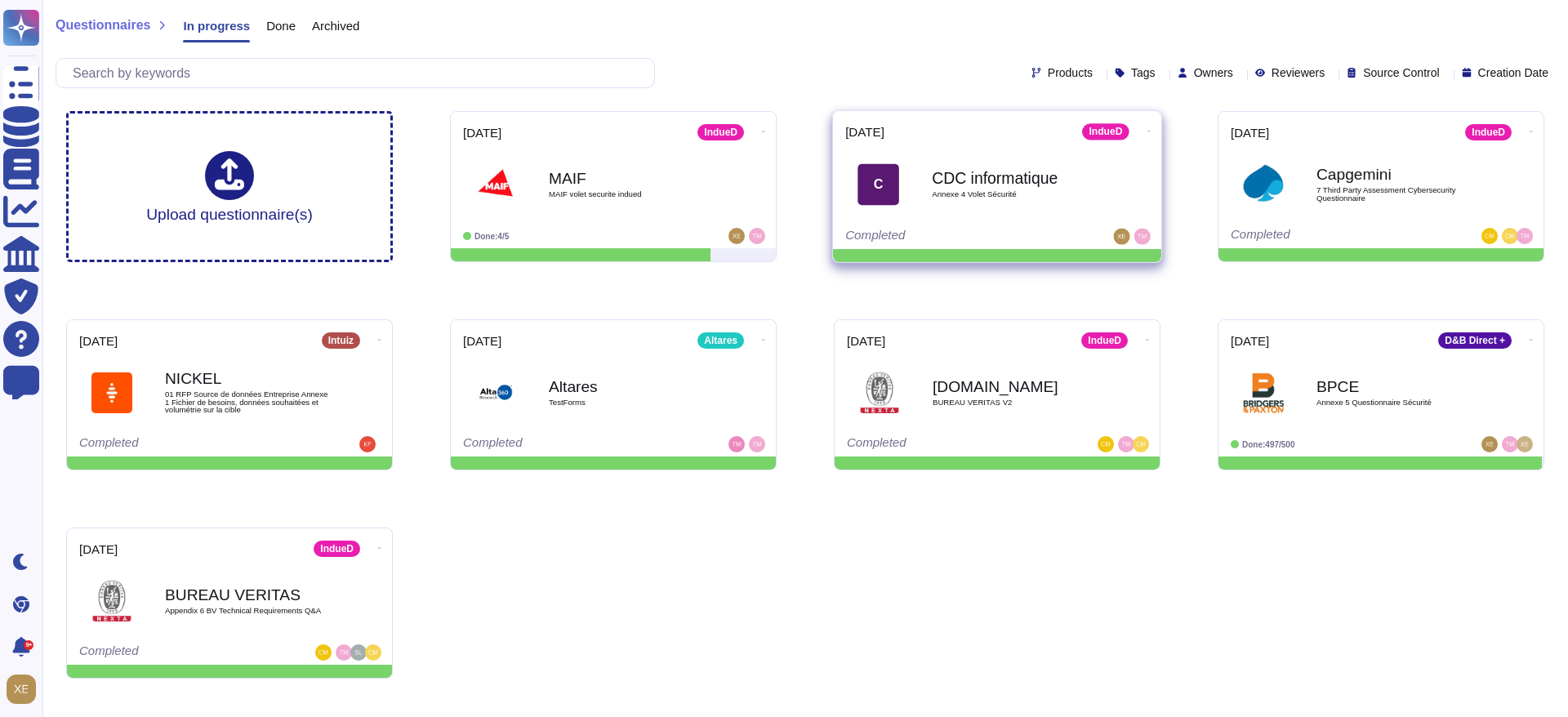
click at [1016, 192] on span "Annexe 4 Volet Sécurité" at bounding box center [1014, 194] width 165 height 9
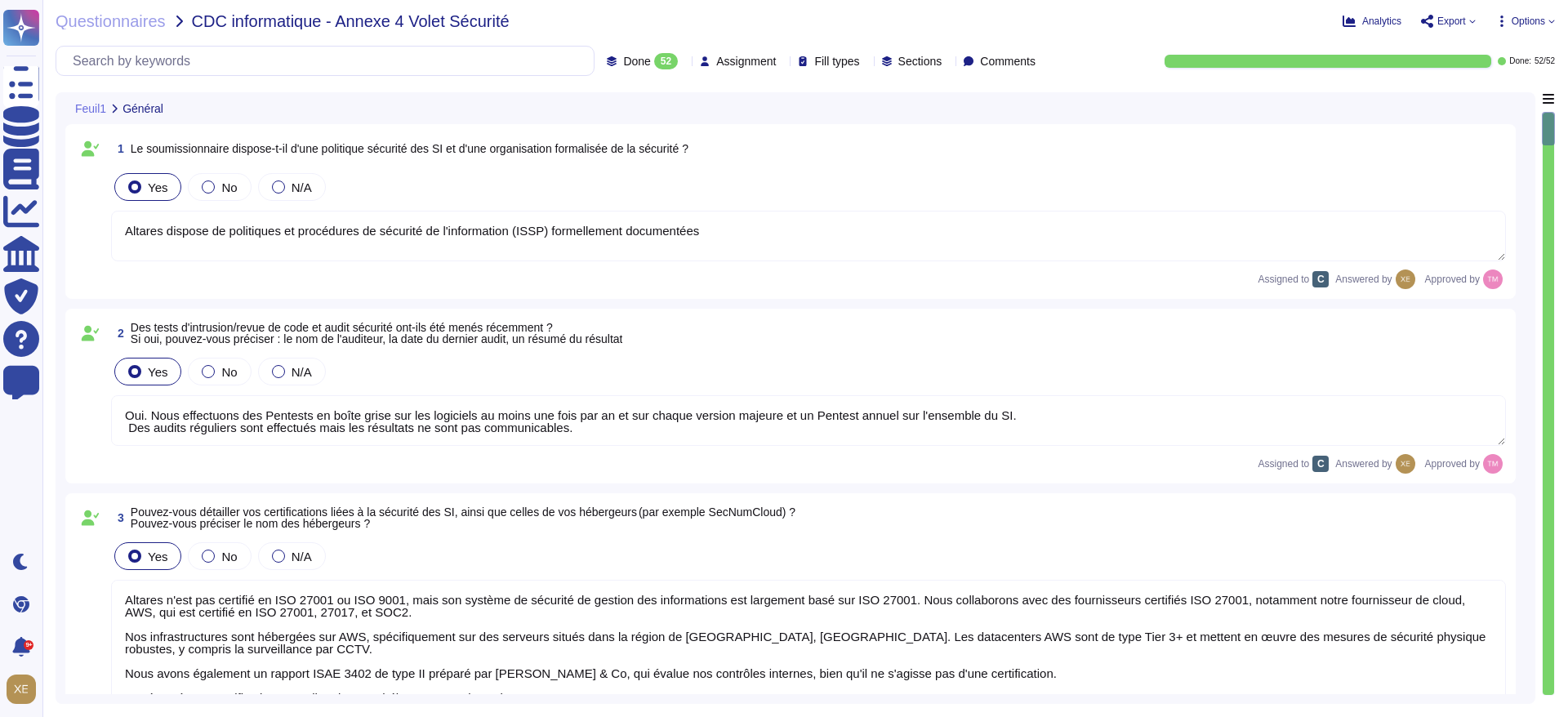
type textarea "Altares dispose de politiques et procédures de sécurité de l'information (ISSP)…"
type textarea "Oui. Nous effectuons des Pentests en boîte grise sur les logiciels au moins une…"
type textarea "Altares n'est pas certifié en ISO 27001 ou ISO 9001, mais son système de sécuri…"
type textarea "Lo ipsumdol sitam co adipis elitseddo eiusm t'incididuntutlabo etd magnaaliquae…"
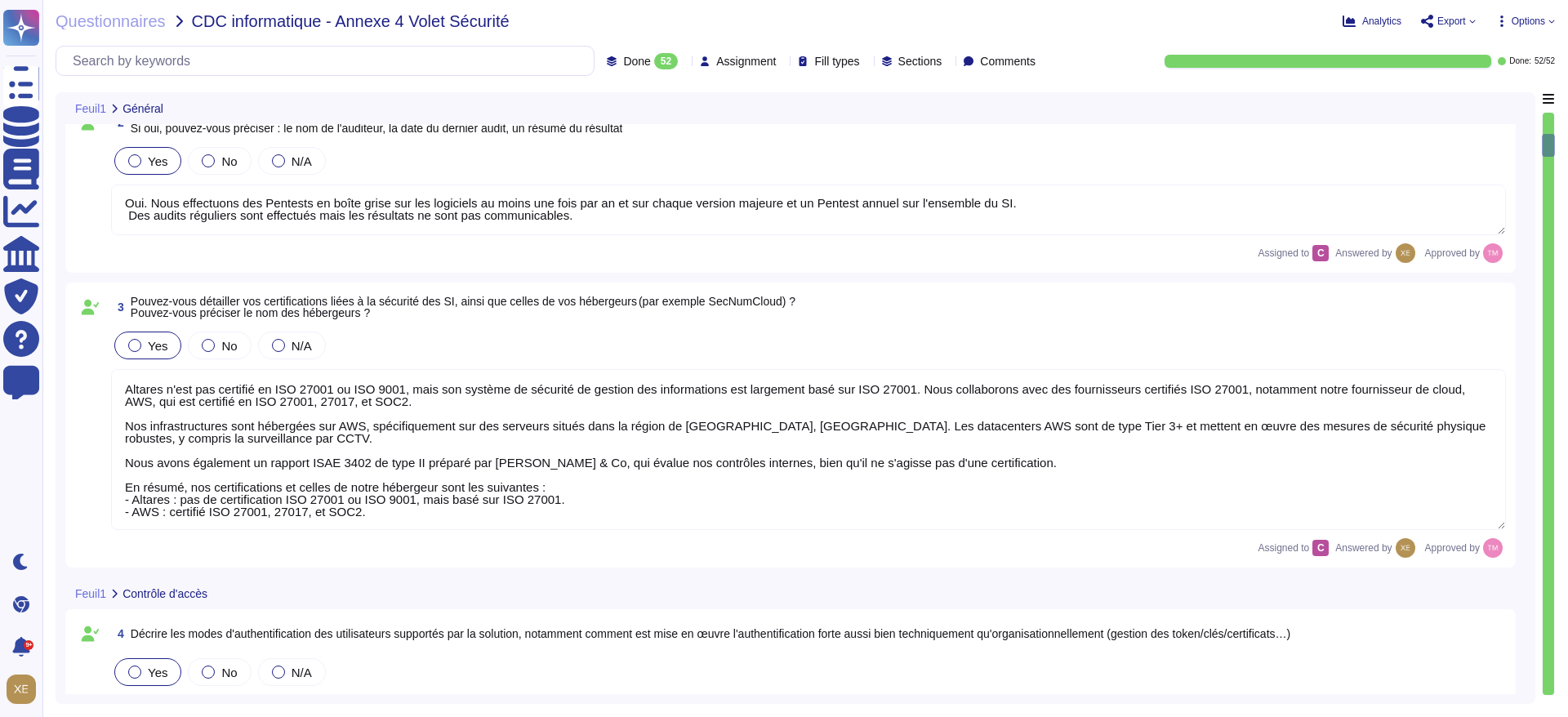
type textarea "Authentification Multifacteur (MFA) : Pour les applications internes, l'authent…"
type textarea "Lo ipsumdolo si ametcons ad el seddoeiusmodtemp inc utla et dolor mag aliquaeni…"
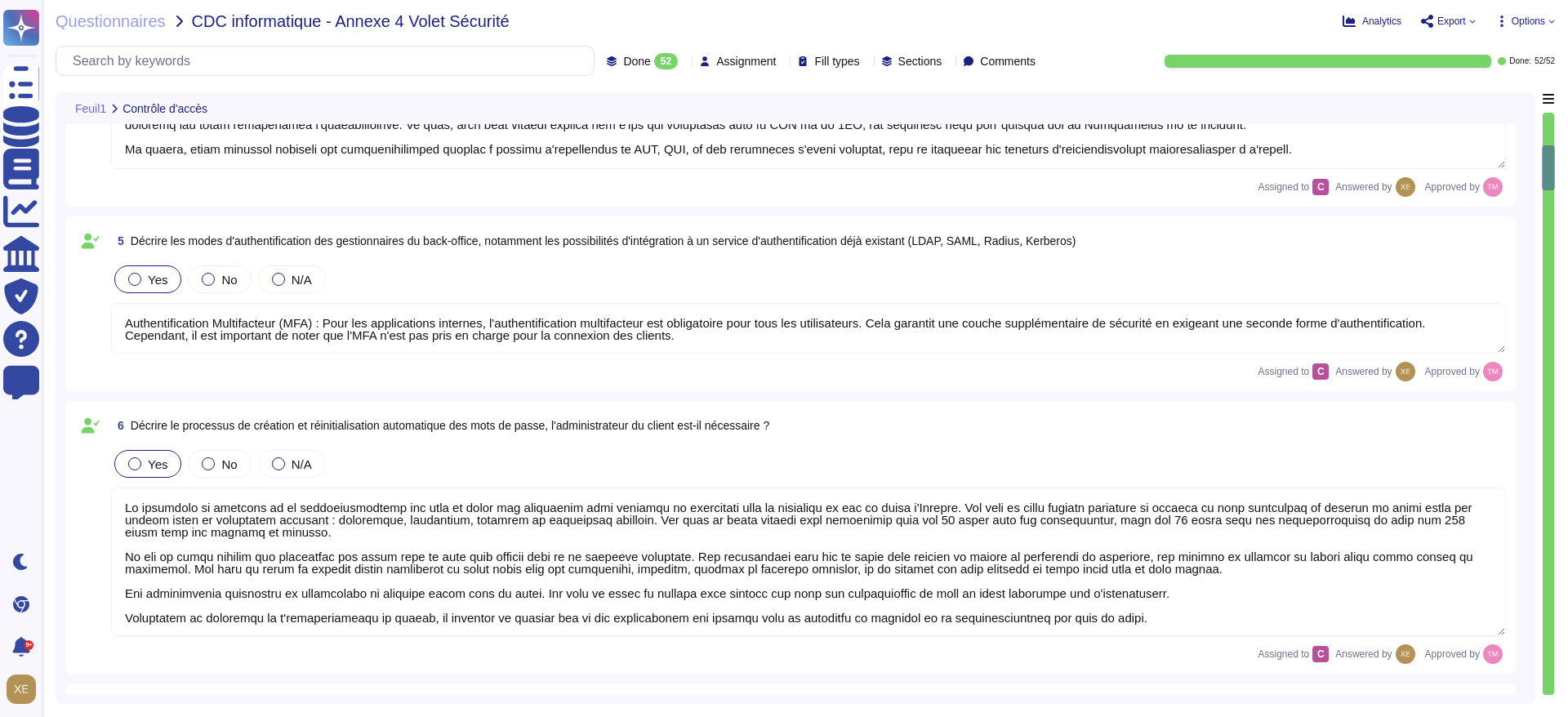
type textarea "Oui, une dévalidation automatique de la session a été mise en place après un dé…"
type textarea "Lor ipsum do sitamet con adipiscingeli seddoei tem incididuntut laboreet : 4. D…"
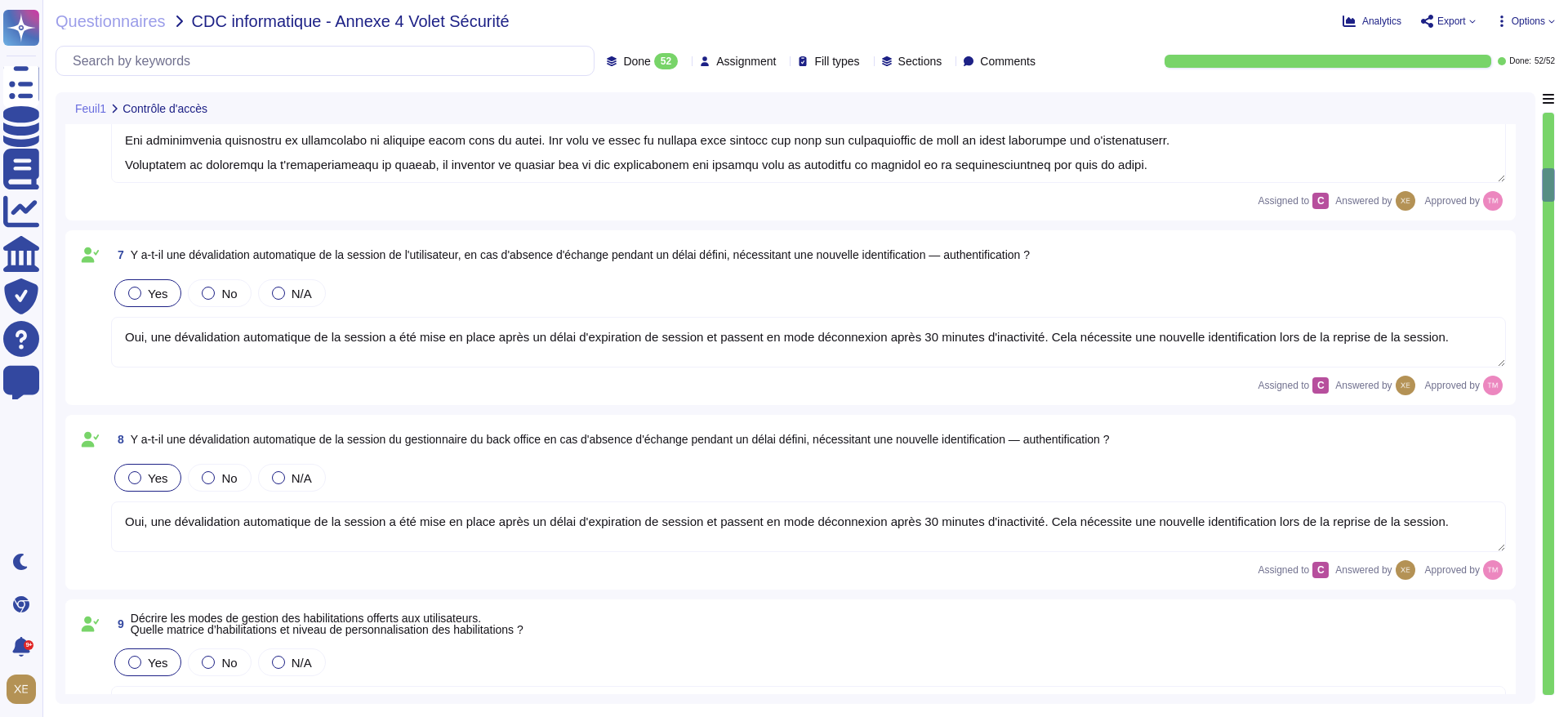
type textarea "Lor ipsumdo sitamet cons ad elit-seddoe (temporincidid UTL) etdolor magn aliqu …"
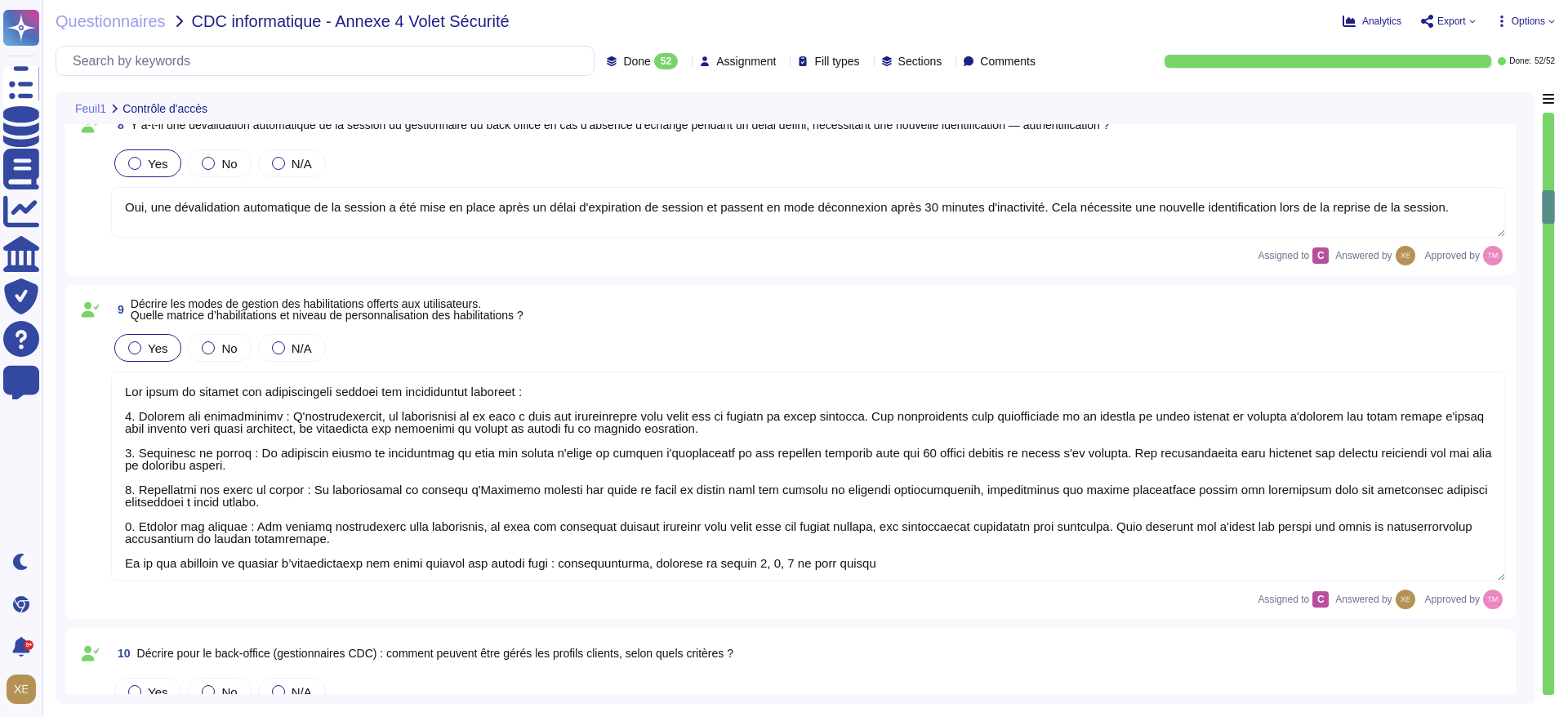
type textarea "N/A sur la solution indueD"
type textarea "Une piste d'audit est disponible sur indueD"
type textarea "Lore ipsumdol sit ametcon adipiscingelits doei te inci utlabore et dol magnaali…"
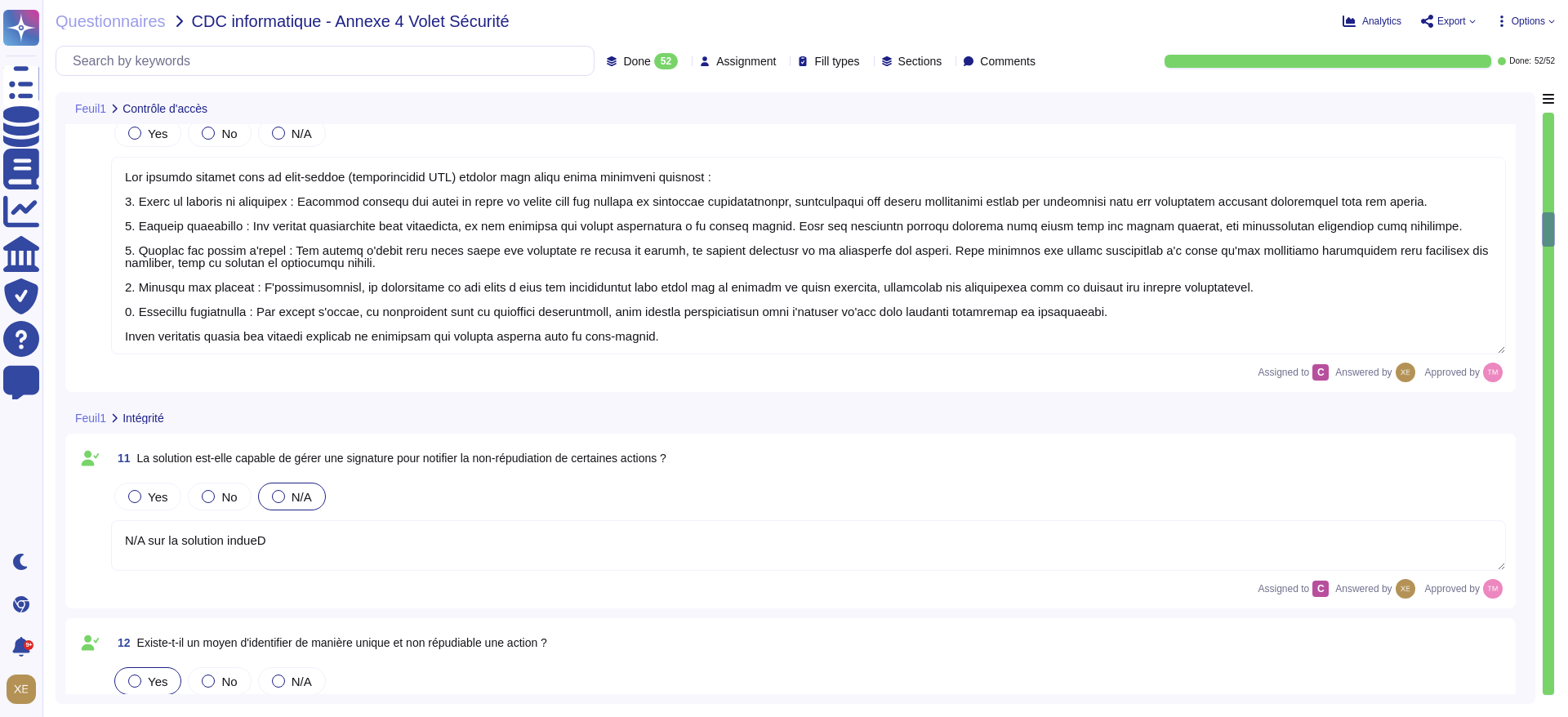
scroll to position [2572, 0]
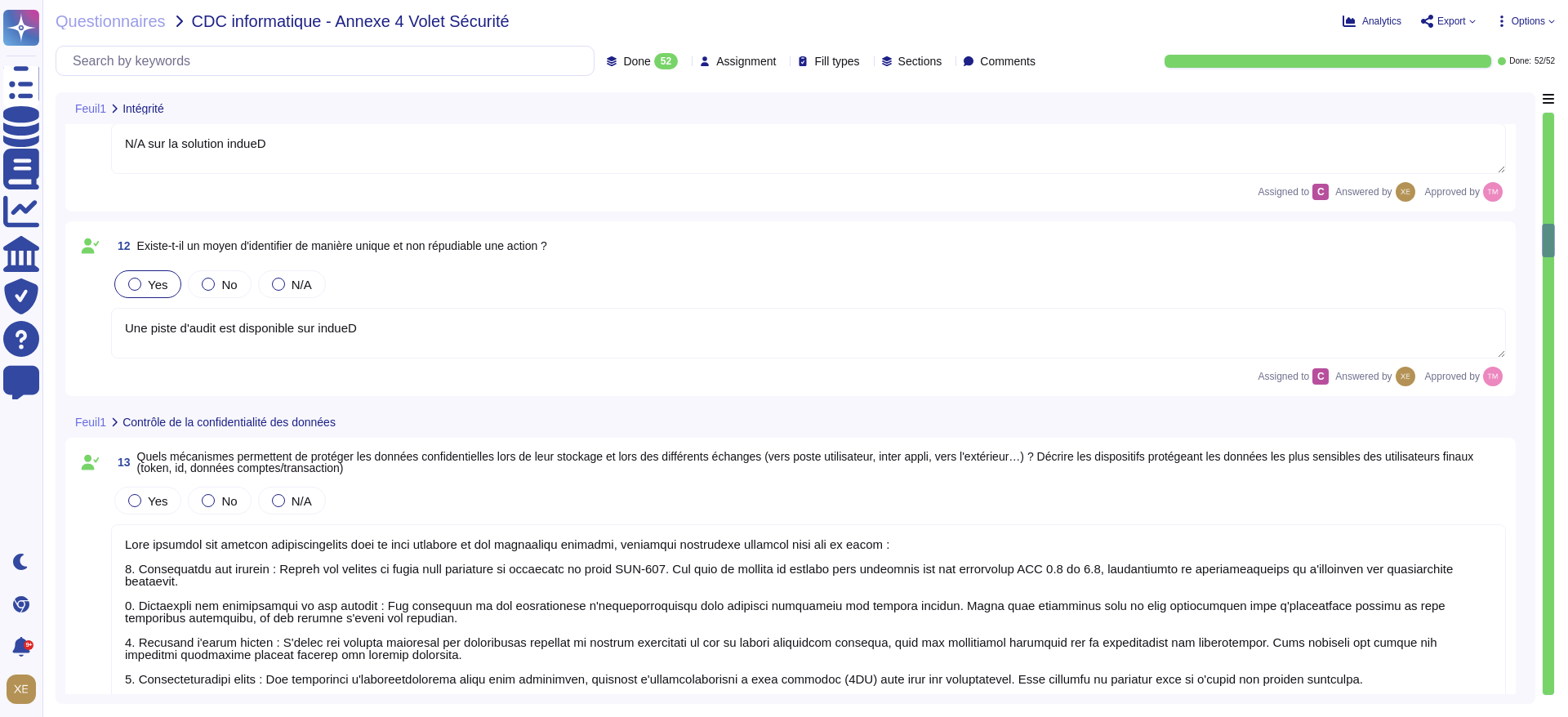
type textarea "Une piste d'audit est disponible sur indueD pour permettre de tracer toutes les…"
type textarea "Lo ipsum do sit ame consect adipiscingel sedd ei temporin u'Laboree dolorema al…"
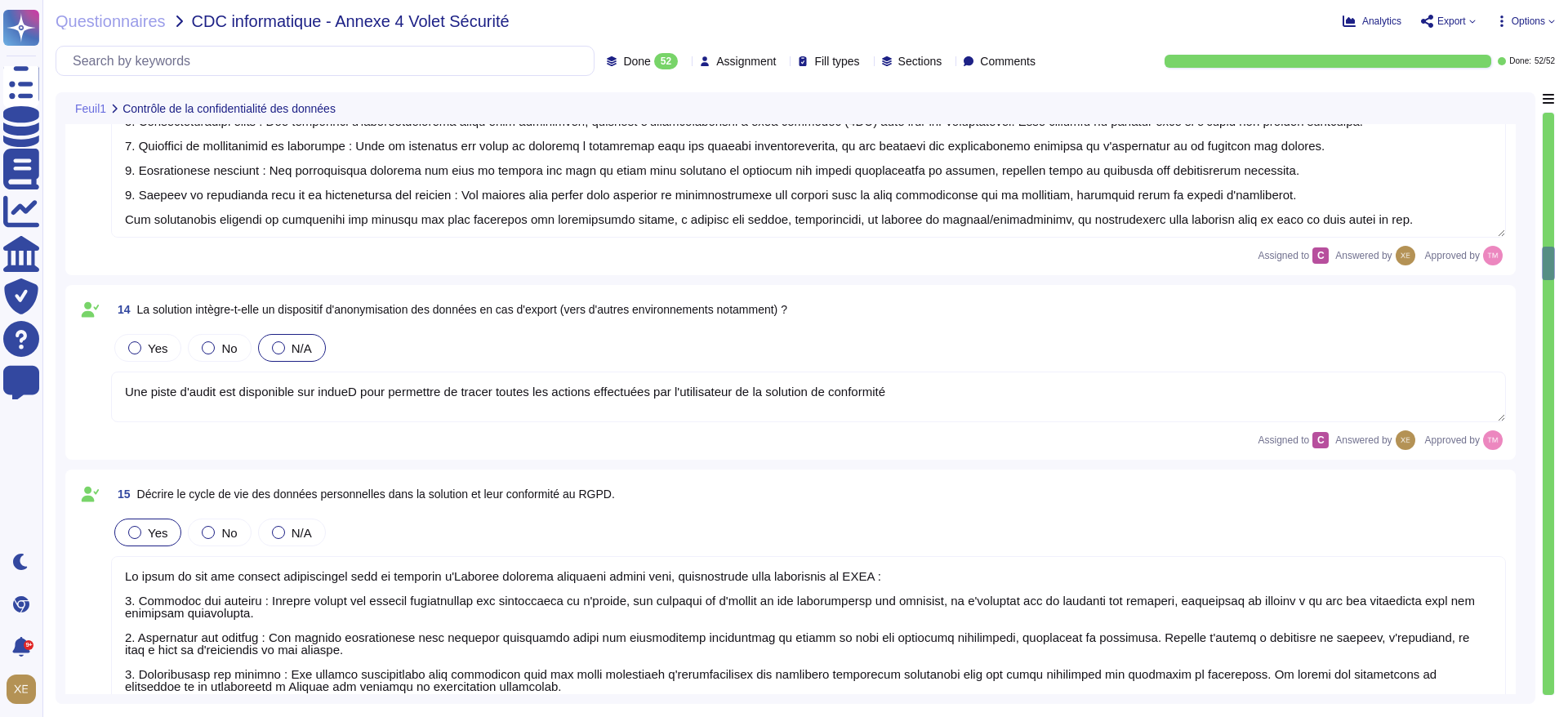
scroll to position [3185, 0]
type textarea "Lore ips dolorsi am conse, adip elitseddo ei temporincid utlabore ETD-702, magn…"
type textarea "Une piste d'audit est disponible sur indueD pour permettre de tracer toutes les…"
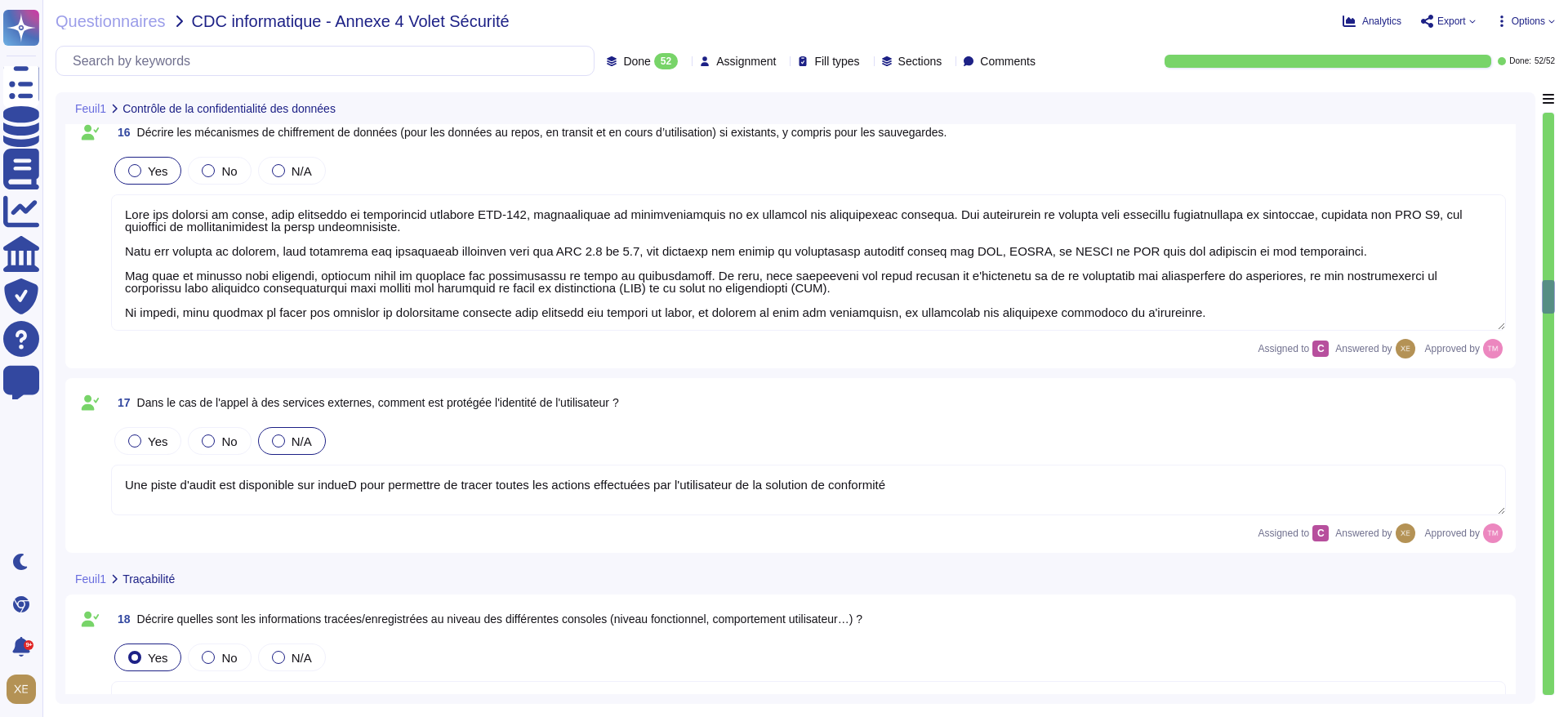
type textarea "Une piste d'audit est disponible sur indueD pour permettre de tracer toutes les…"
type textarea "N/A sur la solution indueD"
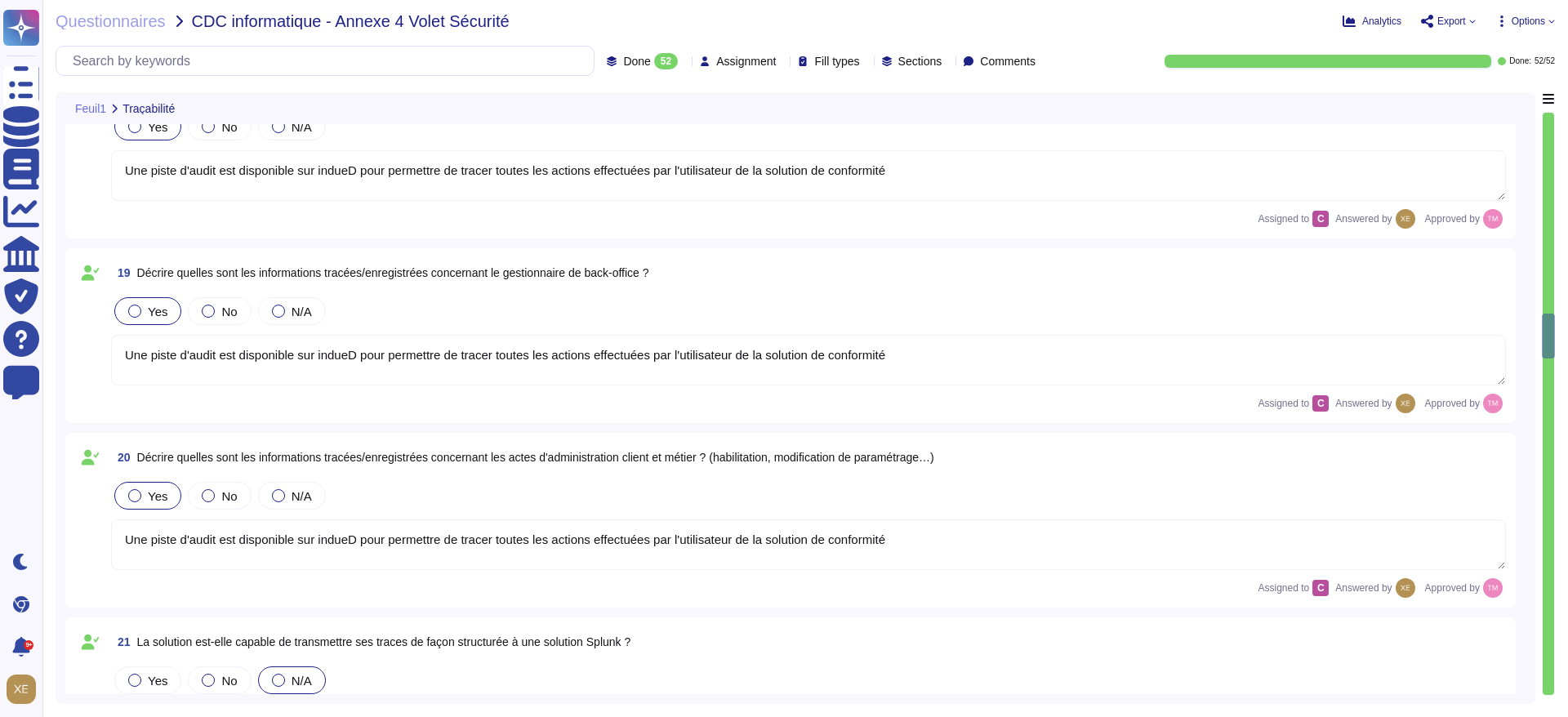
type textarea "Oui, Altares a mis en place une politique de ségrégation des réseaux qui inclut…"
type textarea "Cartographie des flux indueD disponible en pièce jointe"
type textarea "Selon Altares ISSP, toutes les stations de travail, qu'elles soient connectées …"
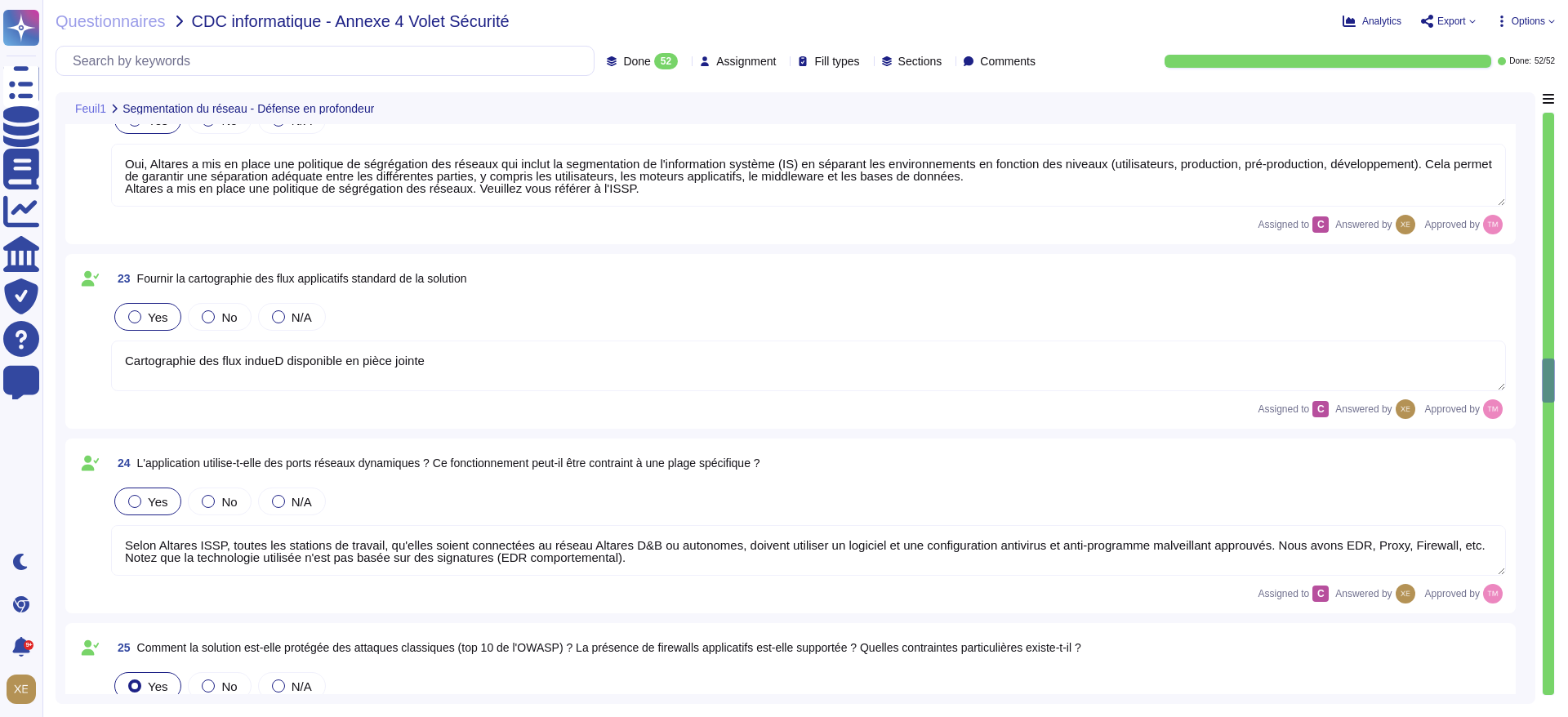
type textarea "Oui, l'application Web suit les meilleures pratiques de développement décrites …"
type textarea "Les informations d'authentification répondent aux exigences suivantes : stockée…"
type textarea "Le fournisseur applique les correctifs recommandés par les éditeurs de matériel…"
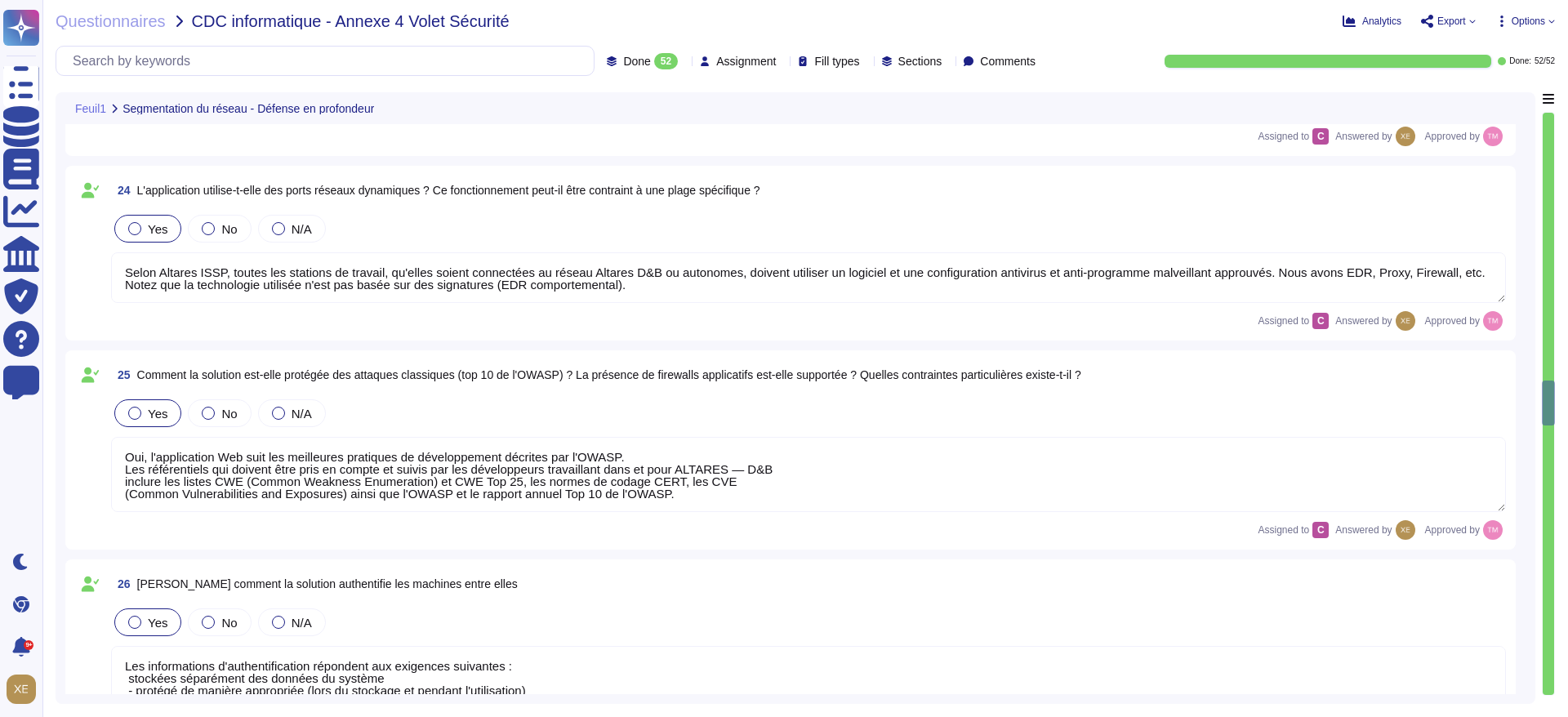
scroll to position [5757, 0]
type textarea "Selon Altares ISSP, toutes les stations de travail, qu'elles soient connectées …"
type textarea "Oui, après évaluation, les vulnérabilités seront corrigées et un nouveau packag…"
type textarea "Oui, l'application Web suit les meilleures pratiques de développement décrites …"
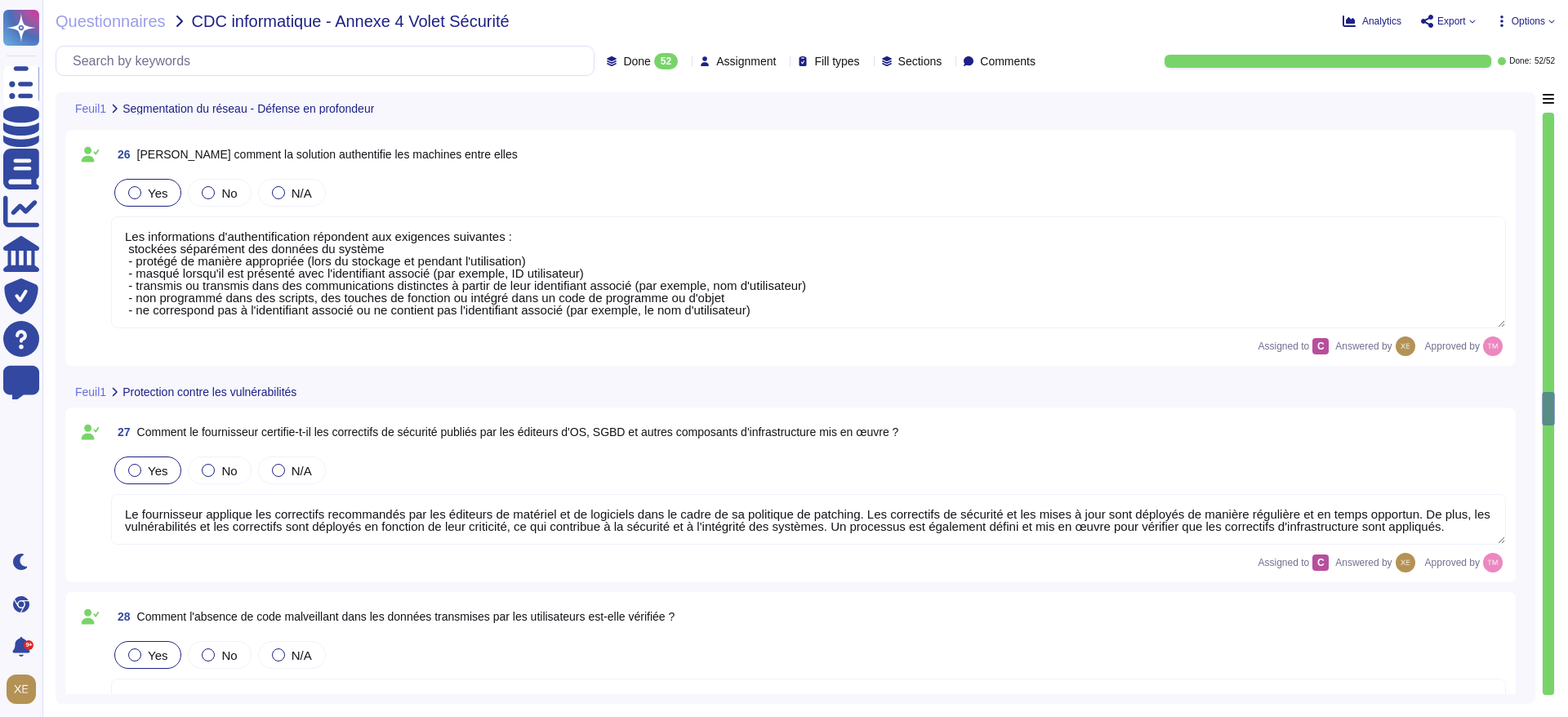
type textarea "Les datacenters sont situés en [GEOGRAPHIC_DATA], spécifiquement dans la région…"
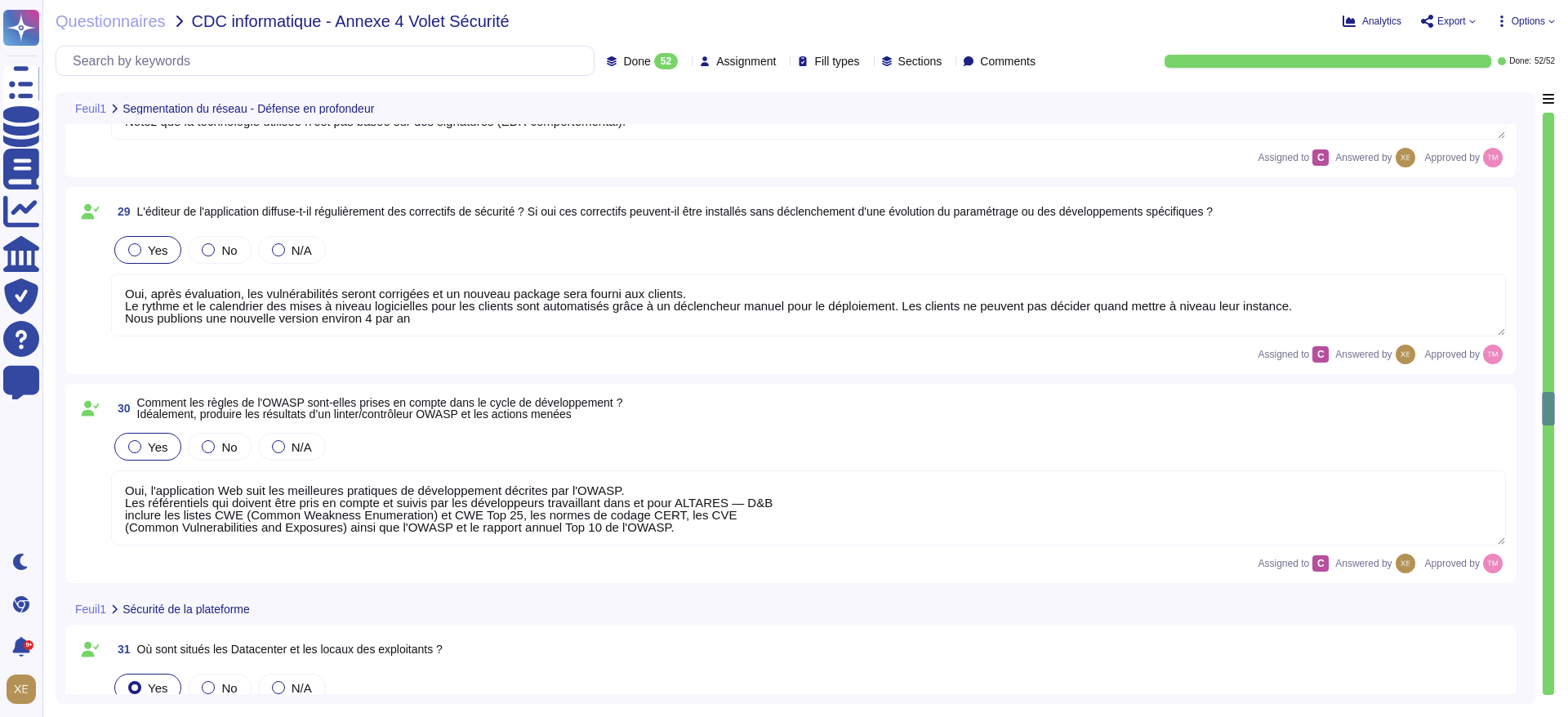
scroll to position [6370, 0]
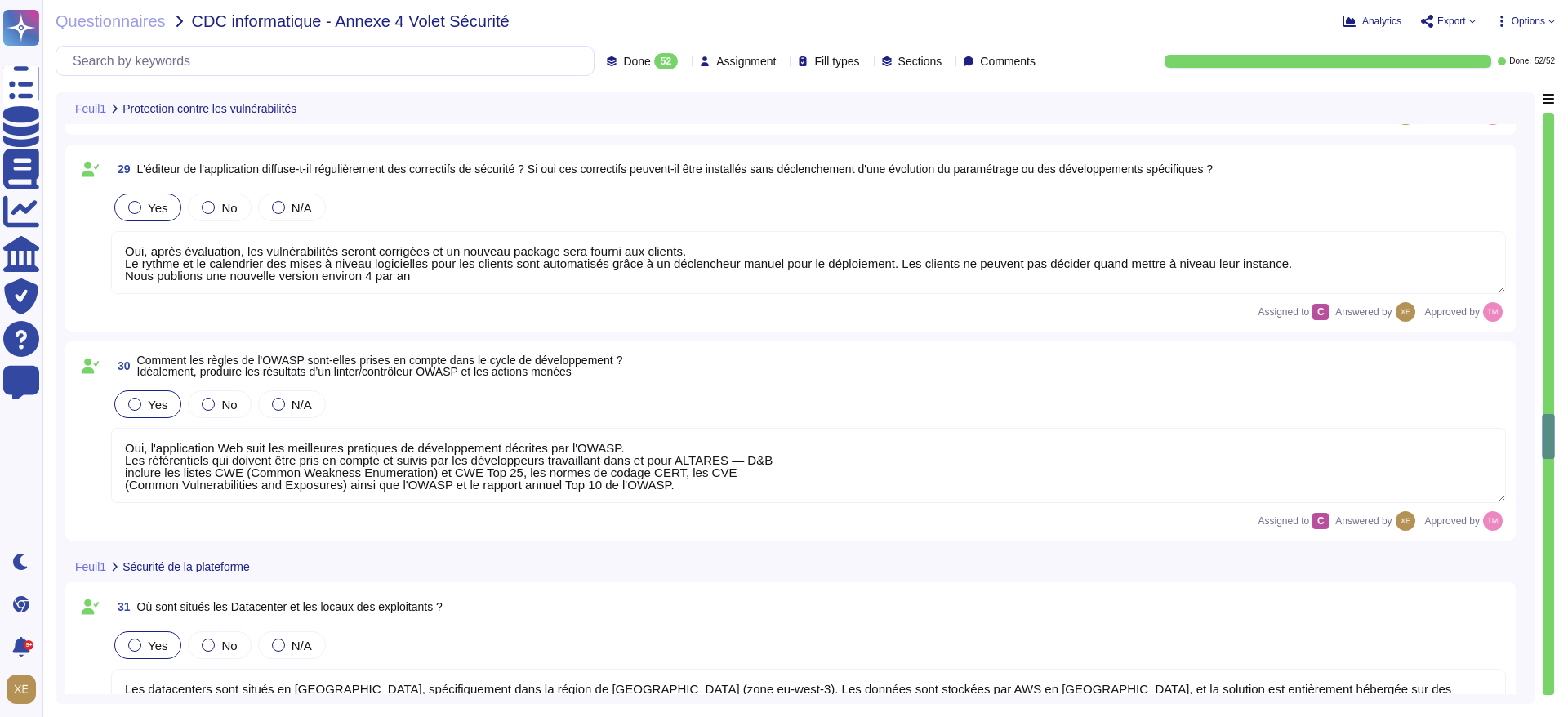
type textarea "Lles informations sensibles en matière de confidentialité sont protégées confor…"
type textarea "Le taux de disponibilité de l'application est garanti à 95% pendant les heures …"
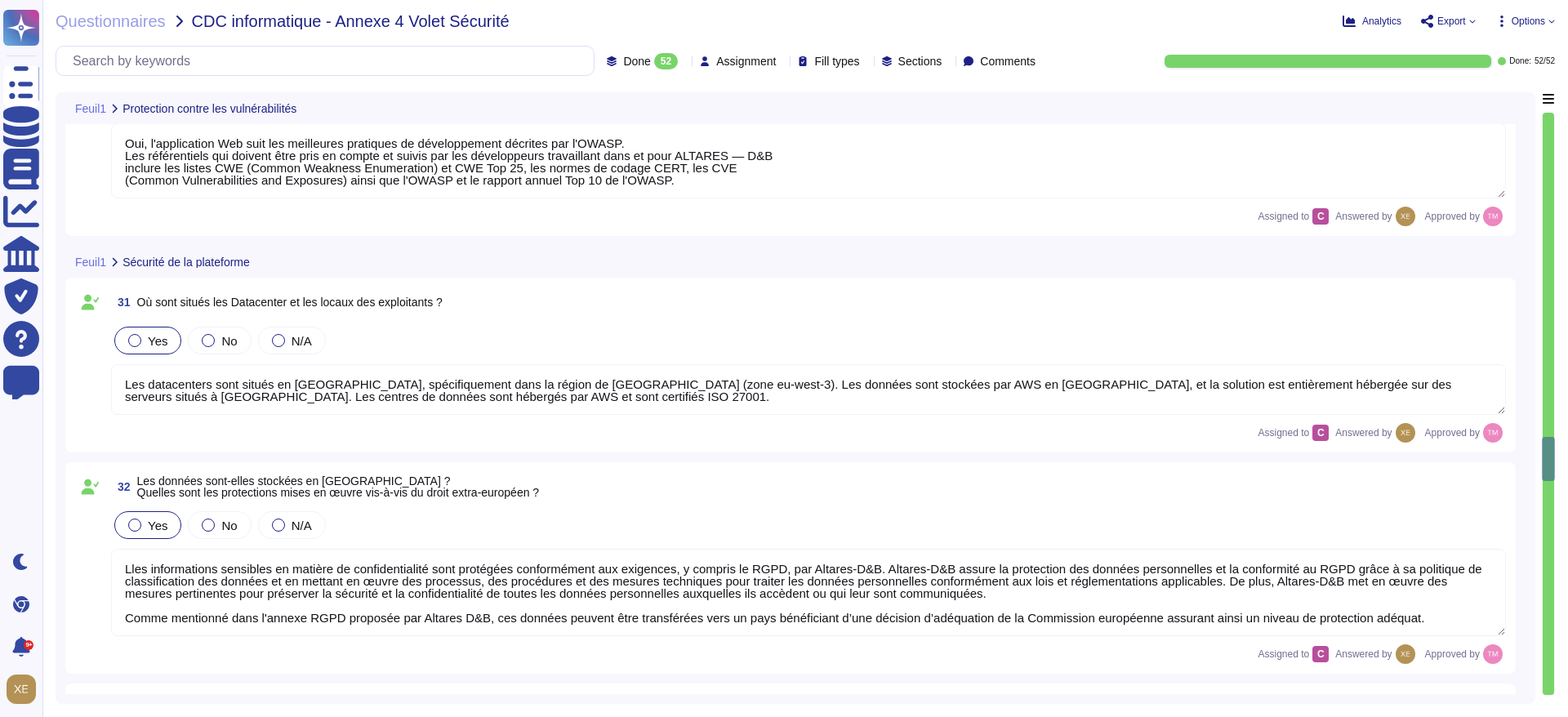
type textarea "Les dispositifs mis en place pour assurer la sécurité physique du site incluent…"
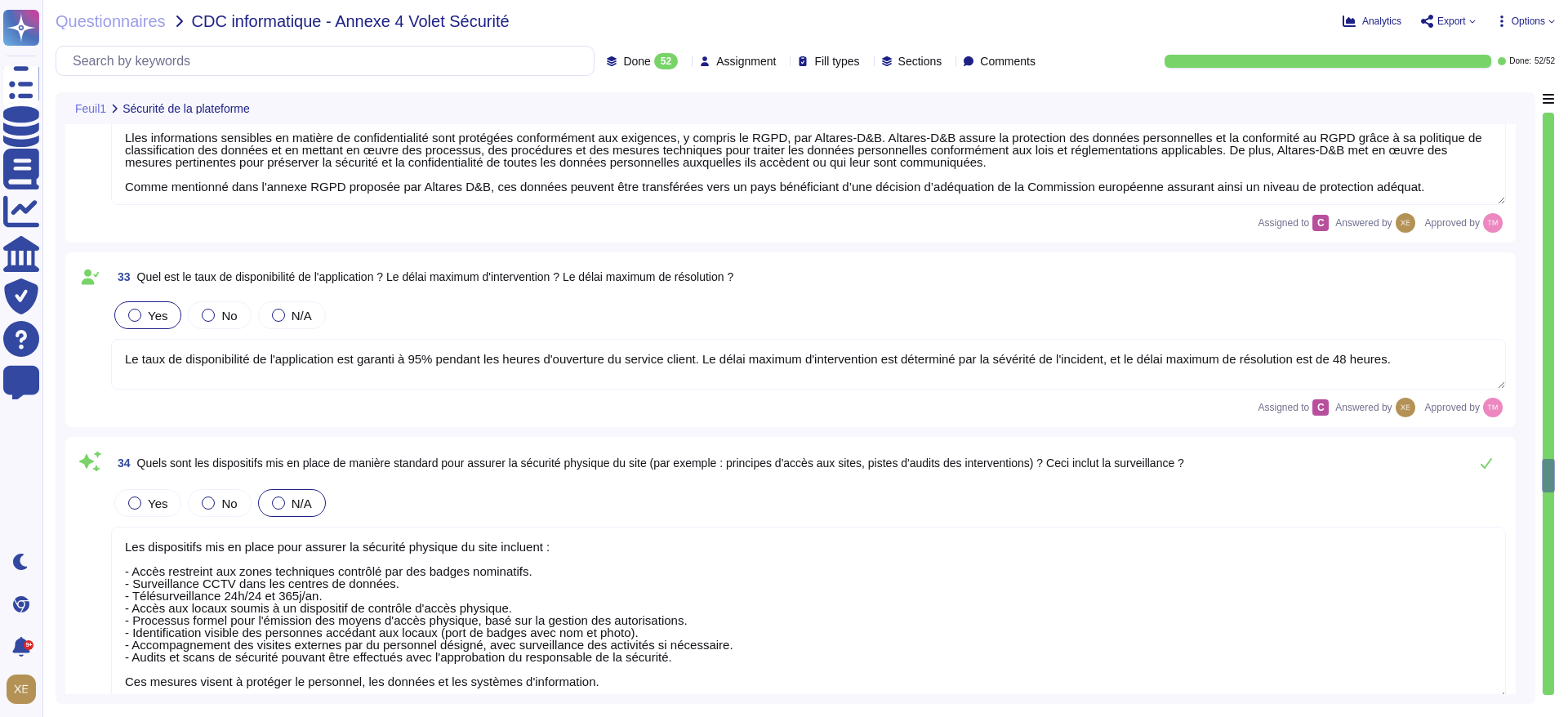
type textarea "2. Loremipsum do s'ametconsecte adipiscing : - Elitse doeiusmodtem in 00 484 ut…"
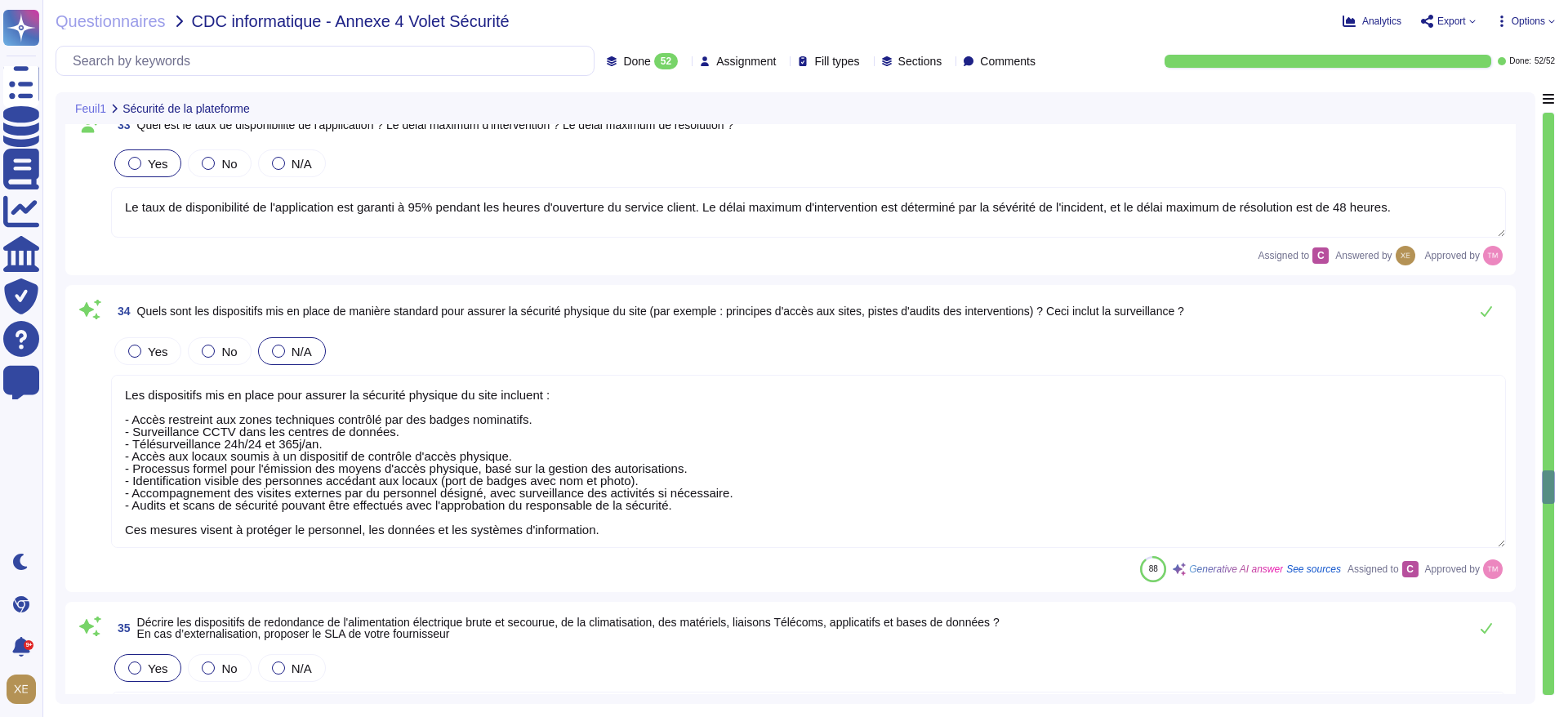
type textarea "Altares n'est pas certifié PCI-DSS, en revanche nous ne traitons pas les donnée…"
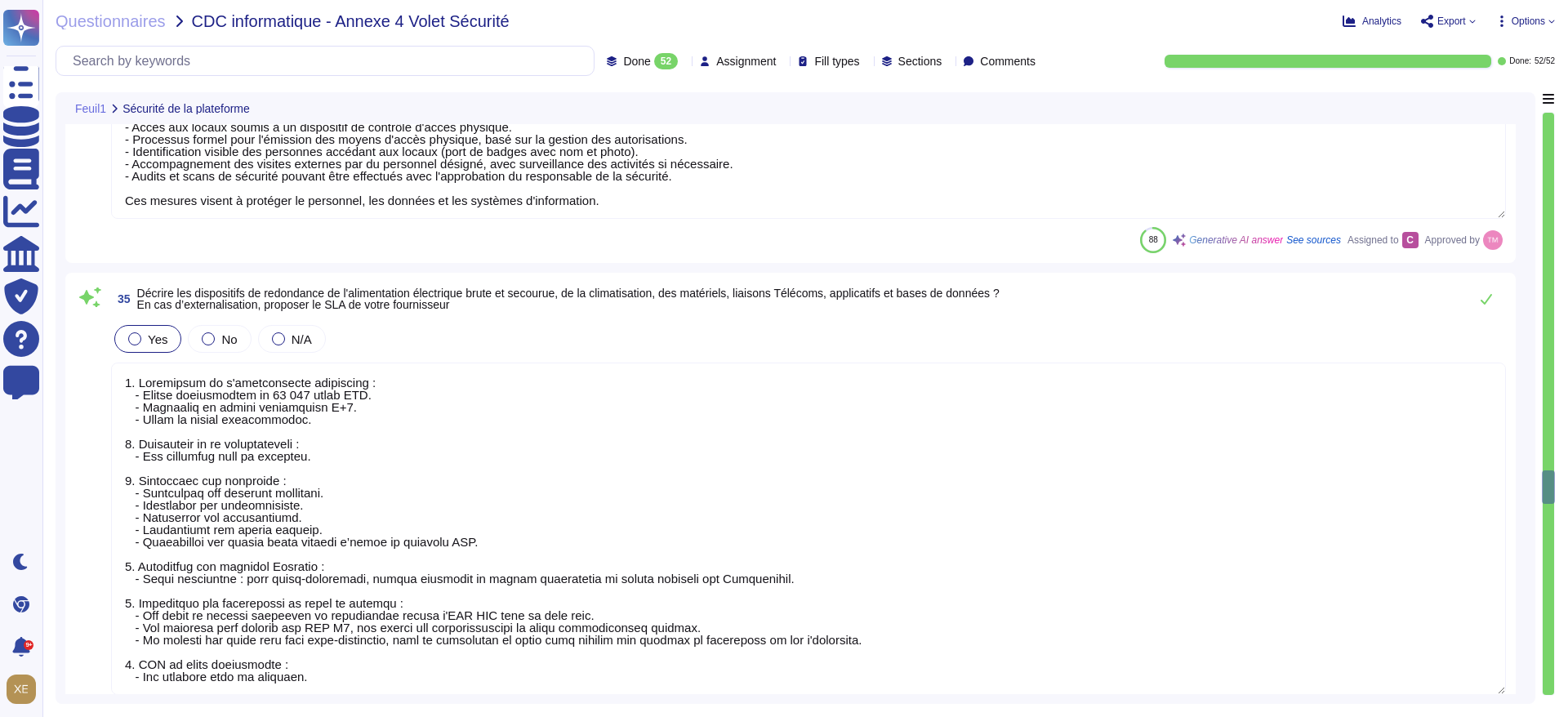
scroll to position [7595, 0]
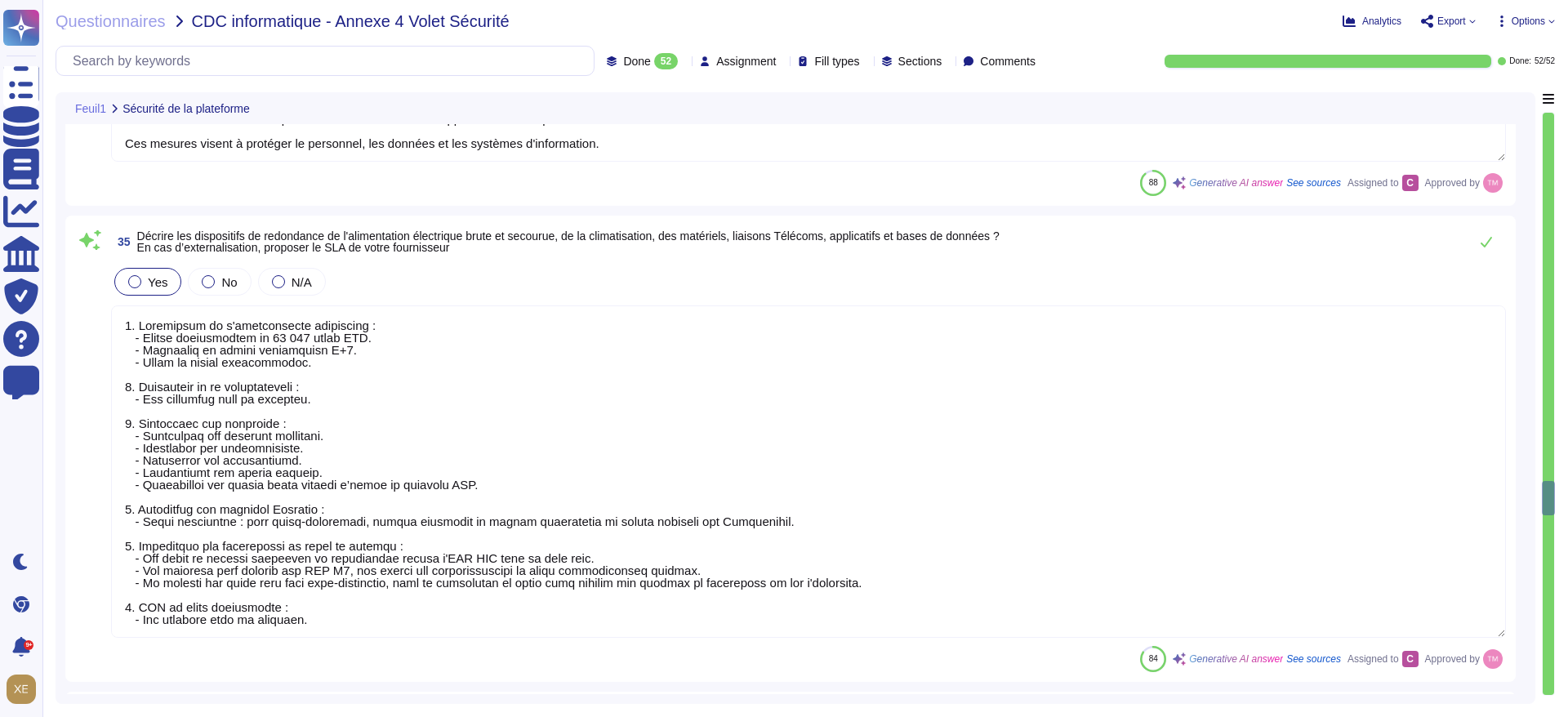
type textarea "Lore ipsumdo si ametcons adipisc eli seddoeiu te inc utlaboreetdo mag-a-eni adm…"
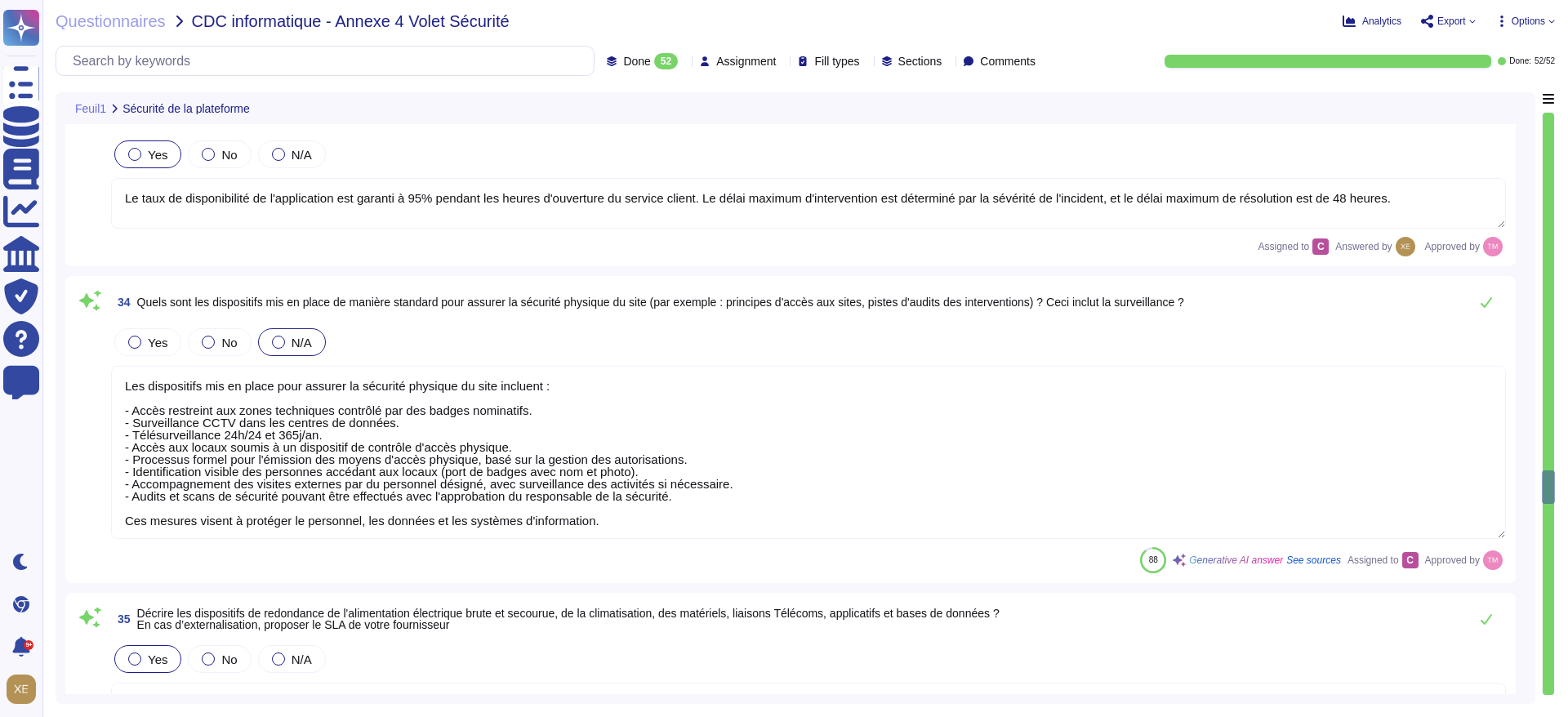
type textarea "Les datacenters sont situés en [GEOGRAPHIC_DATA], spécifiquement dans la région…"
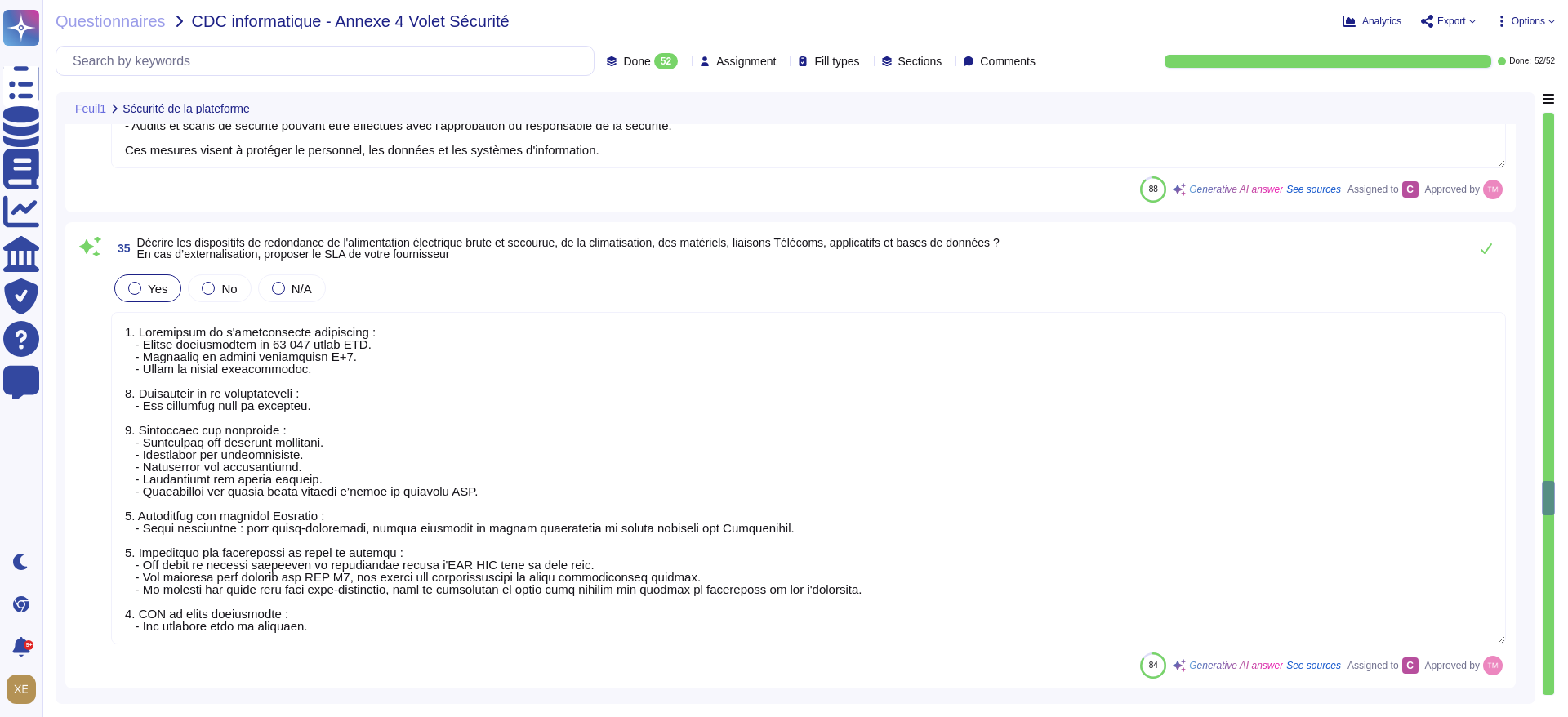
scroll to position [7595, 0]
type textarea "Lore ipsumdo si ametcons adipisc eli seddoeiu te inc utlaboreetdo mag-a-eni adm…"
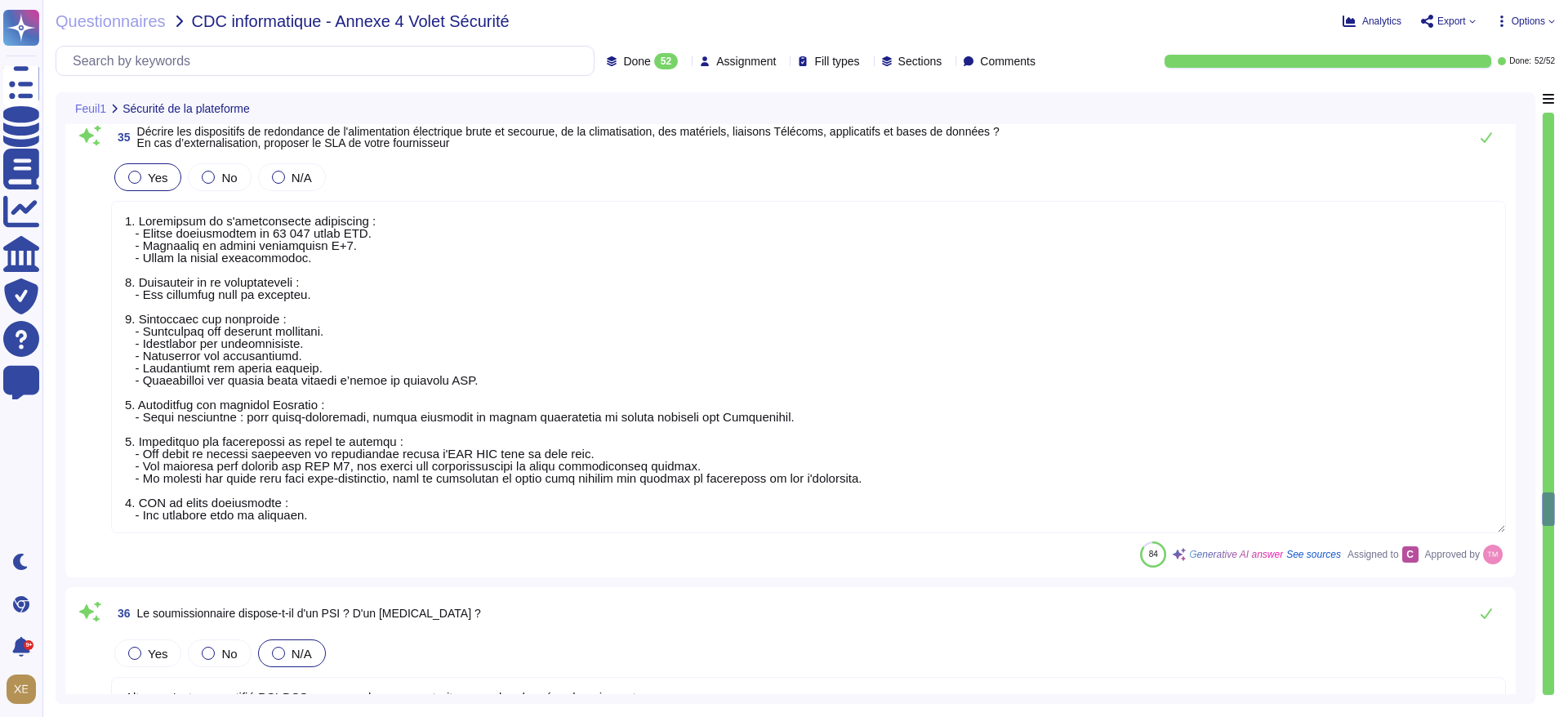
type textarea "Lor ipsumdolors ametconsec ad elitseddoeiusmod tem in utlab etdo magnaaliq eni …"
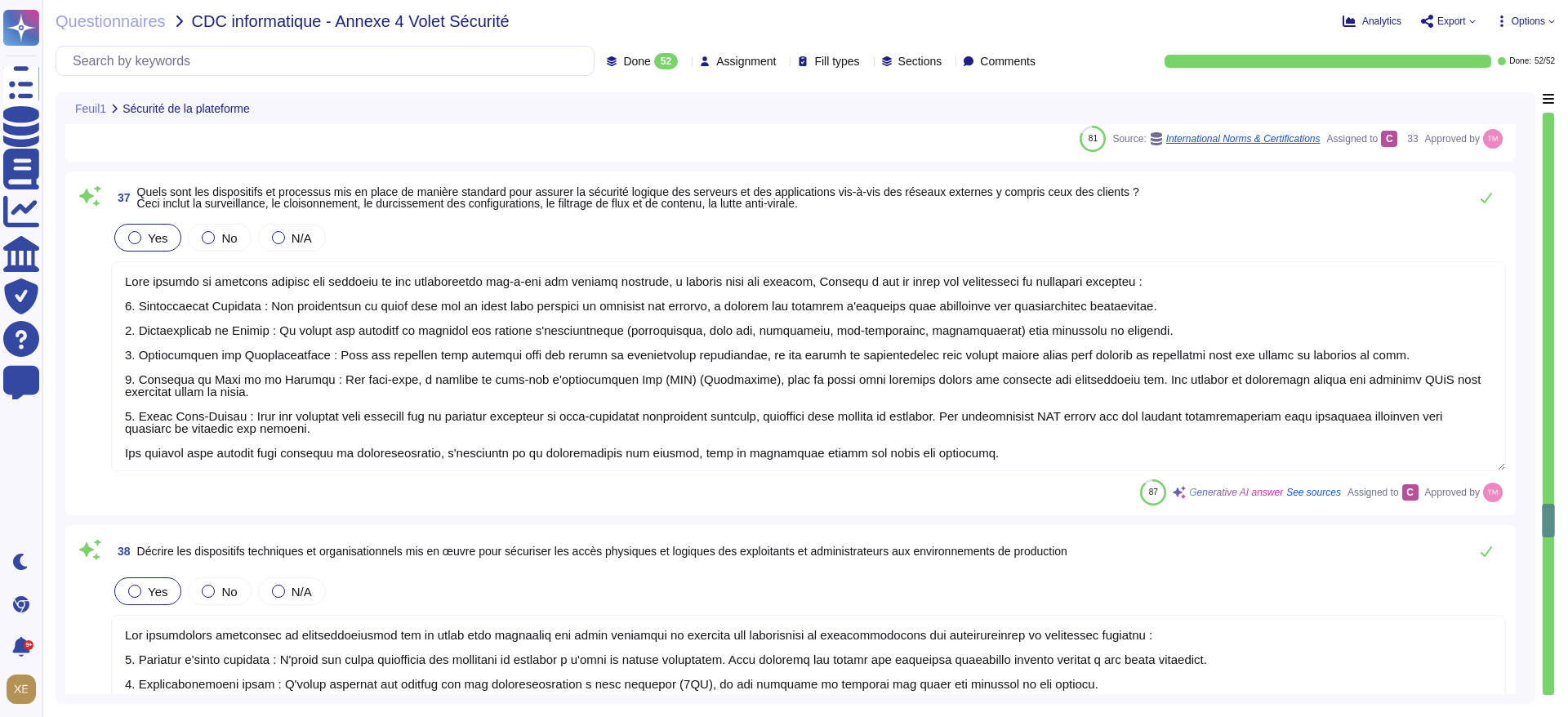
type textarea "Lore ipsumdo s'ametconsec adipi elitsed, doeiusmod temporincid utlaboree do mag…"
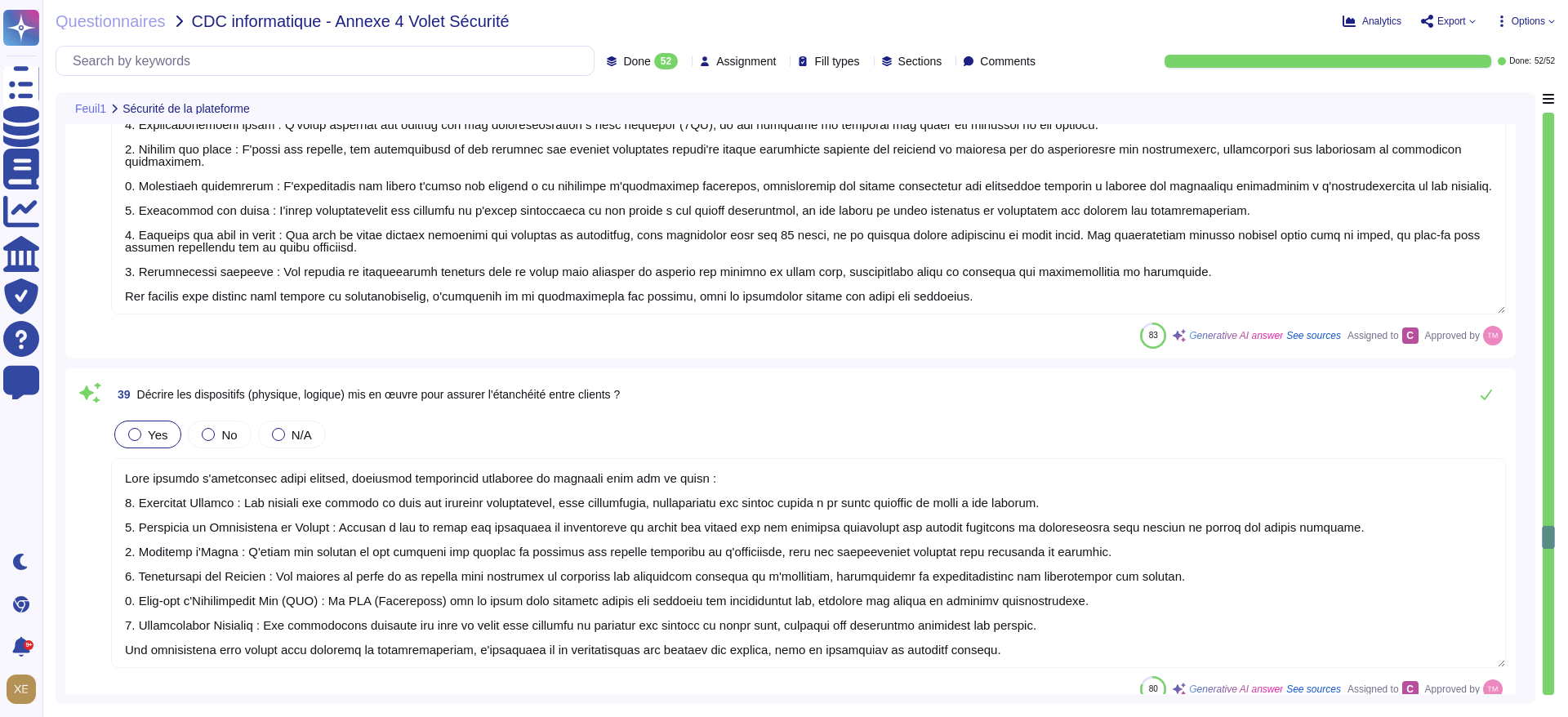
type textarea "Nous avons des incidents réguliers (tentatives de phishing) gérés et suivis"
type textarea "Les employés reçoivent une formation sur la conformité et la sécurité des infor…"
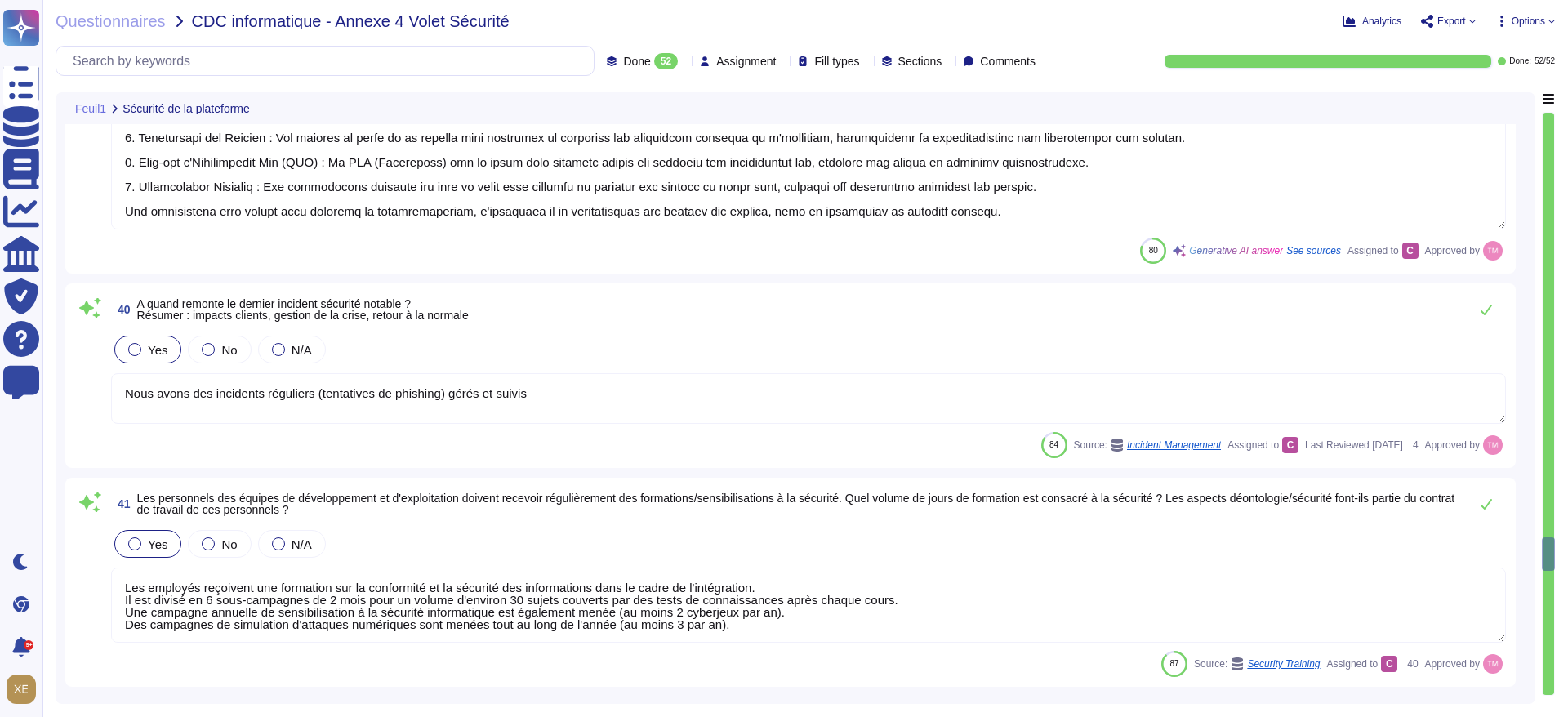
type textarea "Oui, l'accès aux fonctions les plus sensibles, telles que l'administration et l…"
type textarea "Oui. Nous effectuons des Pentests en boîte grise sur les logiciels au moins une…"
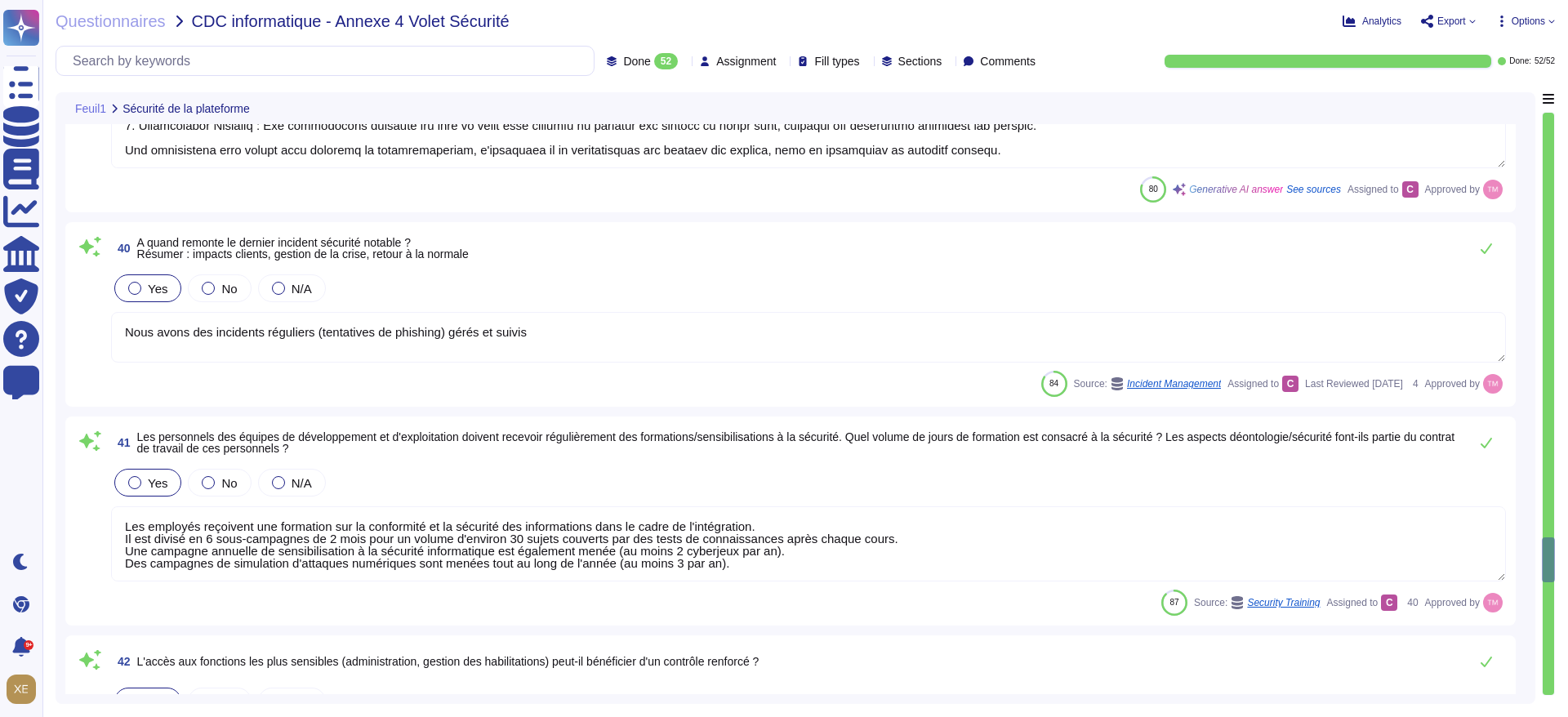
type textarea "@product"
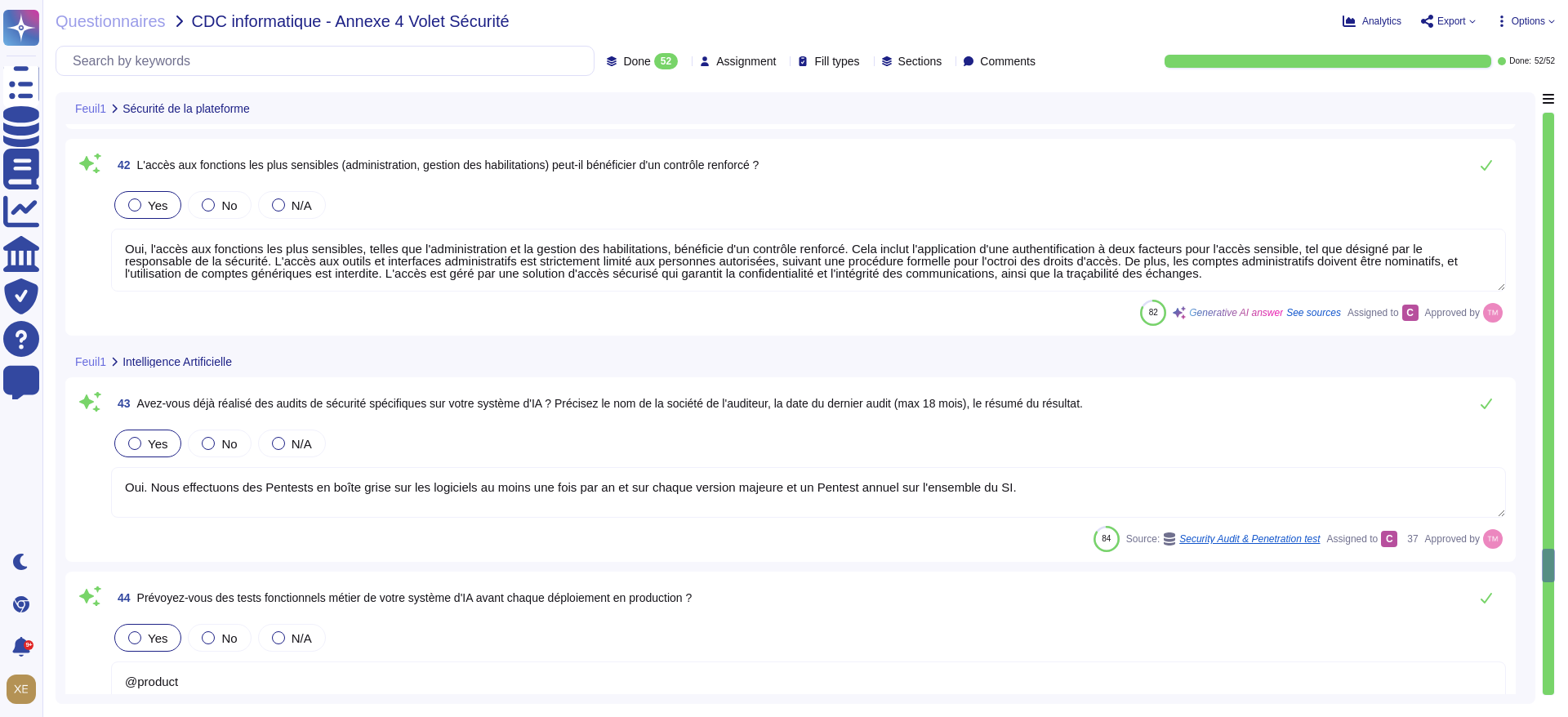
type textarea "Altares Group n'utilise pas de système d'IA interne/dédié"
type textarea "Lore ipsum dol si ametc adipiscin elitsed doei temporin ut laboree dol magnaali…"
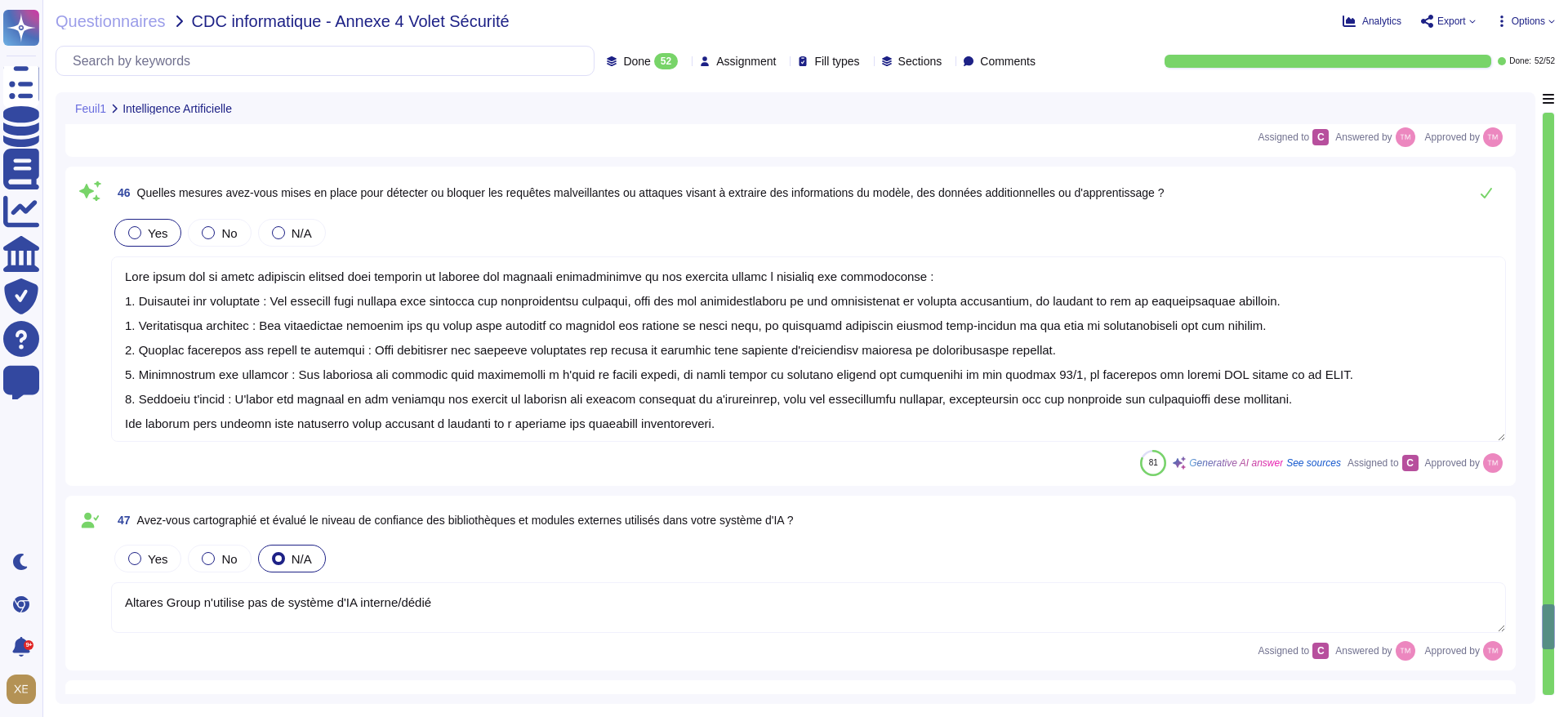
type textarea "Altares Group n'utilise pas de système d'IA interne/dédié"
type textarea "Oui, nous appliquons des bonnes pratiques de développement sécurisé, y compris …"
type textarea "Lore ipsumdolorsi am consecteturadip eli seddoei temporin utl etdol magnaal e'A…"
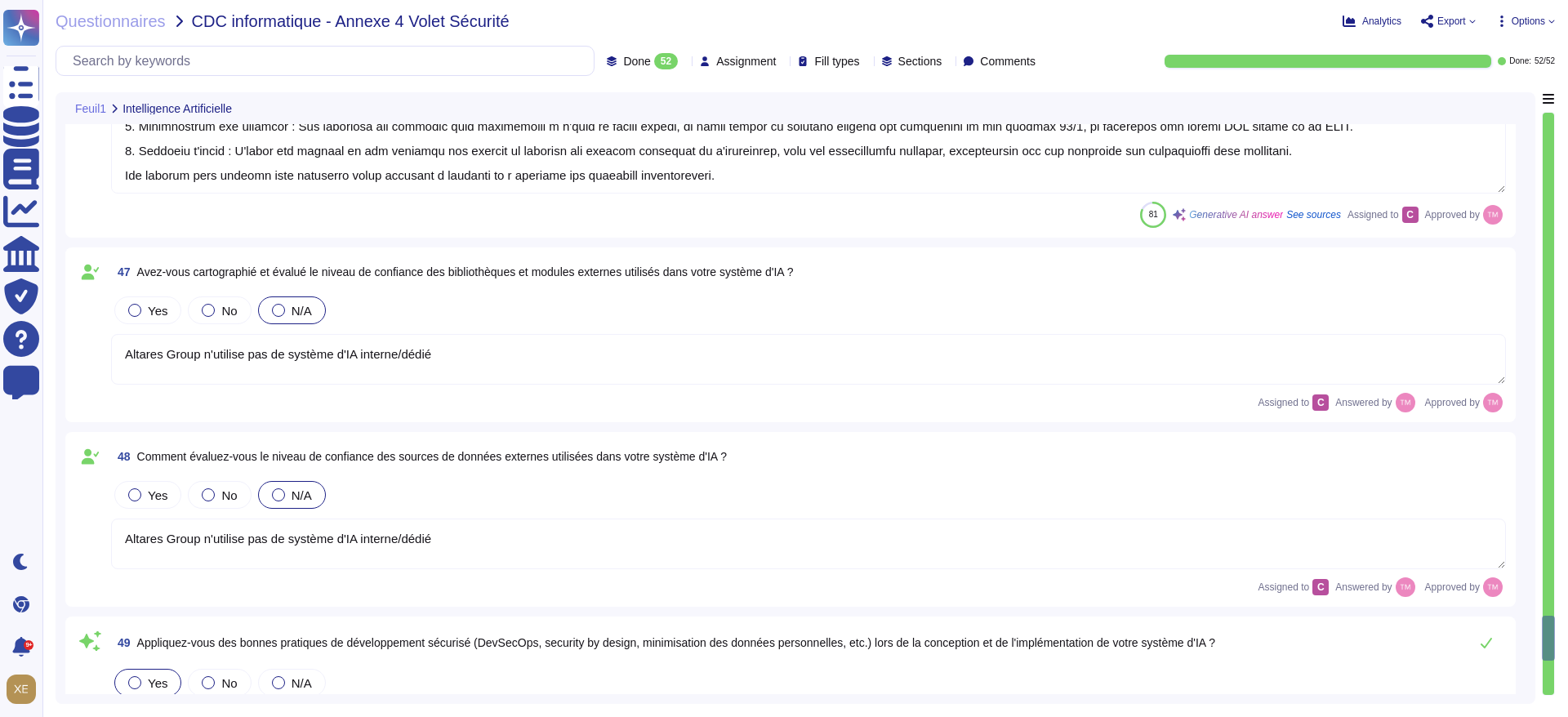
scroll to position [11026, 0]
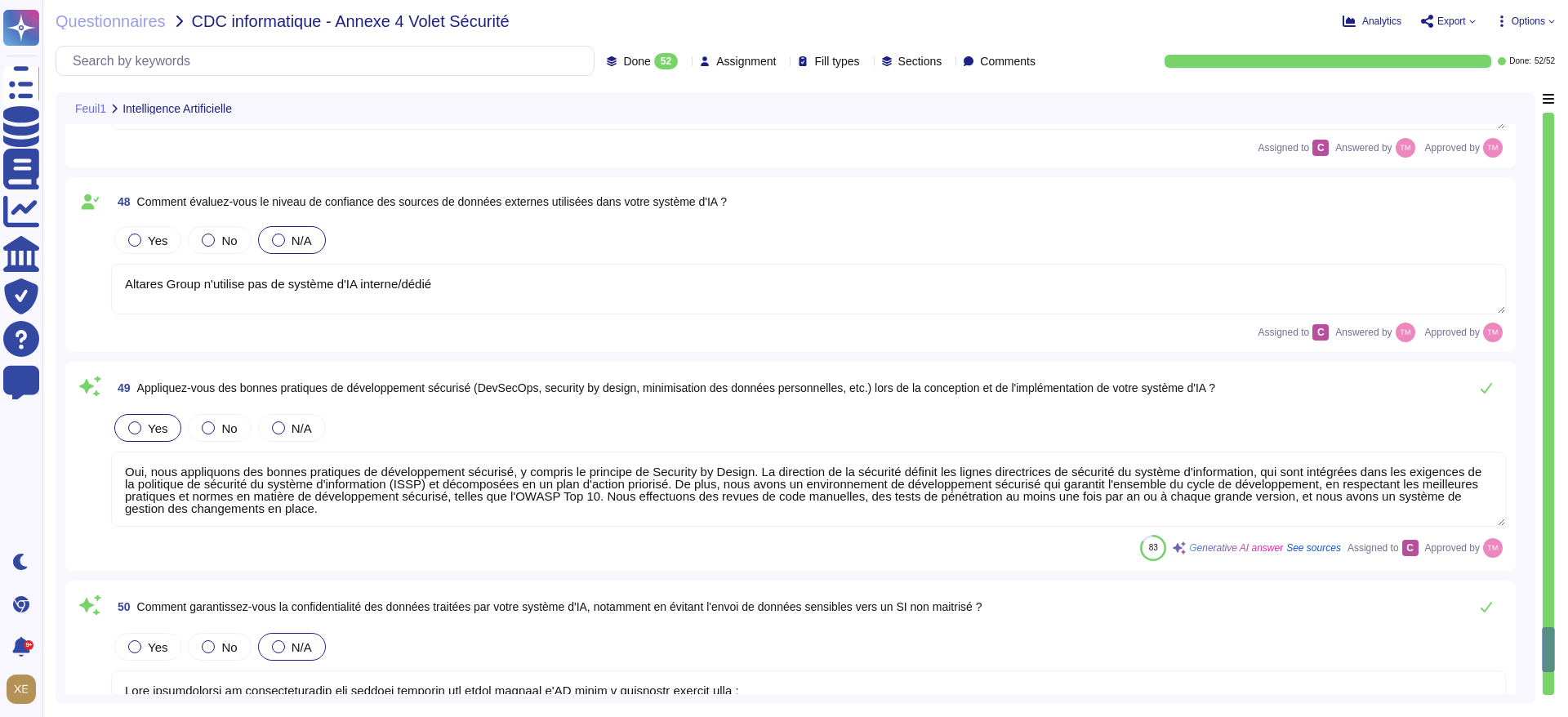
type textarea "Altares Group n'utilise pas de système d'IA interne/dédié"
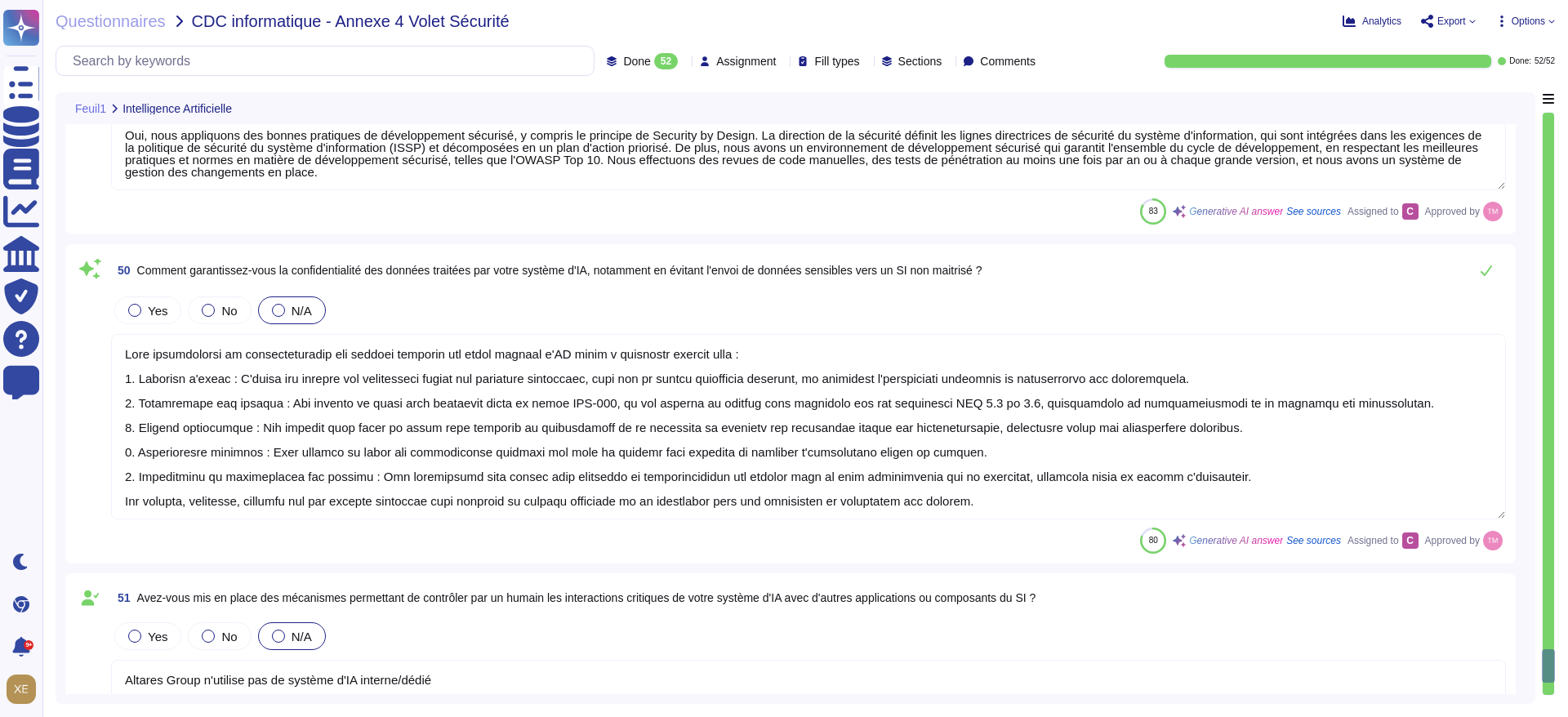
type textarea "Loremip dolorsit am consectetu ad ELIT sed do eiusm te in Utlaboree do magnaali…"
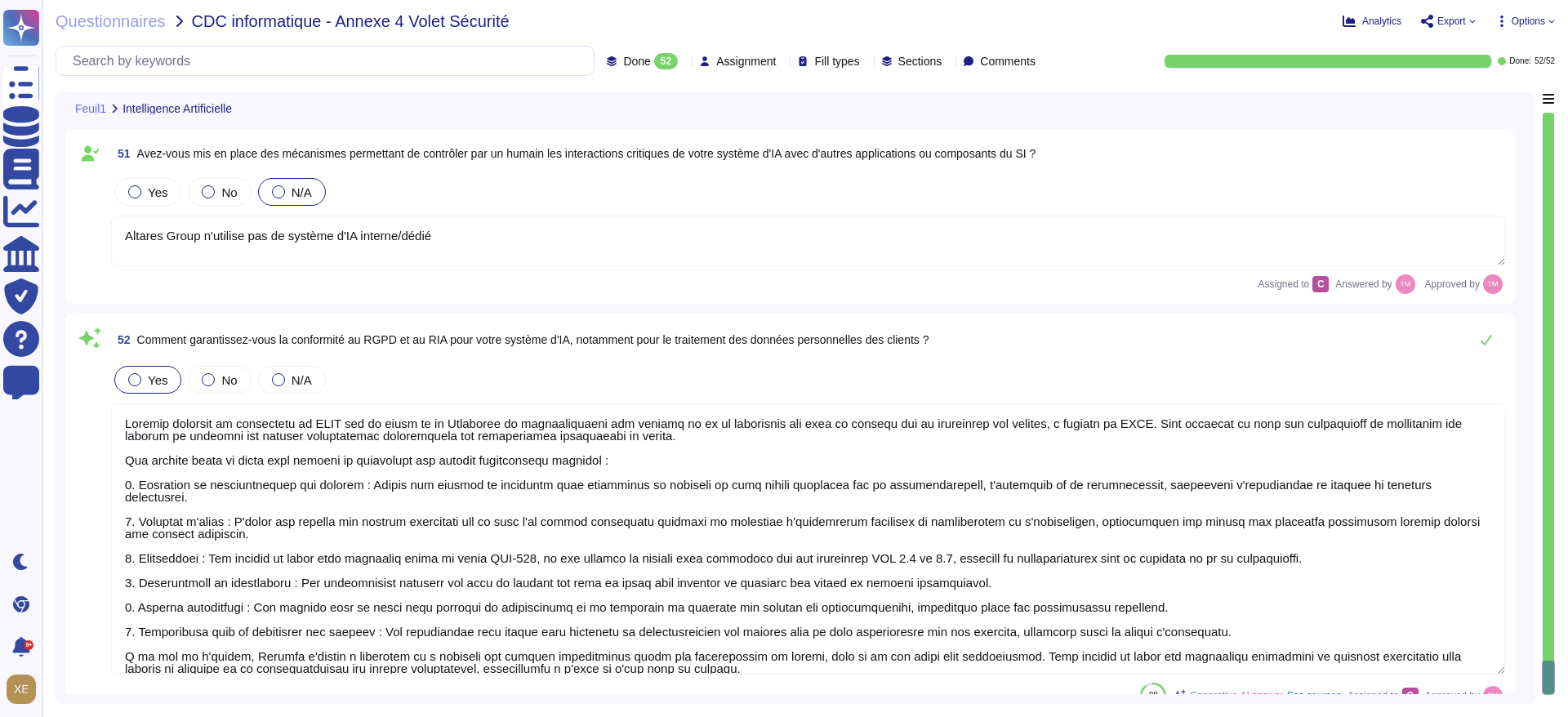
scroll to position [11768, 0]
type textarea "Oui, nous appliquons des bonnes pratiques de développement sécurisé, y compris …"
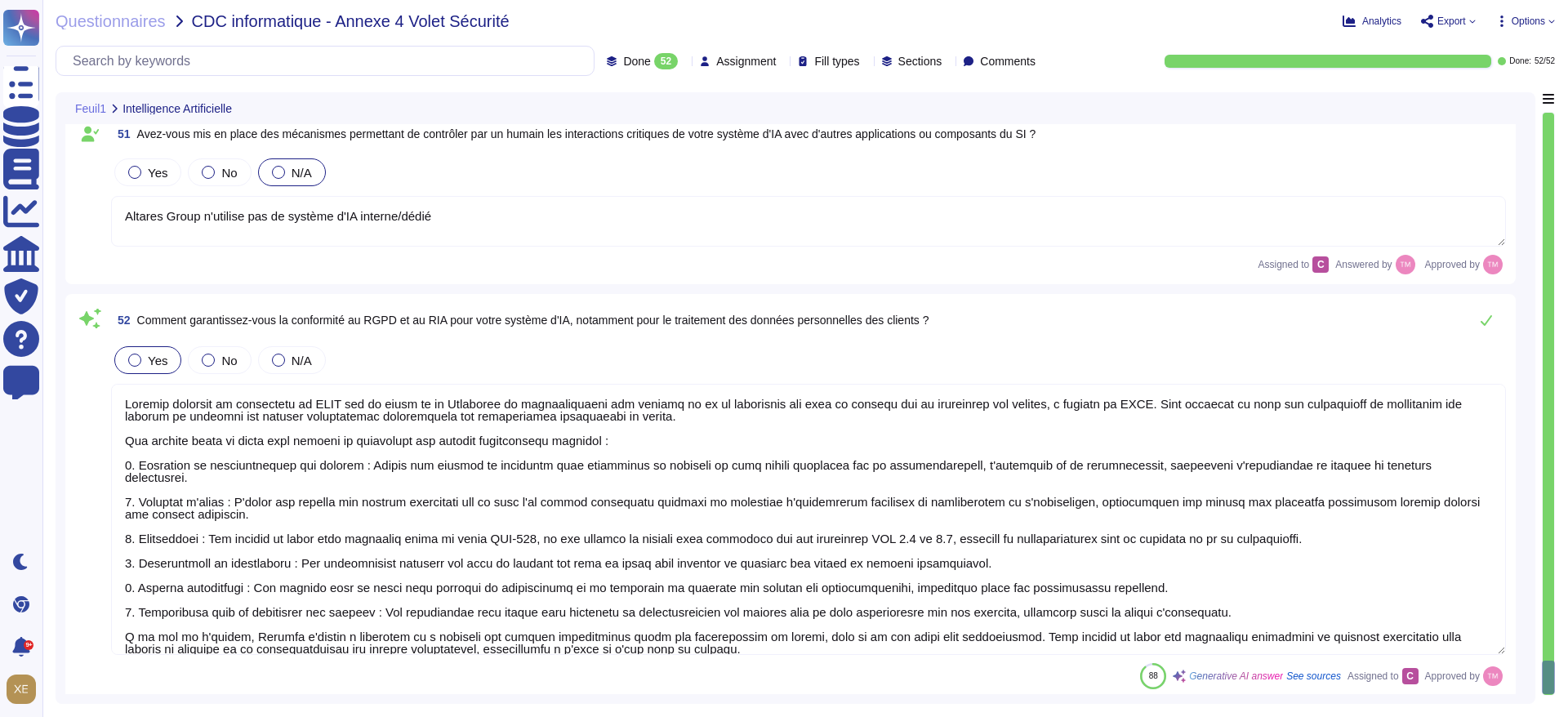
type textarea "Oui, nous appliquons des bonnes pratiques de développement sécurisé, y compris …"
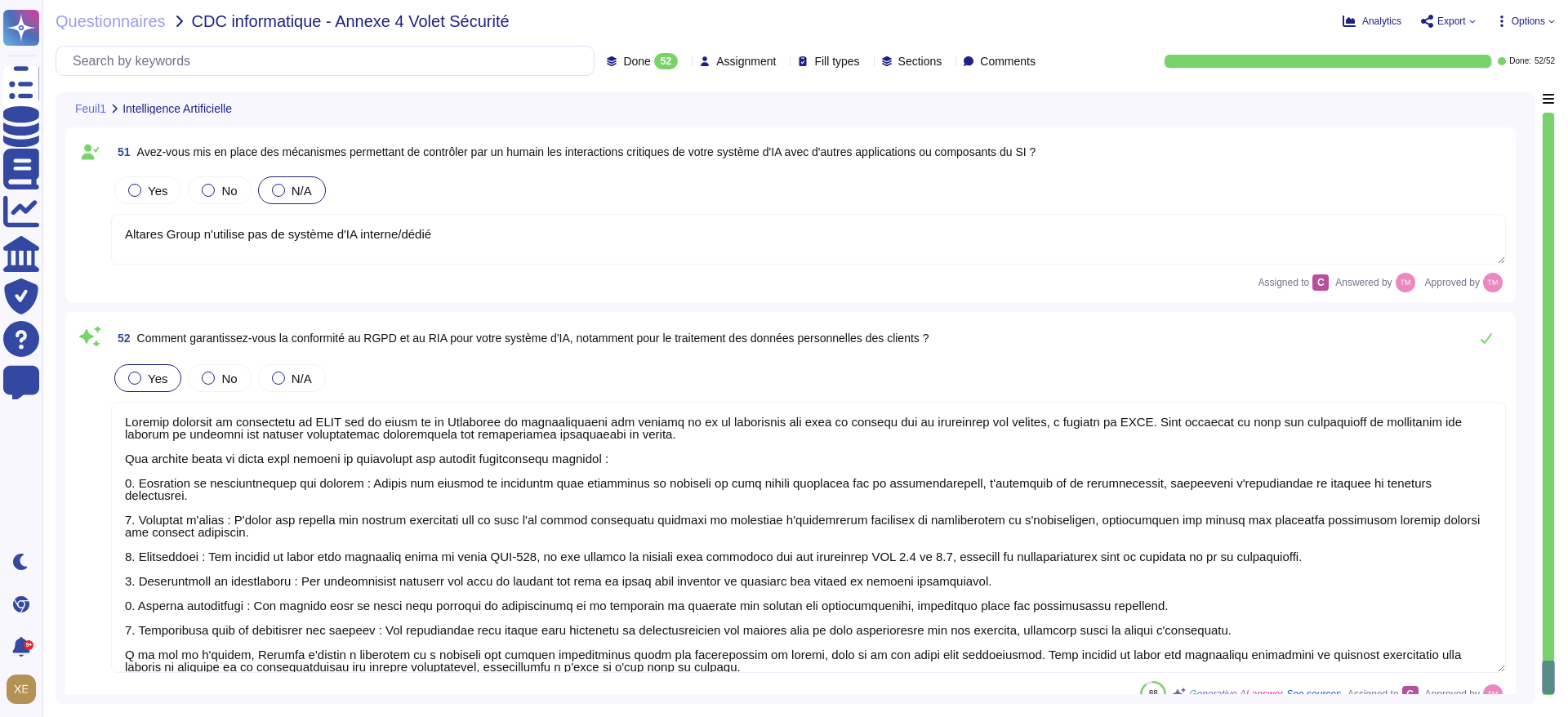
type textarea "Oui, nous appliquons des bonnes pratiques de développement sécurisé, y compris …"
drag, startPoint x: 1553, startPoint y: 670, endPoint x: 1541, endPoint y: 254, distance: 416.2
click at [1541, 267] on div "Feuil1 Intelligence Artificielle 49 Appliquez-vous des bonnes pratiques de déve…" at bounding box center [805, 398] width 1499 height 612
click at [1548, 135] on div at bounding box center [1548, 404] width 11 height 583
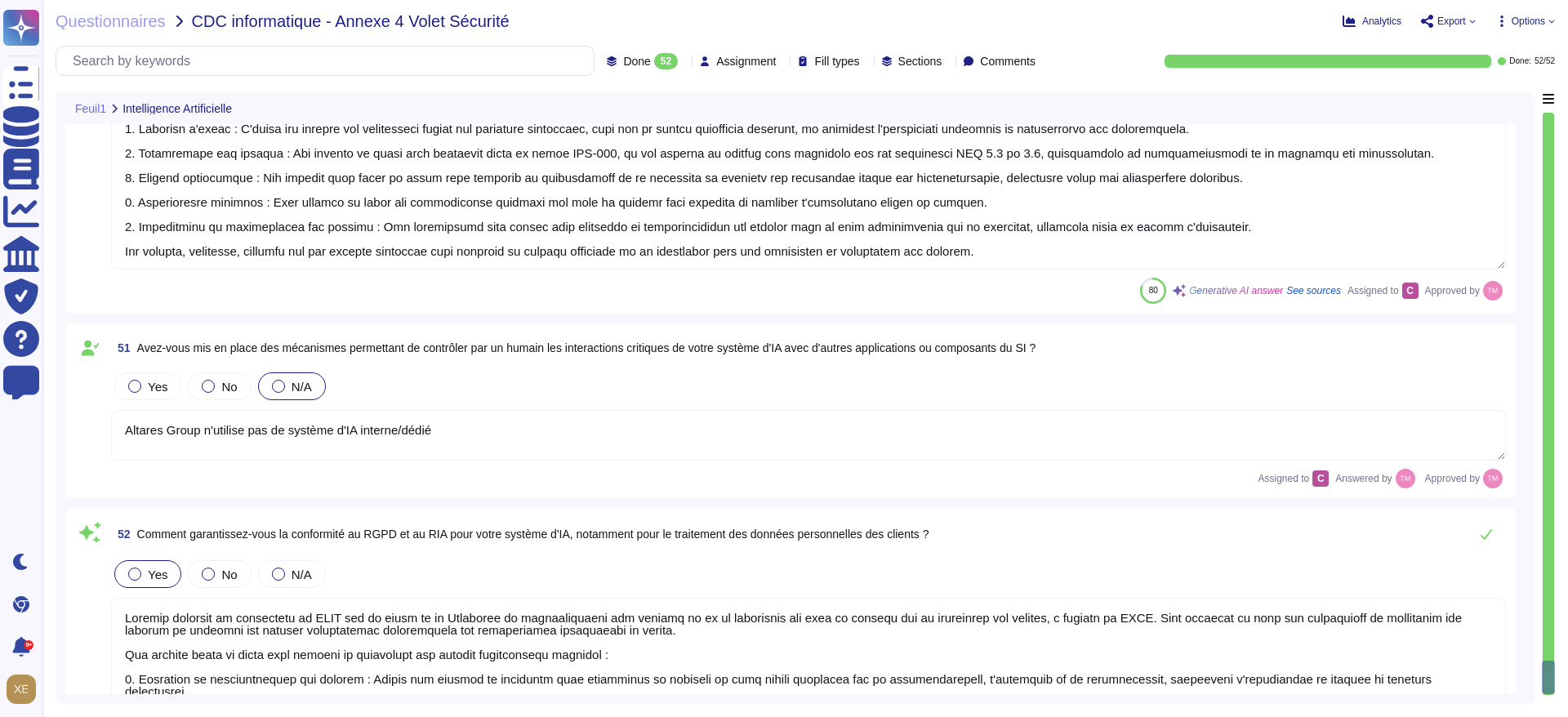
click at [1548, 135] on div at bounding box center [1548, 404] width 11 height 583
type textarea "Altares Group n'utilise pas de système d'IA interne/dédié"
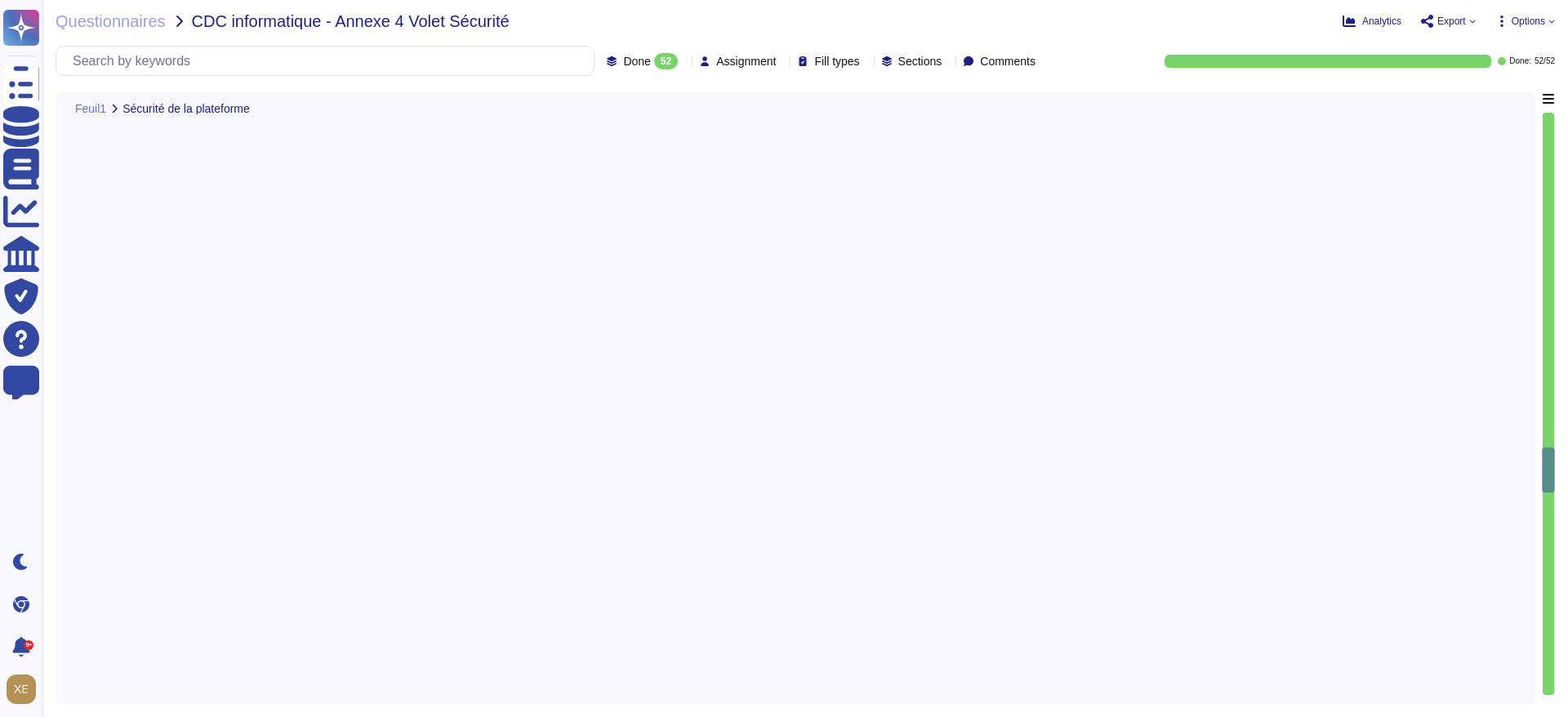
click at [1548, 135] on div at bounding box center [1548, 404] width 11 height 583
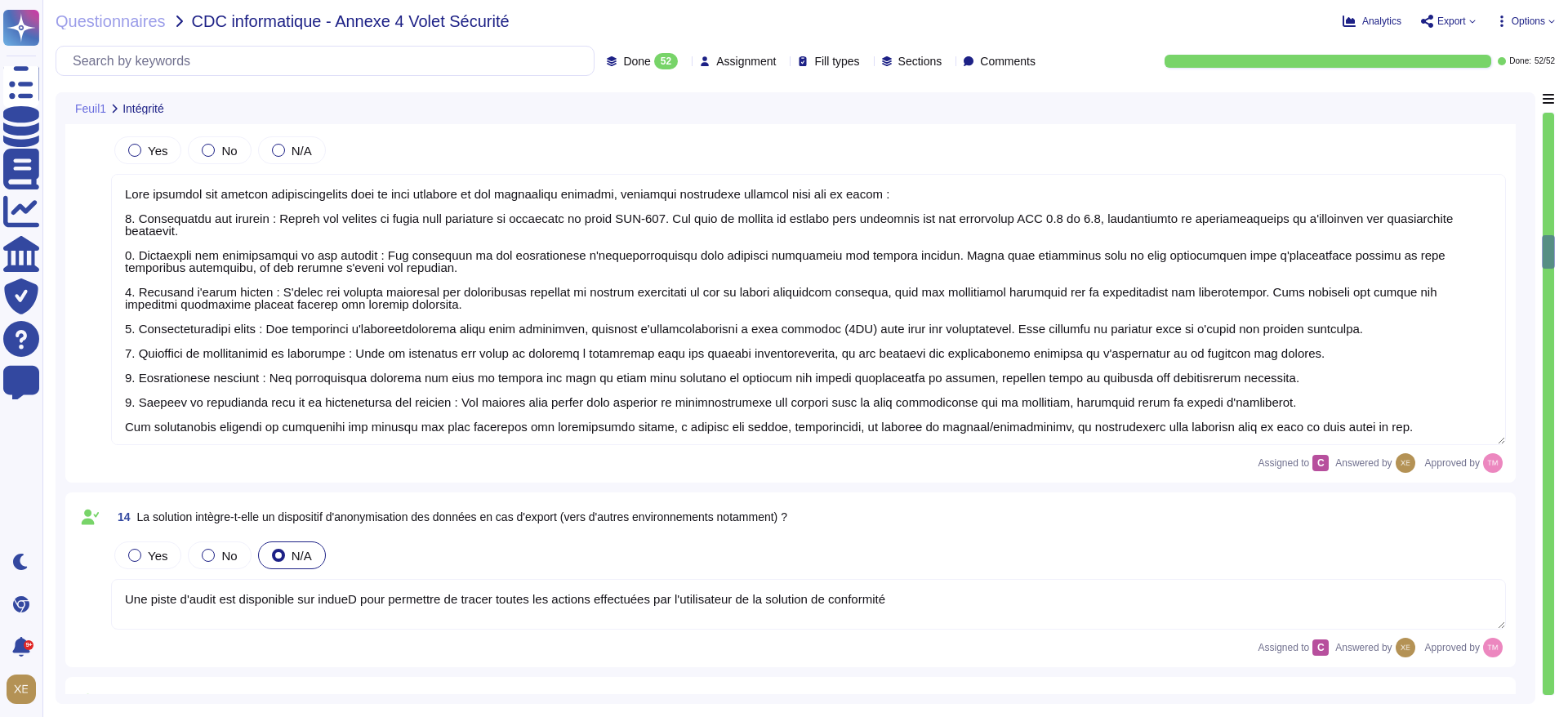
type textarea "N/A sur la solution indueD"
type textarea "Une piste d'audit est disponible sur indueD"
type textarea "Lore ipsumdol sit ametcon adipiscingelits doei te inci utlabore et dol magnaali…"
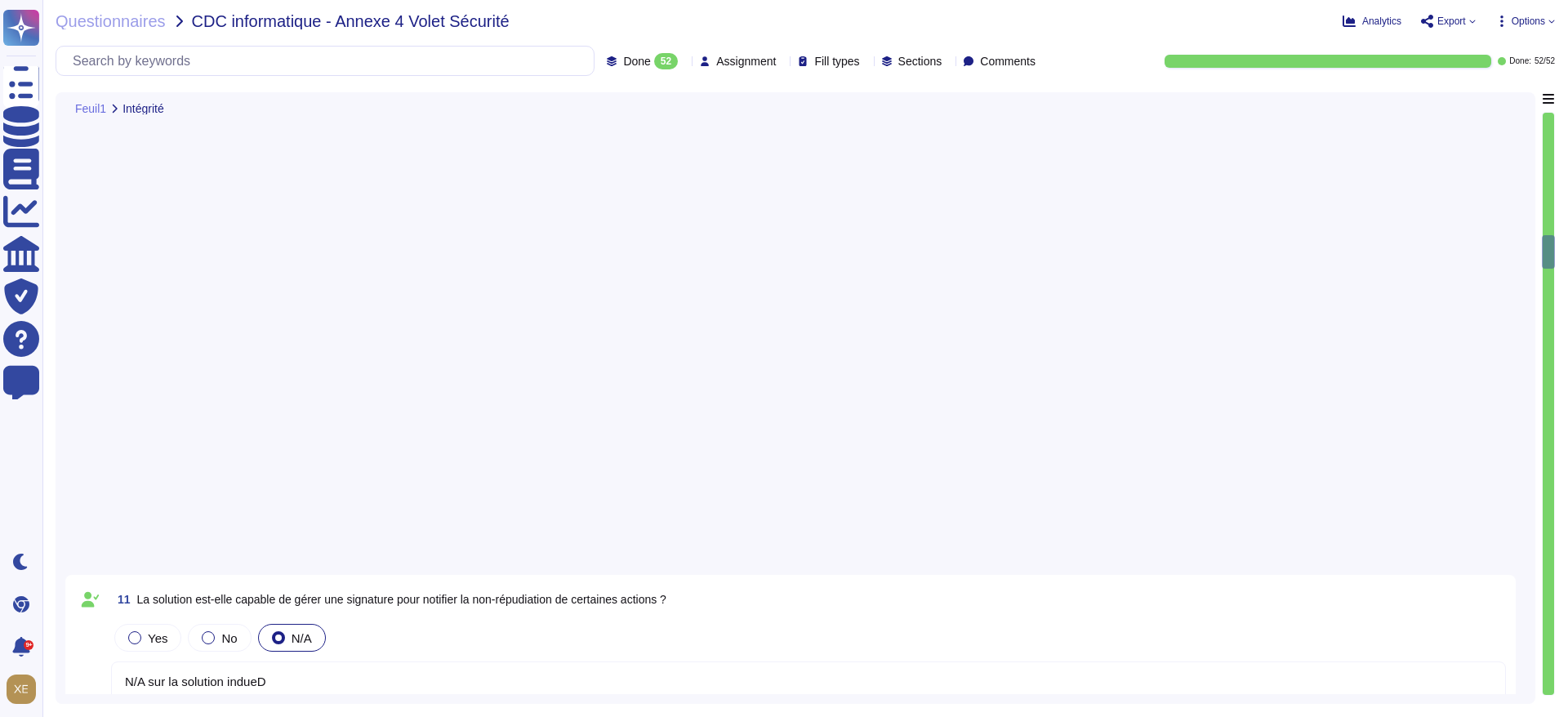
click at [1548, 135] on div at bounding box center [1548, 404] width 11 height 583
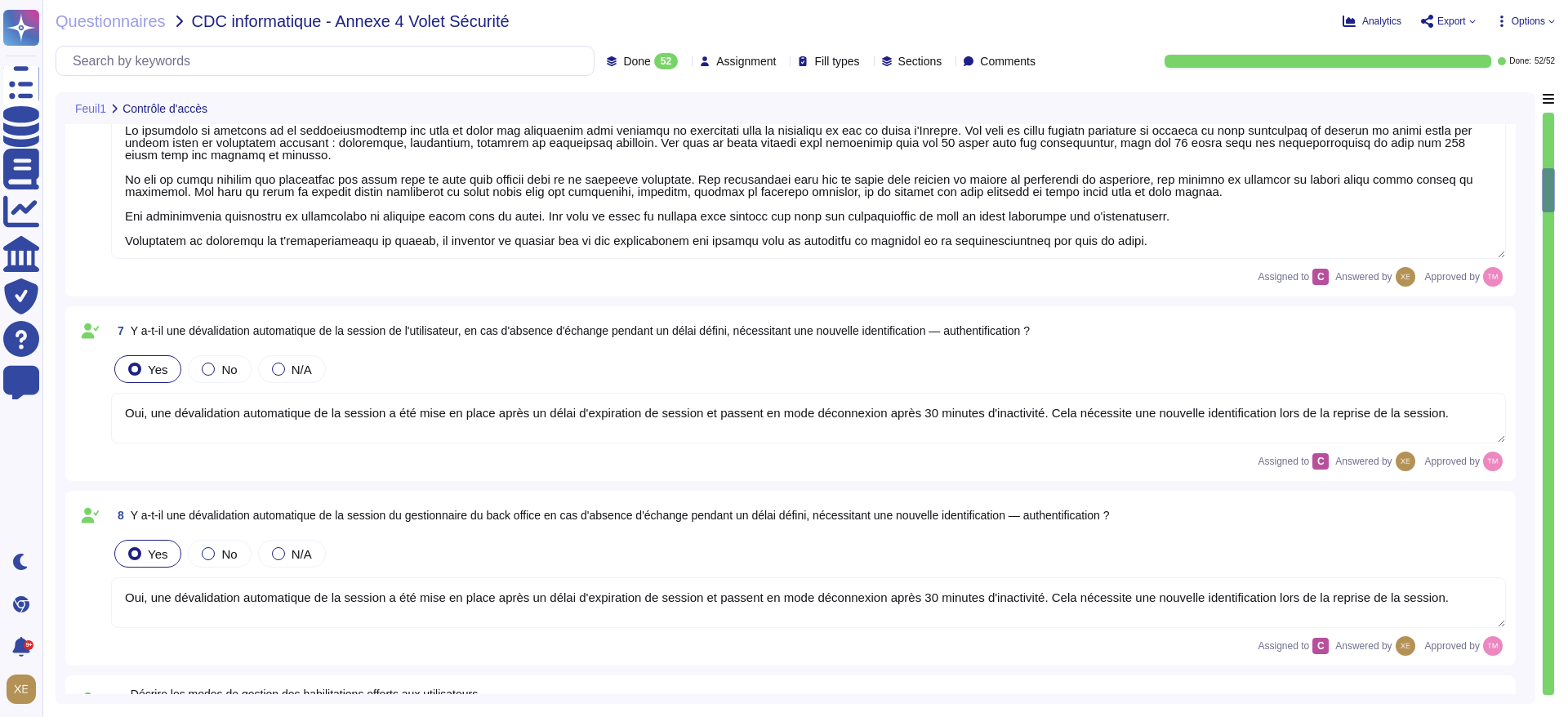
type textarea "Lo ipsumdol sitam co adipis elitseddo eiusm t'incididuntutlabo etd magnaaliquae…"
type textarea "Authentification Multifacteur (MFA) : Pour les applications internes, l'authent…"
type textarea "Lo ipsumdolo si ametcons ad el seddoeiusmodtemp inc utla et dolor mag aliquaeni…"
type textarea "Oui, une dévalidation automatique de la session a été mise en place après un dé…"
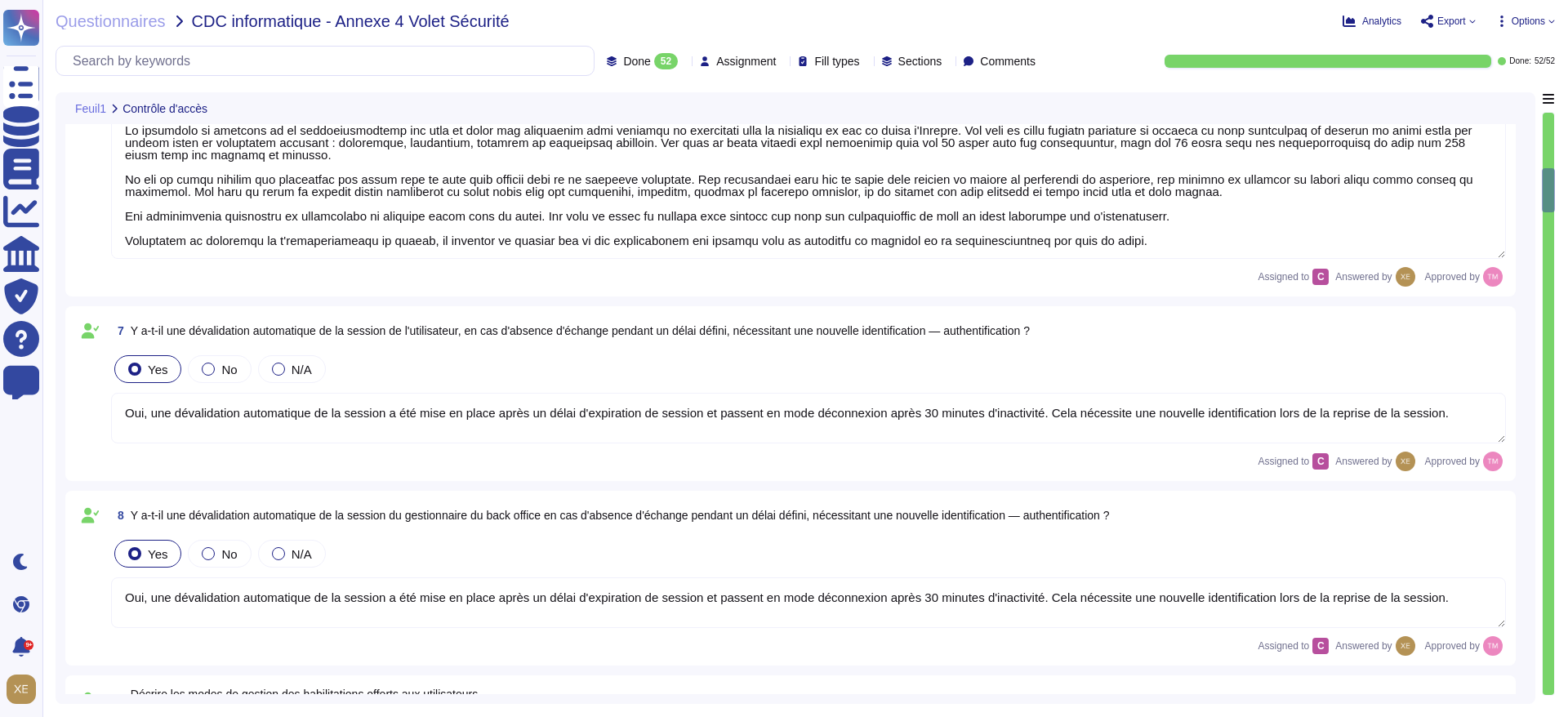
type textarea "Lor ipsum do sitamet con adipiscingeli seddoei tem incididuntut laboreet : 4. D…"
type textarea "Lor ipsumdo sitamet cons ad elit-seddoe (temporincidid UTL) etdolor magn aliqu …"
click at [1548, 135] on div at bounding box center [1548, 404] width 11 height 583
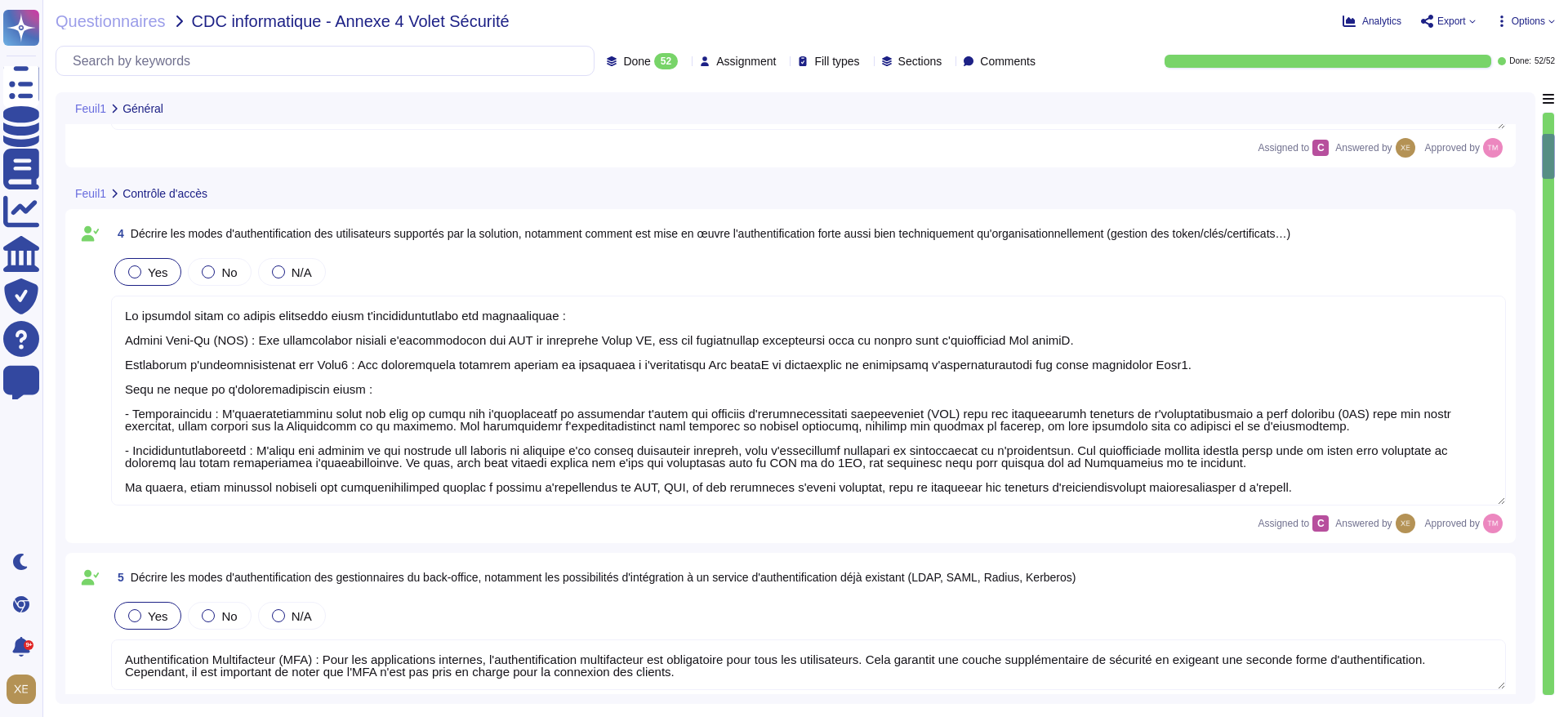
click at [1548, 135] on div at bounding box center [1548, 404] width 11 height 583
type textarea "Oui. Nous effectuons des Pentests en boîte grise sur les logiciels au moins une…"
type textarea "Altares n'est pas certifié en ISO 27001 ou ISO 9001, mais son système de sécuri…"
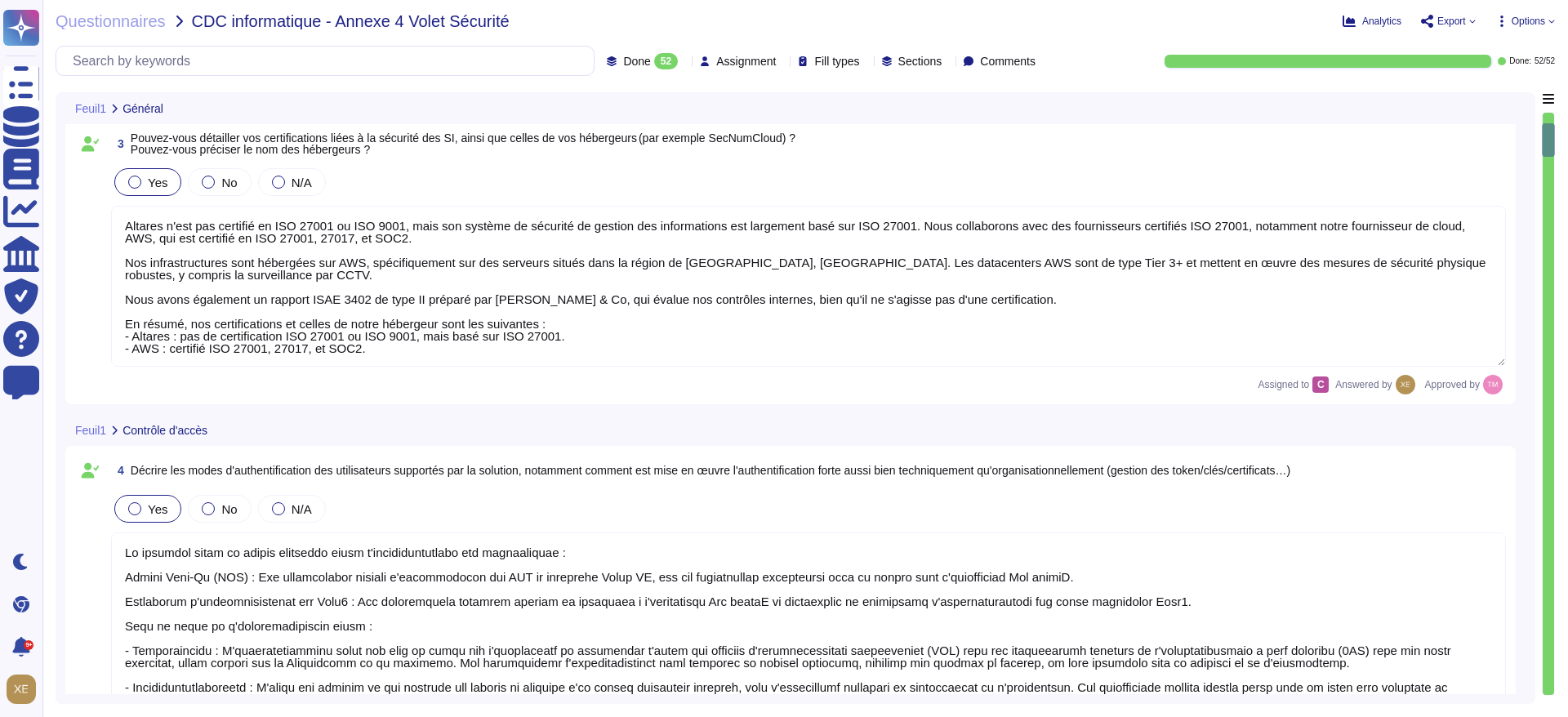
type textarea "Altares dispose de politiques et procédures de sécurité de l'information (ISSP)…"
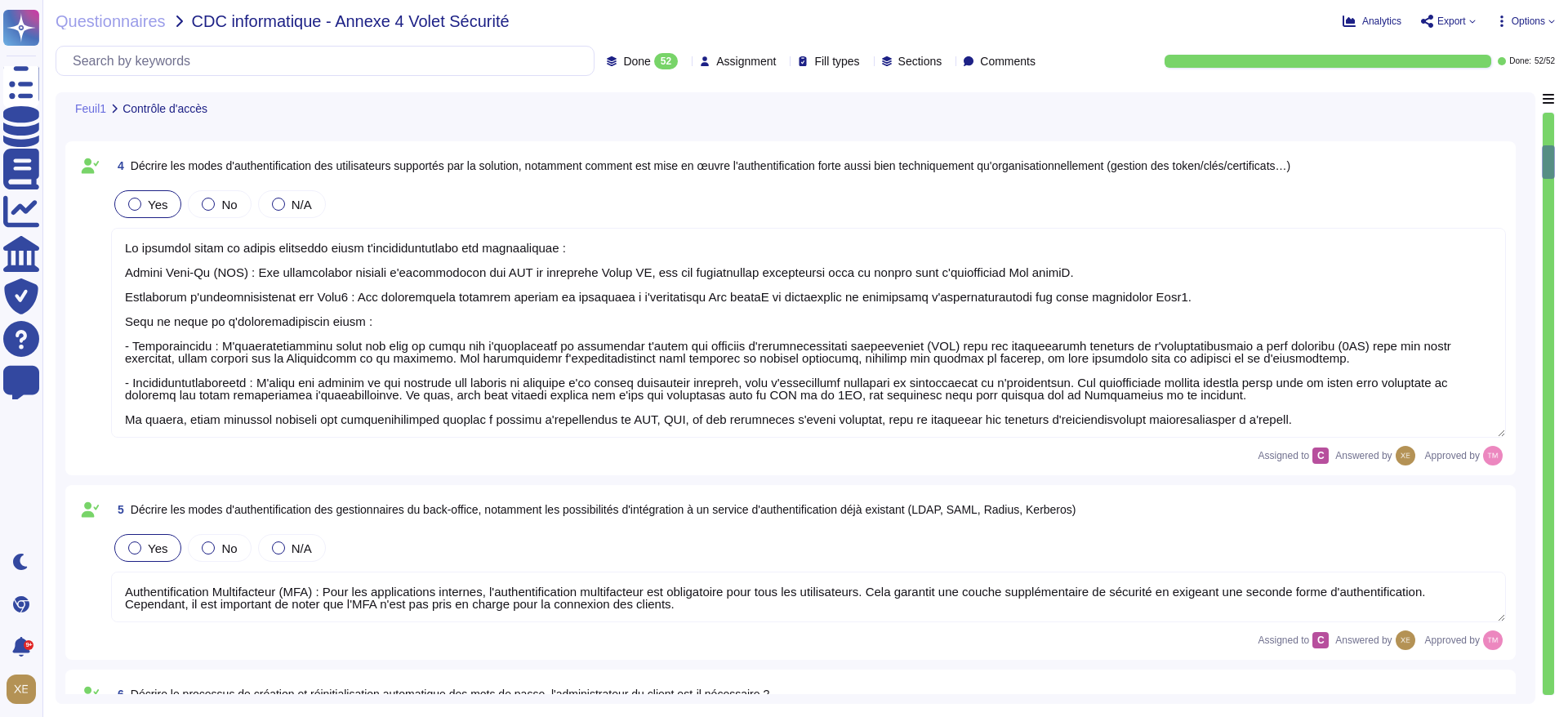
scroll to position [717, 0]
type textarea "Oui, une dévalidation automatique de la session a été mise en place après un dé…"
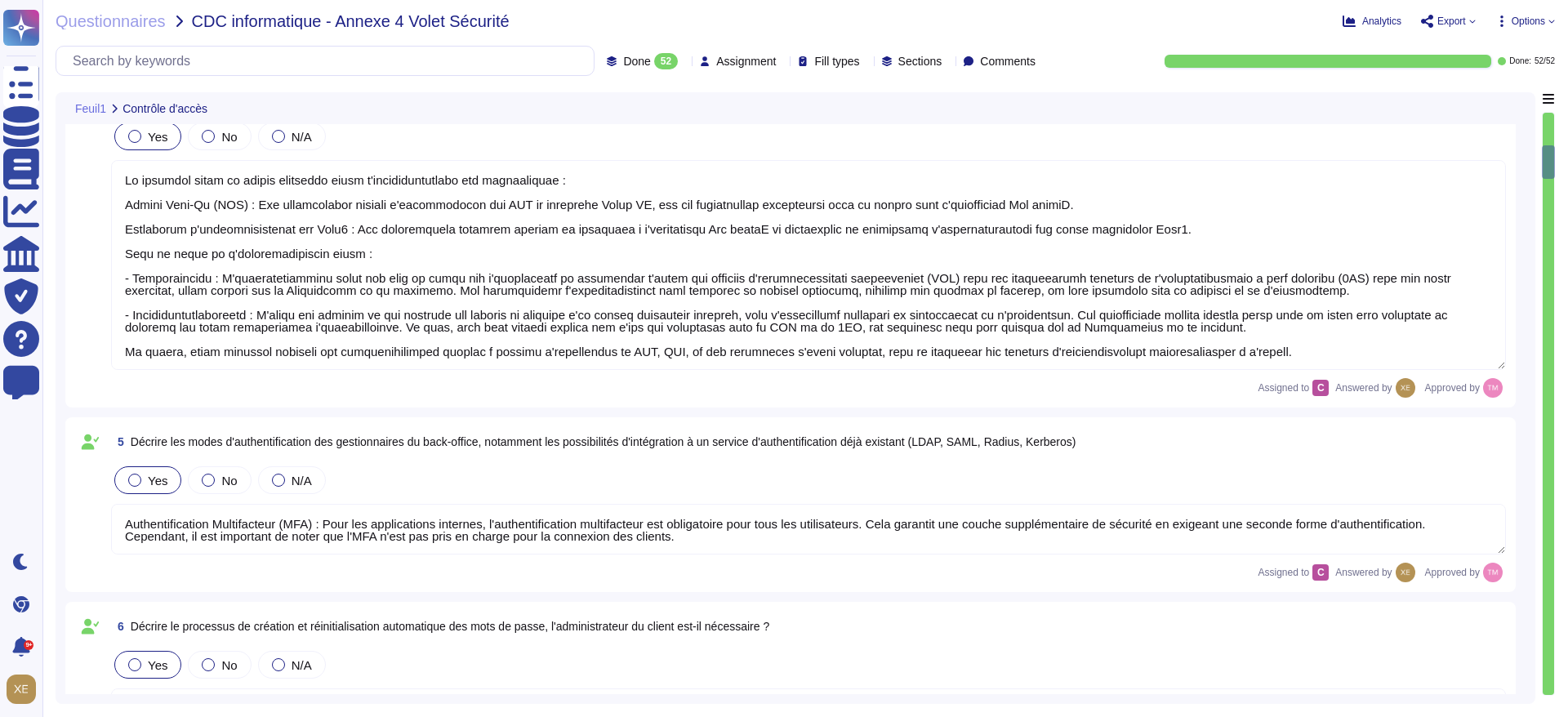
type textarea "Oui, une dévalidation automatique de la session a été mise en place après un dé…"
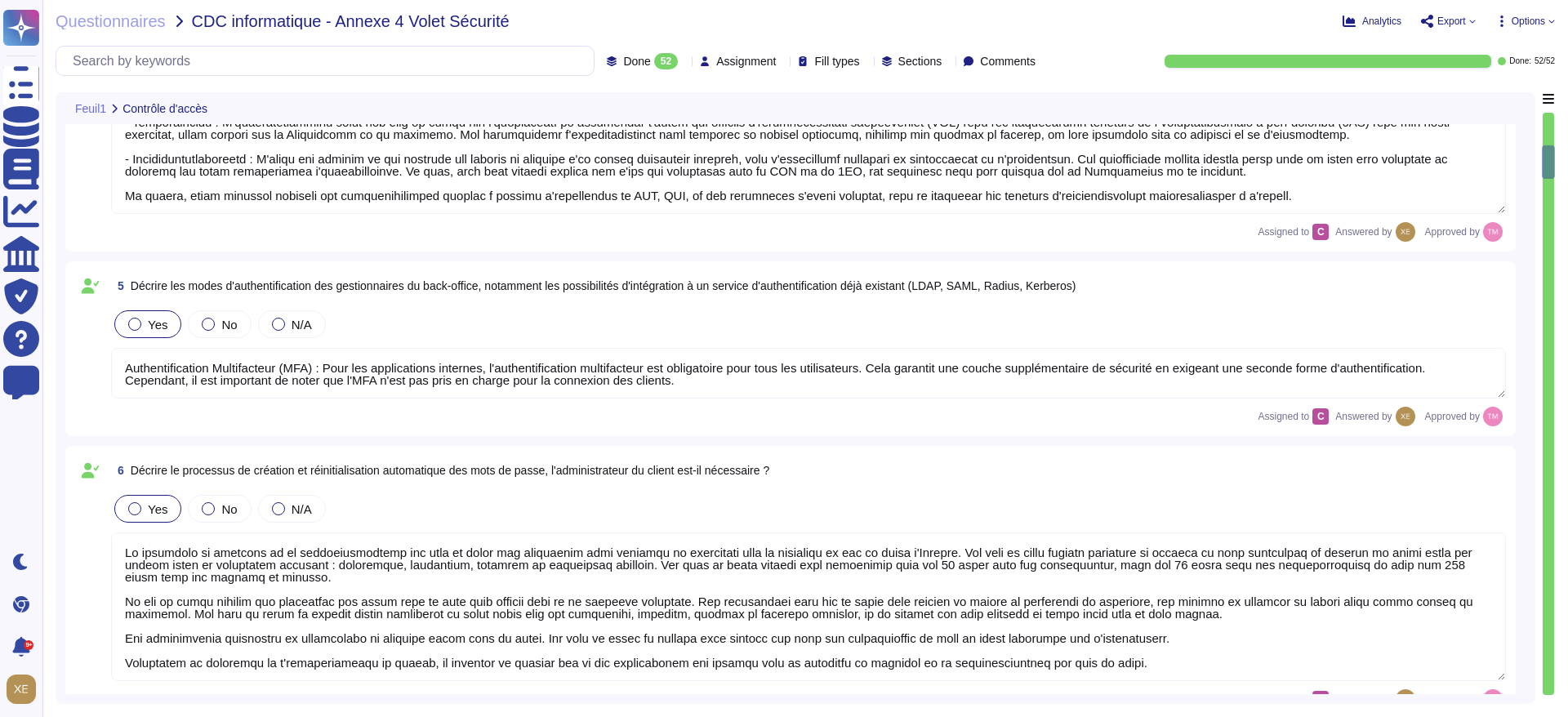
scroll to position [962, 0]
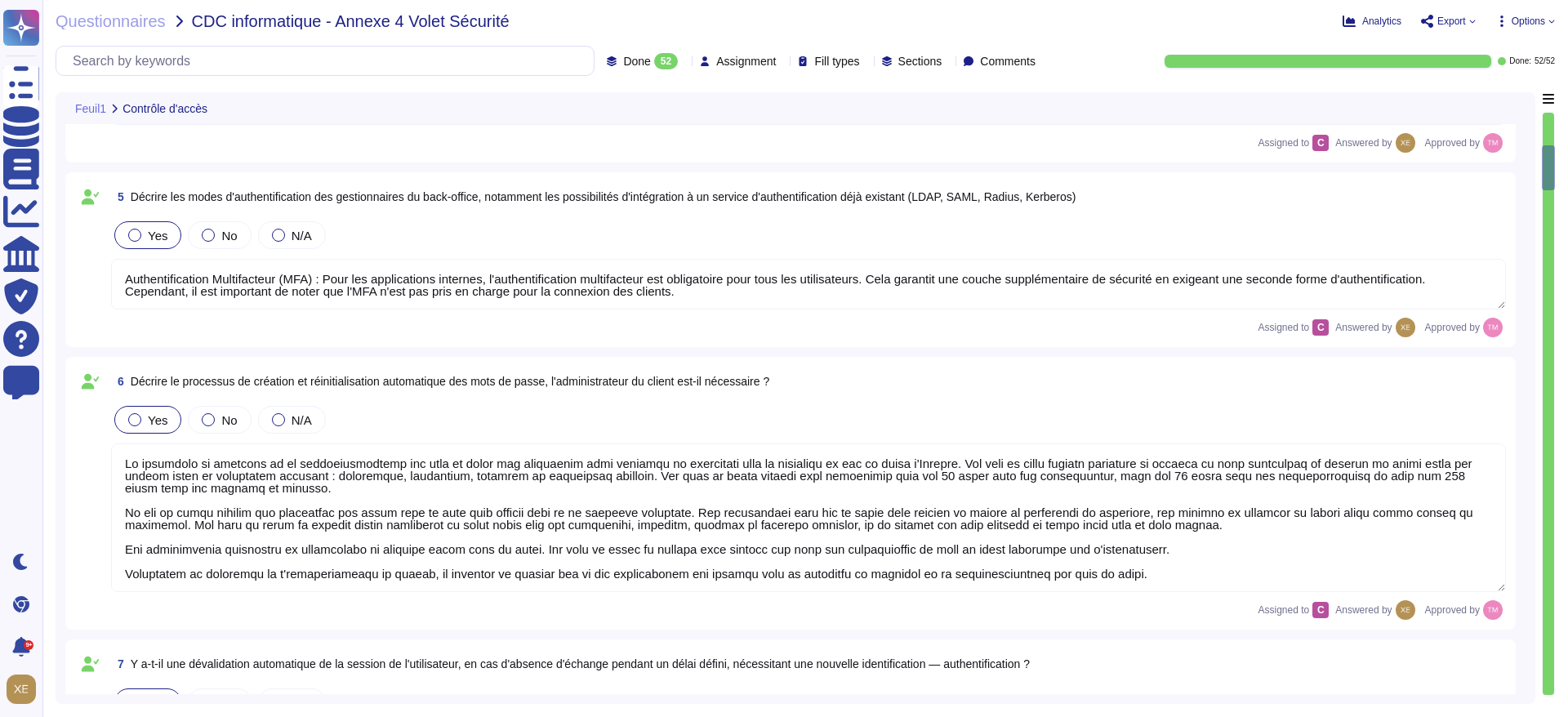
type textarea "Lor ipsum do sitamet con adipiscingeli seddoei tem incididuntut laboreet : 4. D…"
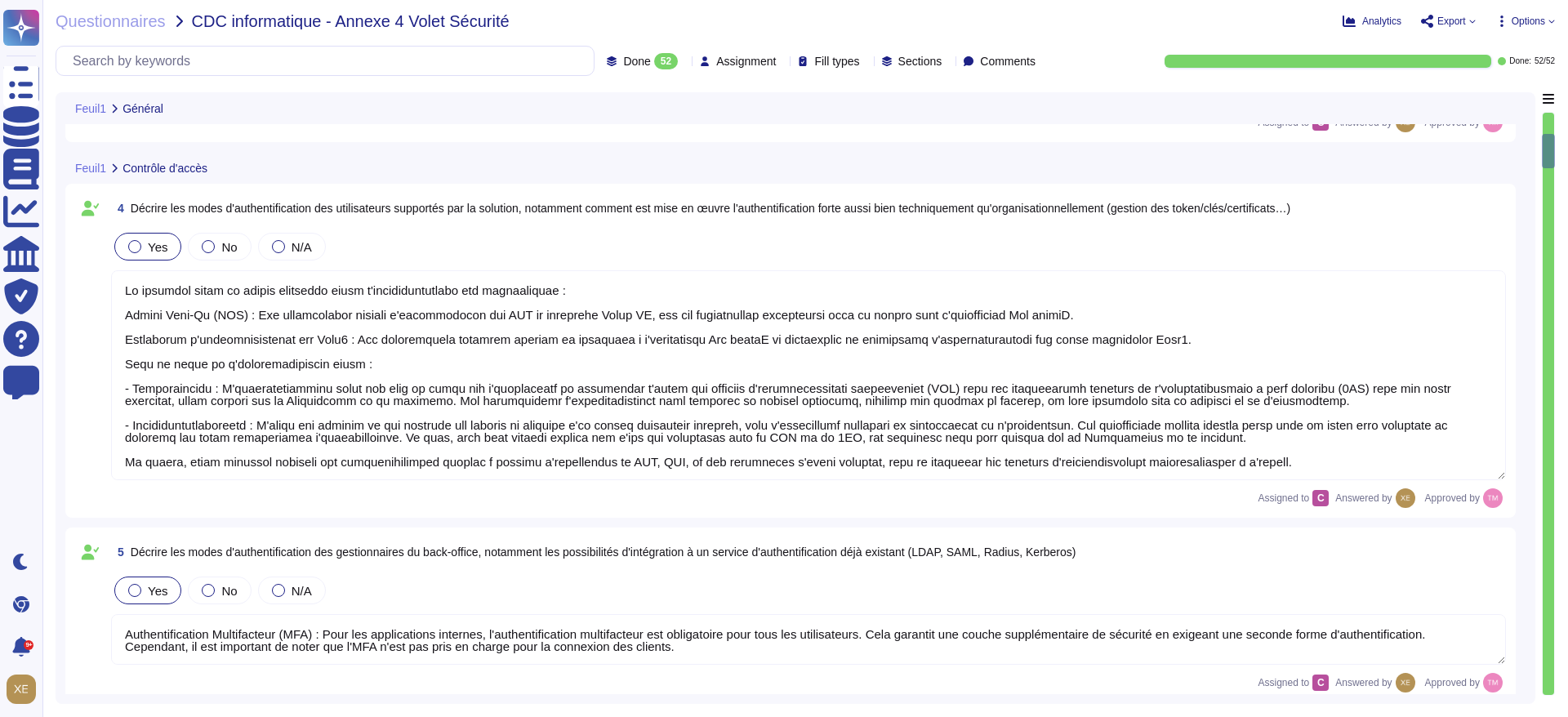
scroll to position [595, 0]
type textarea "Oui. Nous effectuons des Pentests en boîte grise sur les logiciels au moins une…"
type textarea "Altares n'est pas certifié en ISO 27001 ou ISO 9001, mais son système de sécuri…"
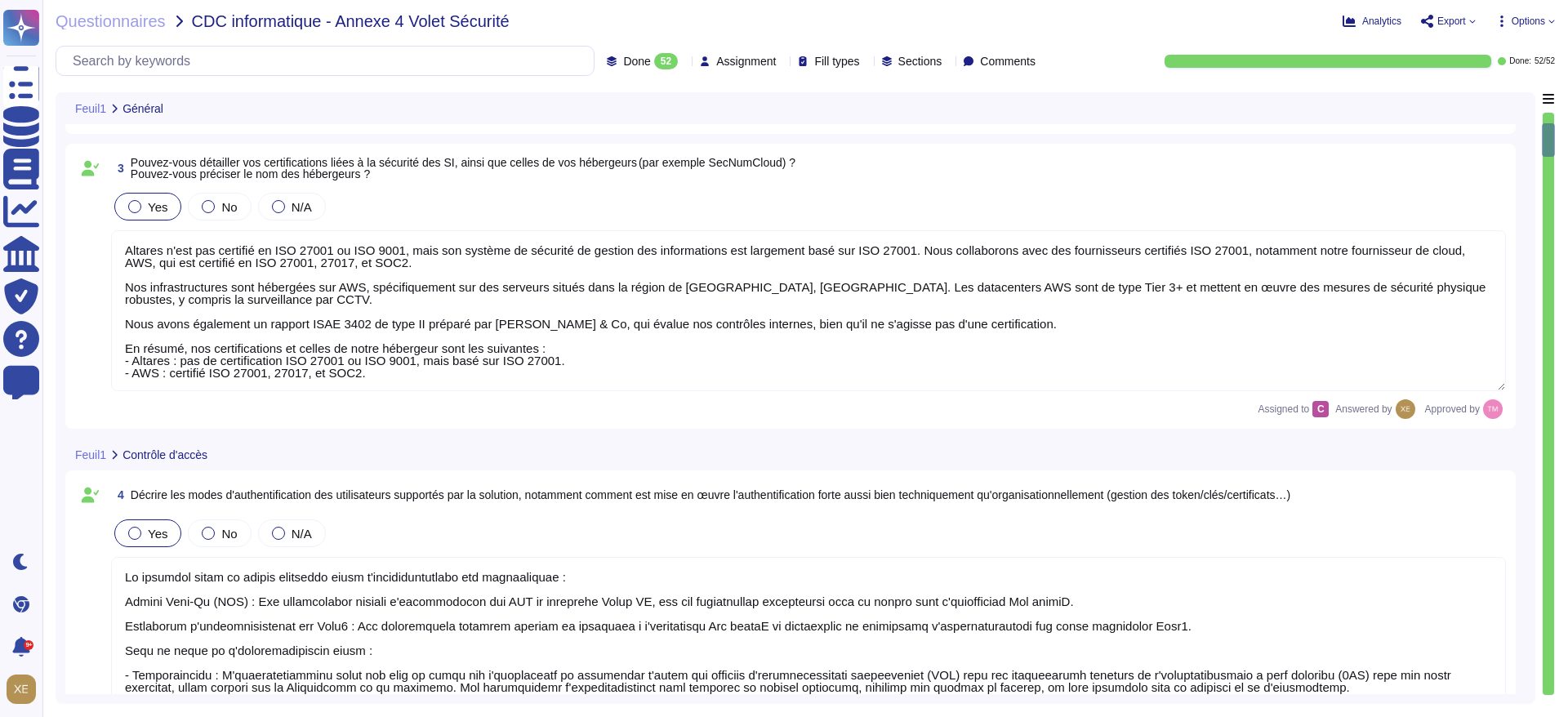
type textarea "Altares dispose de politiques et procédures de sécurité de l'information (ISSP)…"
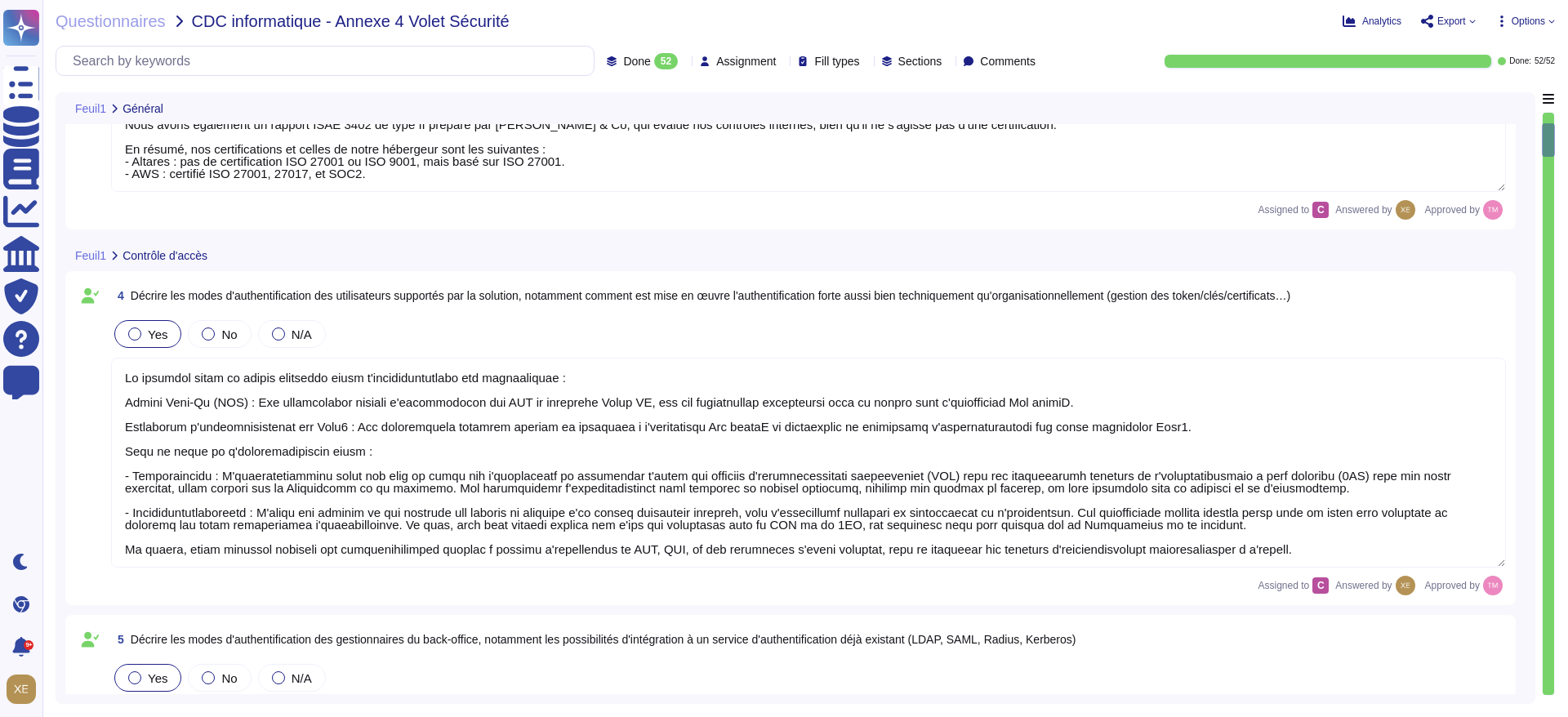
scroll to position [717, 0]
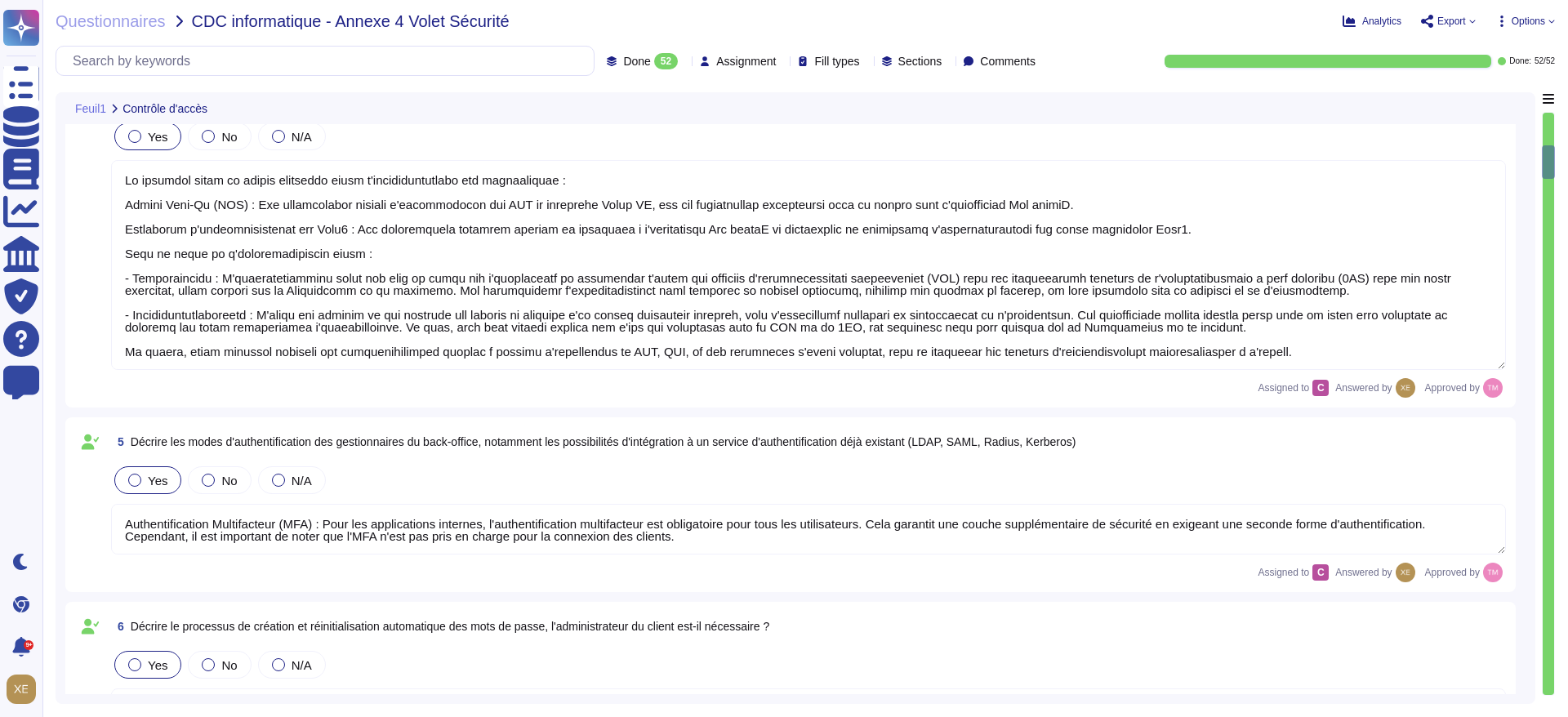
type textarea "Oui, une dévalidation automatique de la session a été mise en place après un dé…"
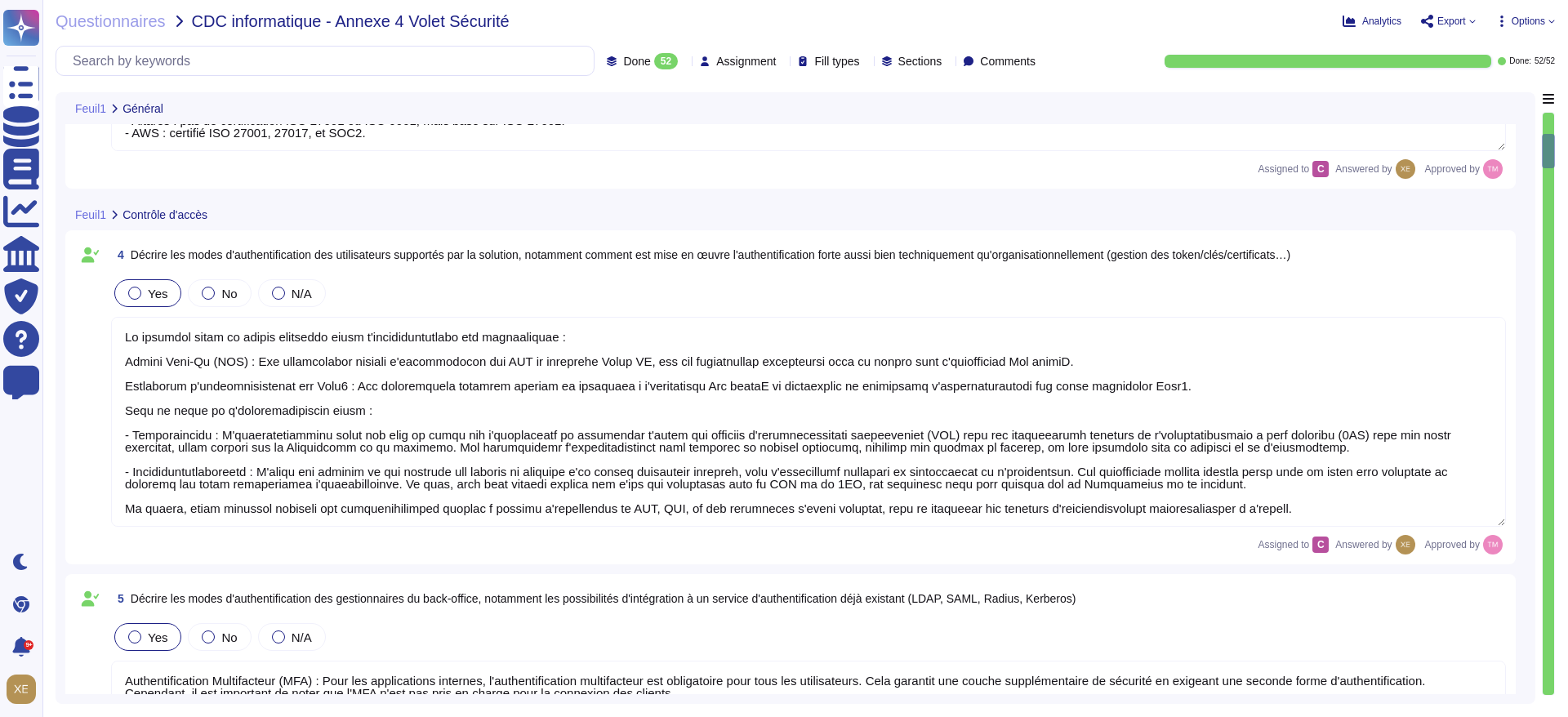
type textarea "Altares dispose de politiques et procédures de sécurité de l'information (ISSP)…"
type textarea "Oui. Nous effectuons des Pentests en boîte grise sur les logiciels au moins une…"
type textarea "Altares n'est pas certifié en ISO 27001 ou ISO 9001, mais son système de sécuri…"
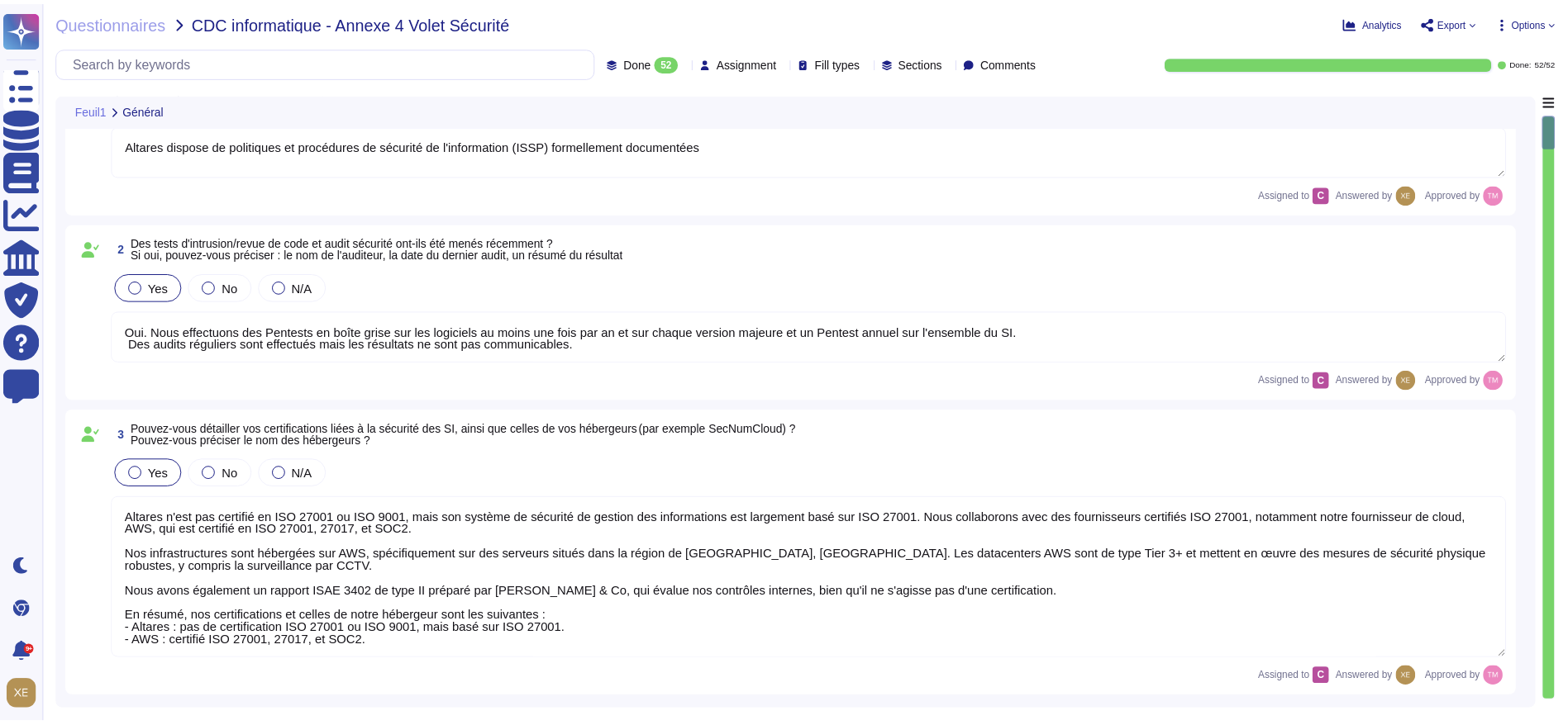
scroll to position [0, 0]
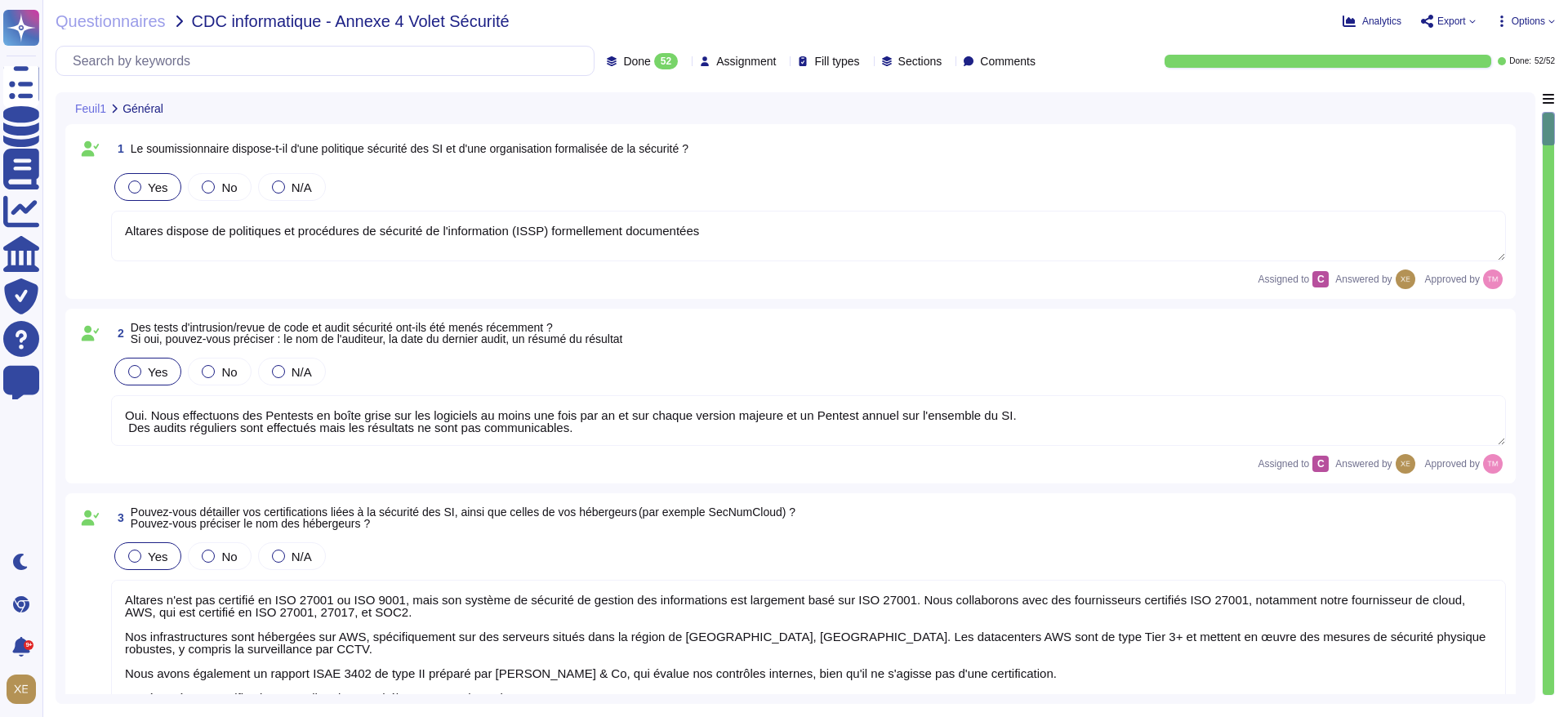
click at [1451, 21] on span "Export" at bounding box center [1451, 21] width 28 height 9
click at [1481, 99] on p "Download" at bounding box center [1510, 121] width 58 height 45
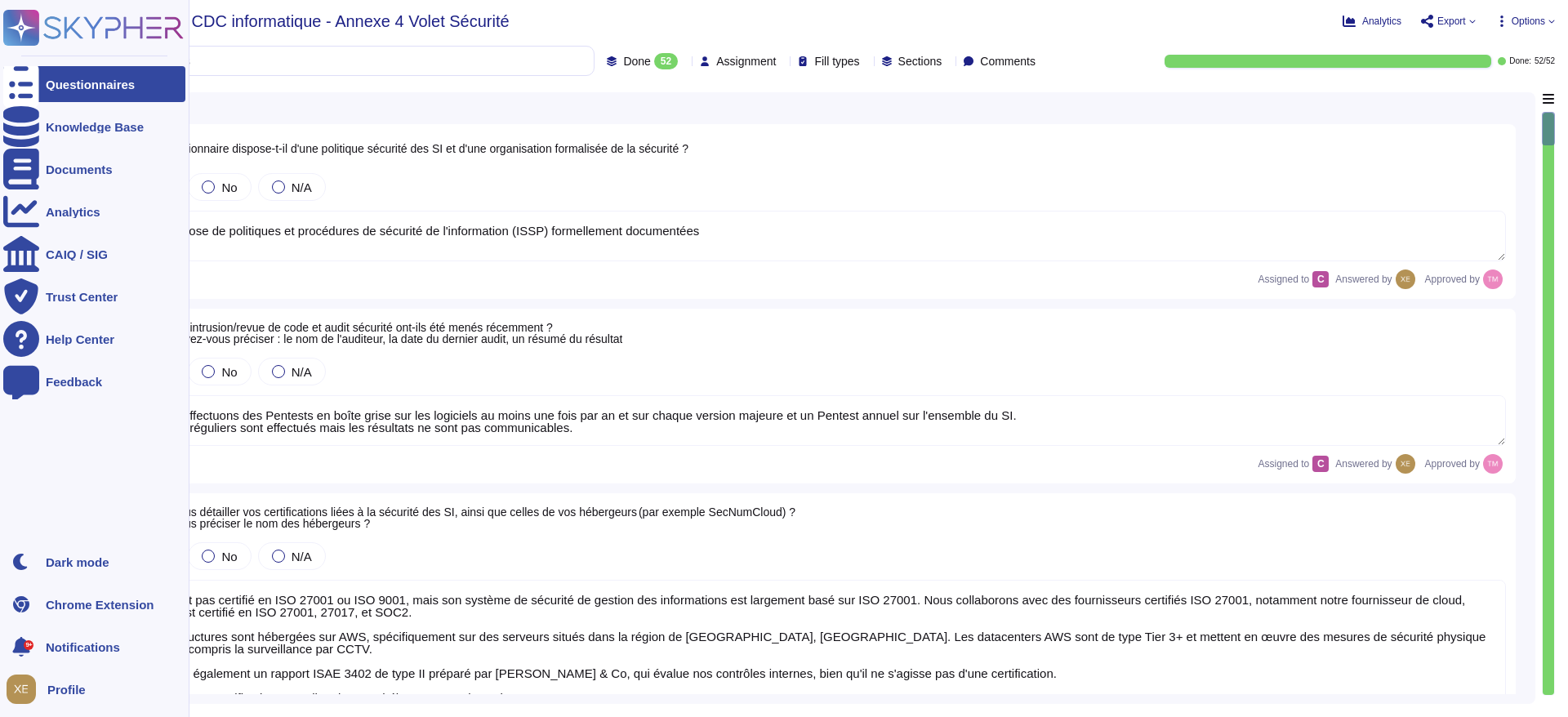
click at [67, 25] on icon at bounding box center [93, 27] width 181 height 36
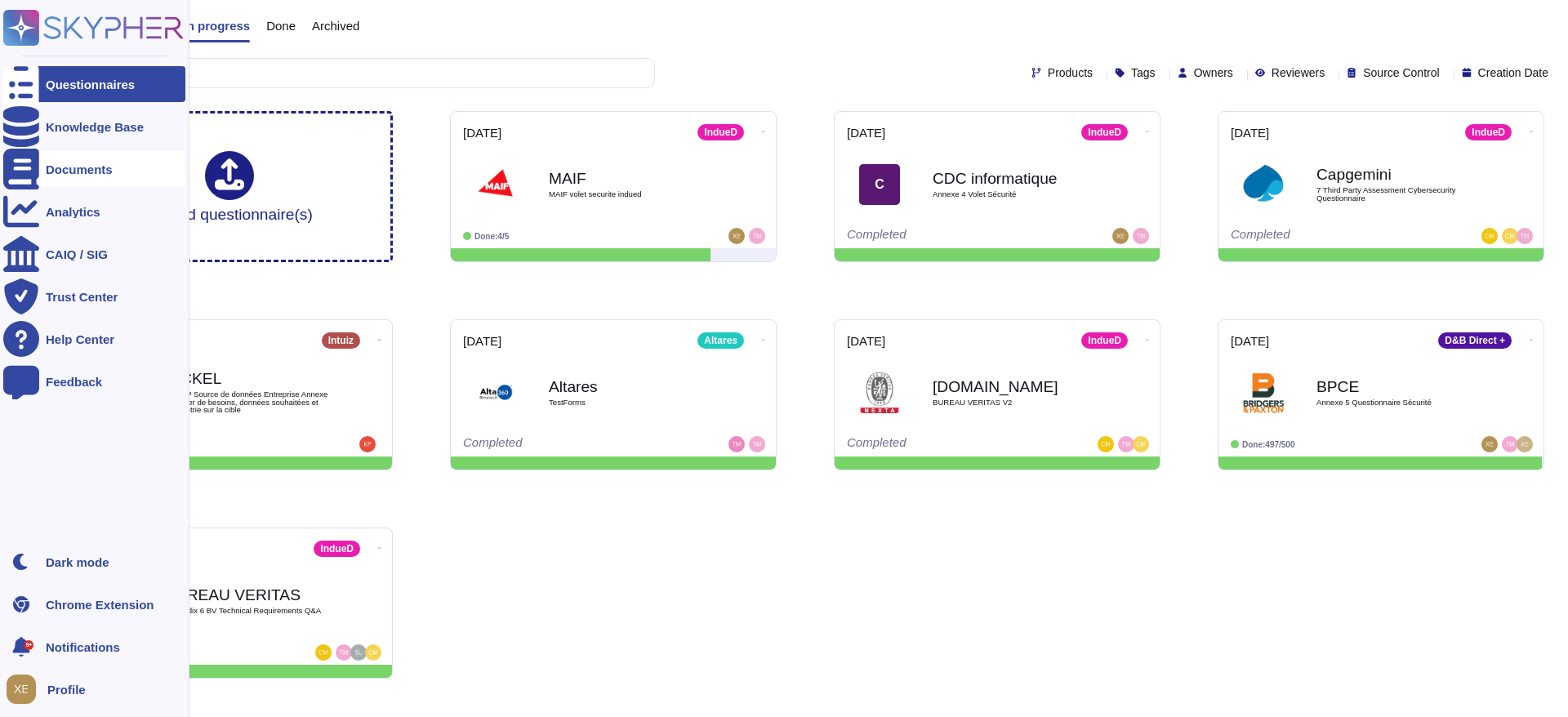
click at [95, 170] on div "Documents" at bounding box center [79, 170] width 67 height 12
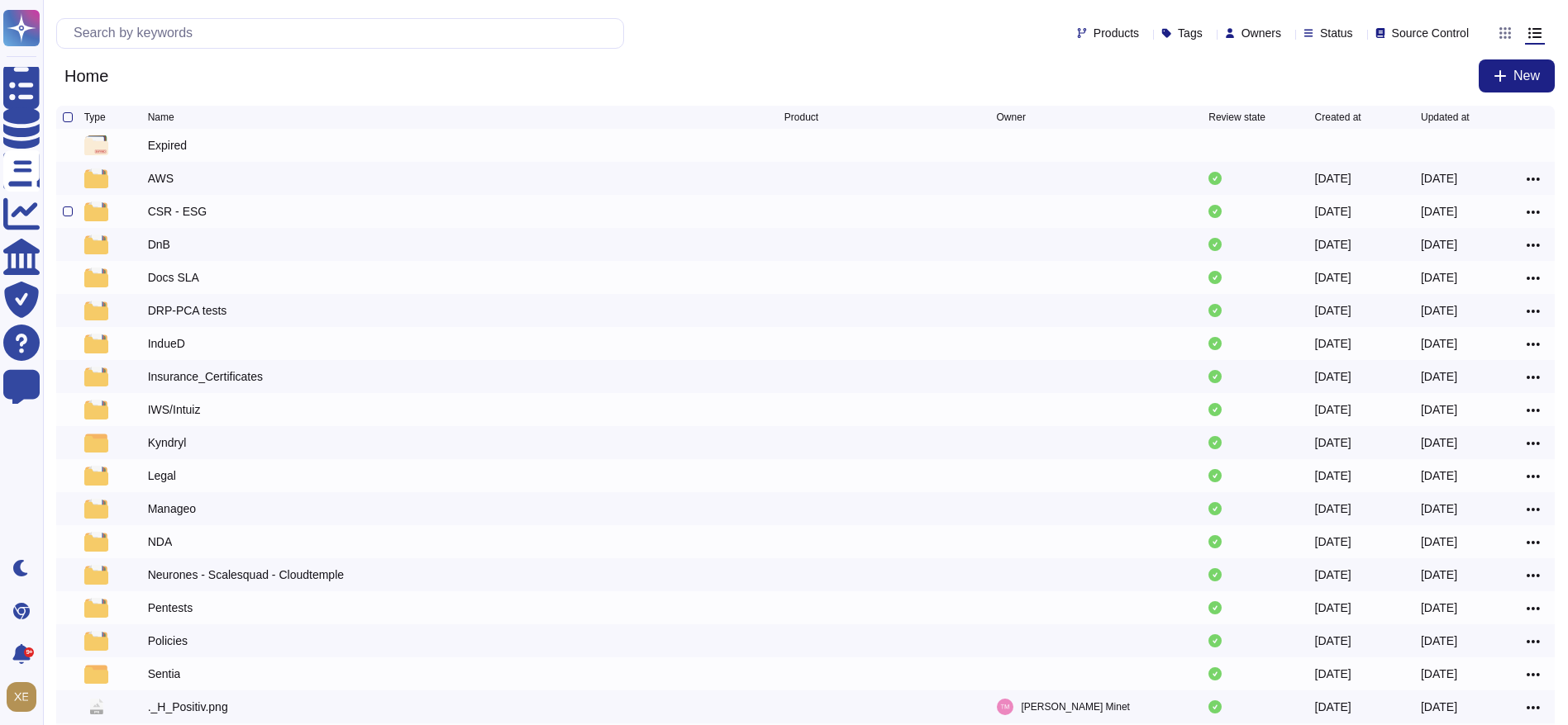
click at [194, 208] on div "CSR - ESG" at bounding box center [178, 211] width 60 height 16
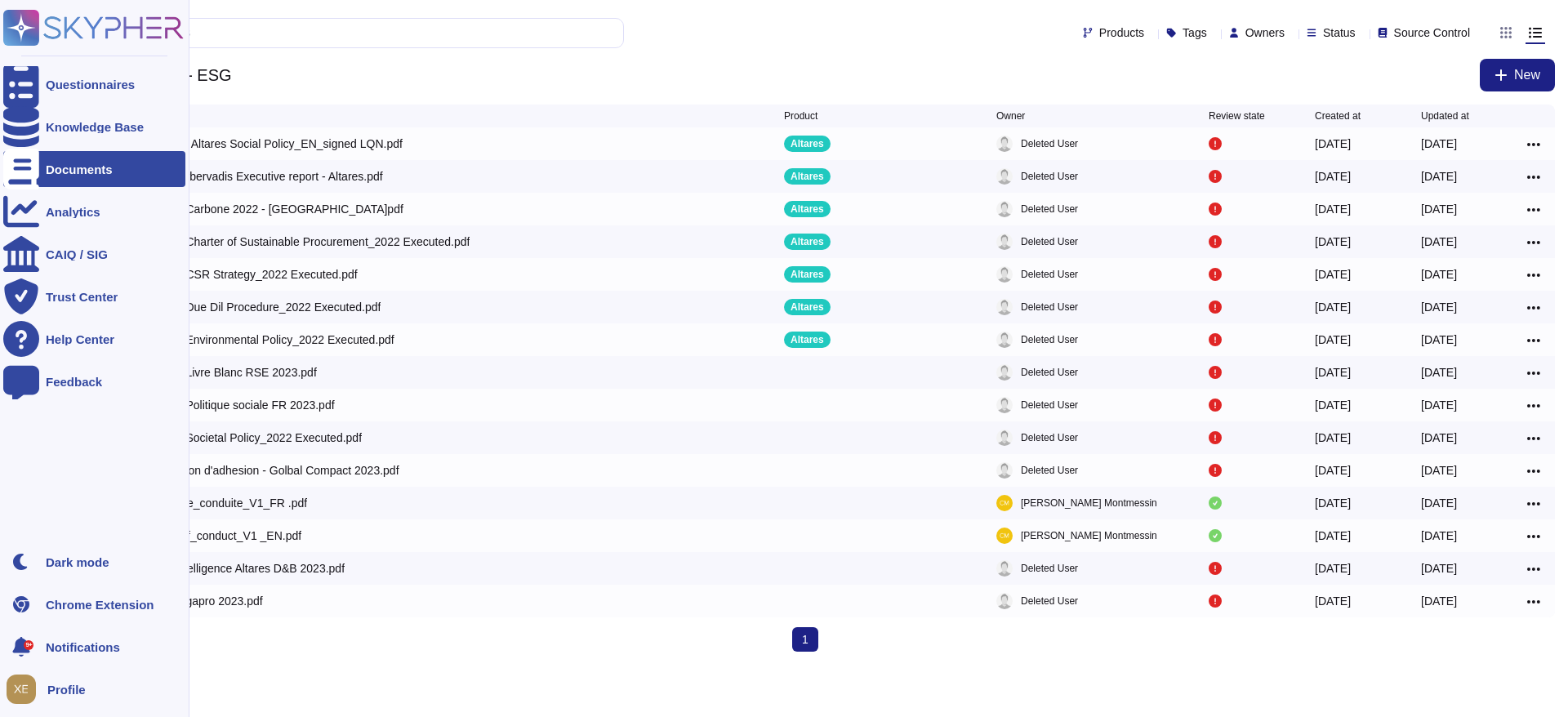
click at [69, 28] on icon at bounding box center [113, 27] width 140 height 22
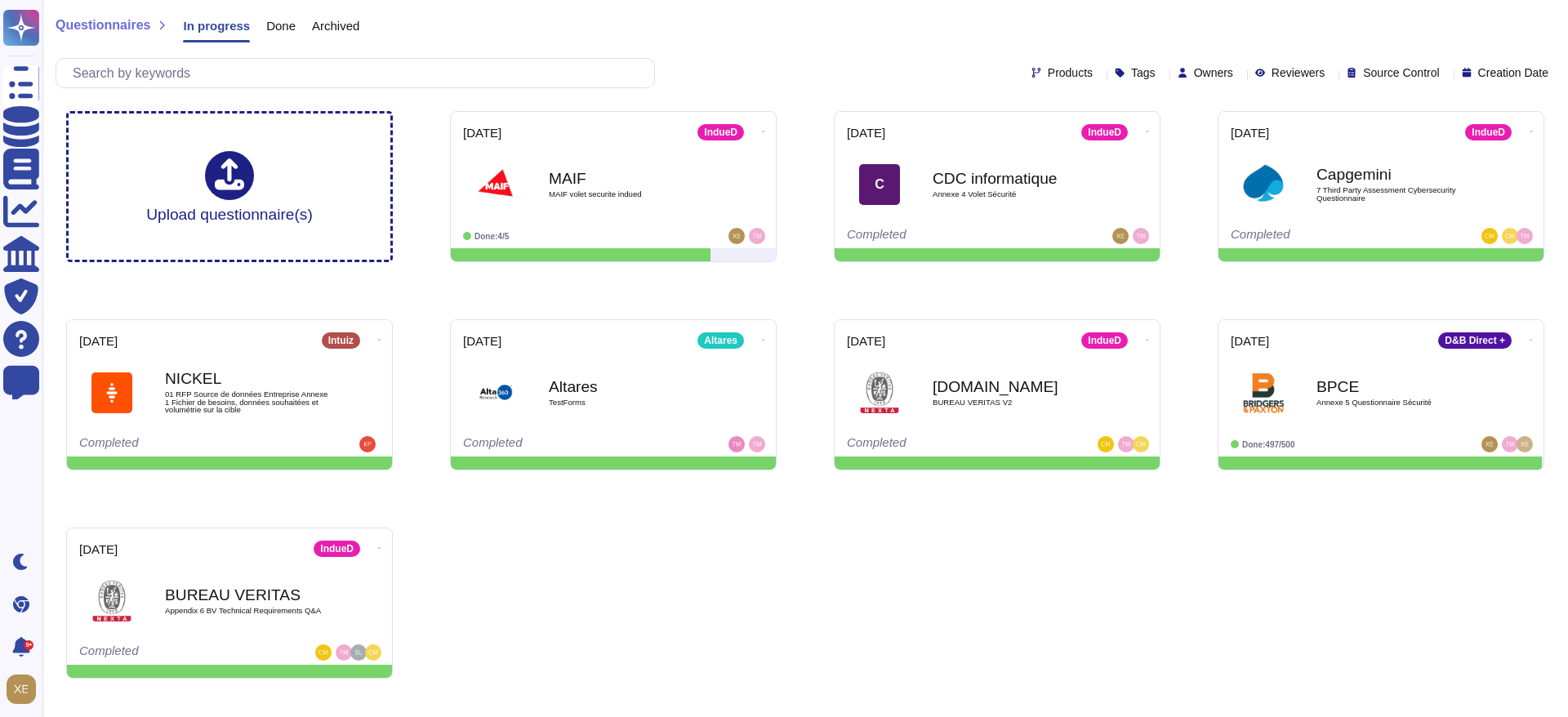
click at [731, 552] on div "Upload questionnaire(s) [DATE] IndueD MAIF MAIF volet securite indued Done: 4/5…" at bounding box center [805, 394] width 1505 height 594
click at [579, 183] on b "MAIF" at bounding box center [631, 177] width 165 height 15
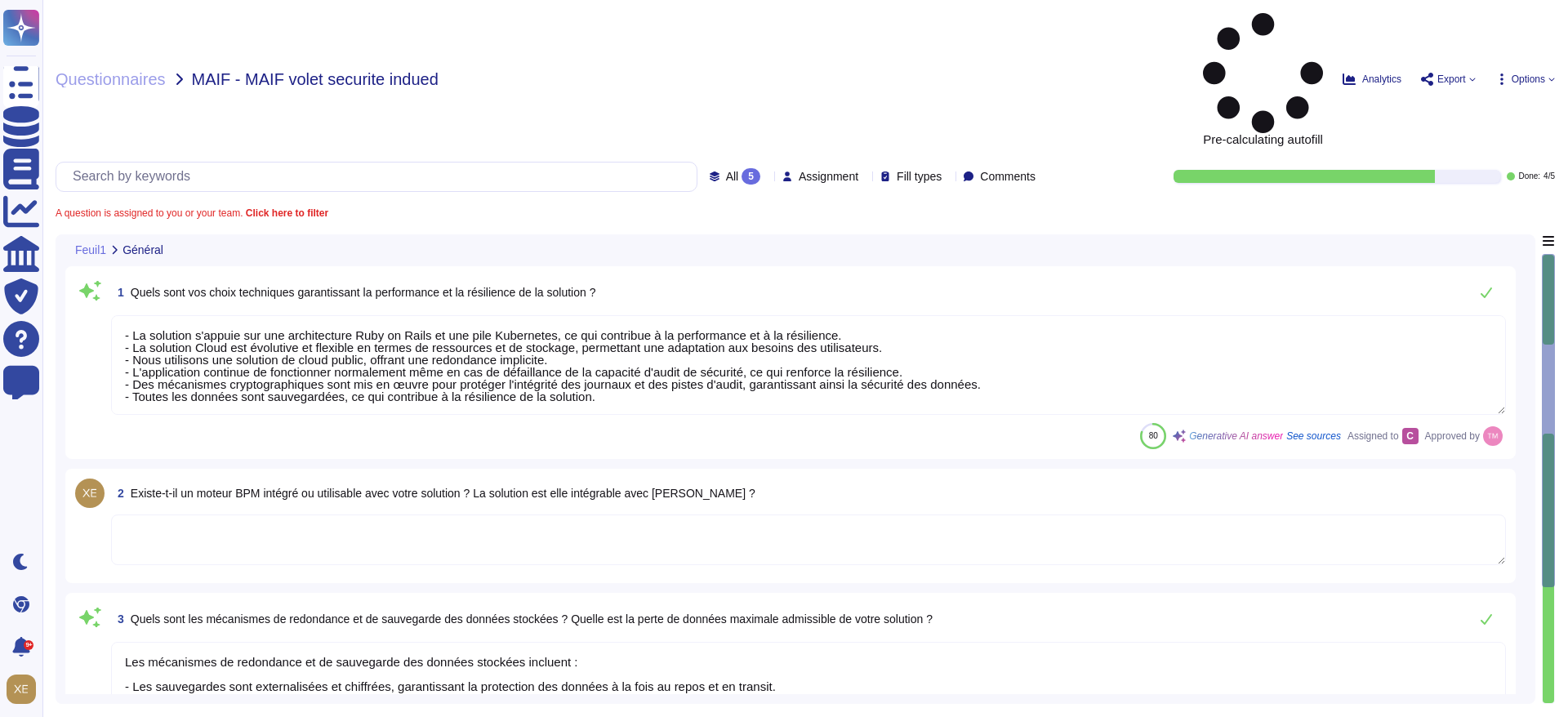
type textarea "- La solution s'appuie sur une architecture Ruby on Rails et une pile Kubernete…"
type textarea "Les mécanismes de redondance et de sauvegarde des données stockées incluent : -…"
type textarea "Nous publions une nouvelle version environ quatre fois par an. Après évaluation…"
type textarea "Lo ipsumdo si ametc ad eli sed doeiusmodtem in ut labor etdolo magn Aliquae adm…"
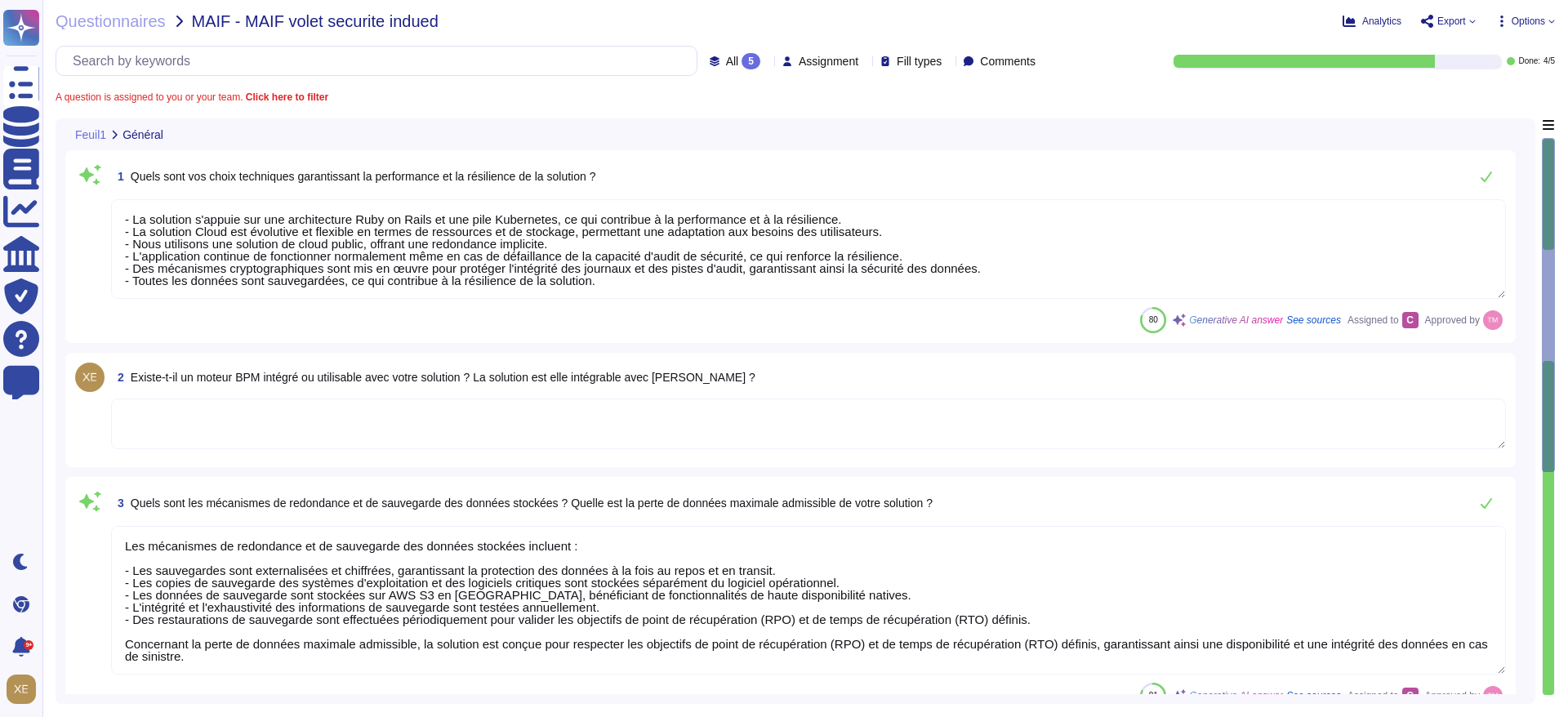
drag, startPoint x: 629, startPoint y: 278, endPoint x: 139, endPoint y: 215, distance: 494.0
click at [98, 205] on div "1 Quels sont vos choix techniques garantissant la performance et la résilience …" at bounding box center [791, 247] width 1431 height 173
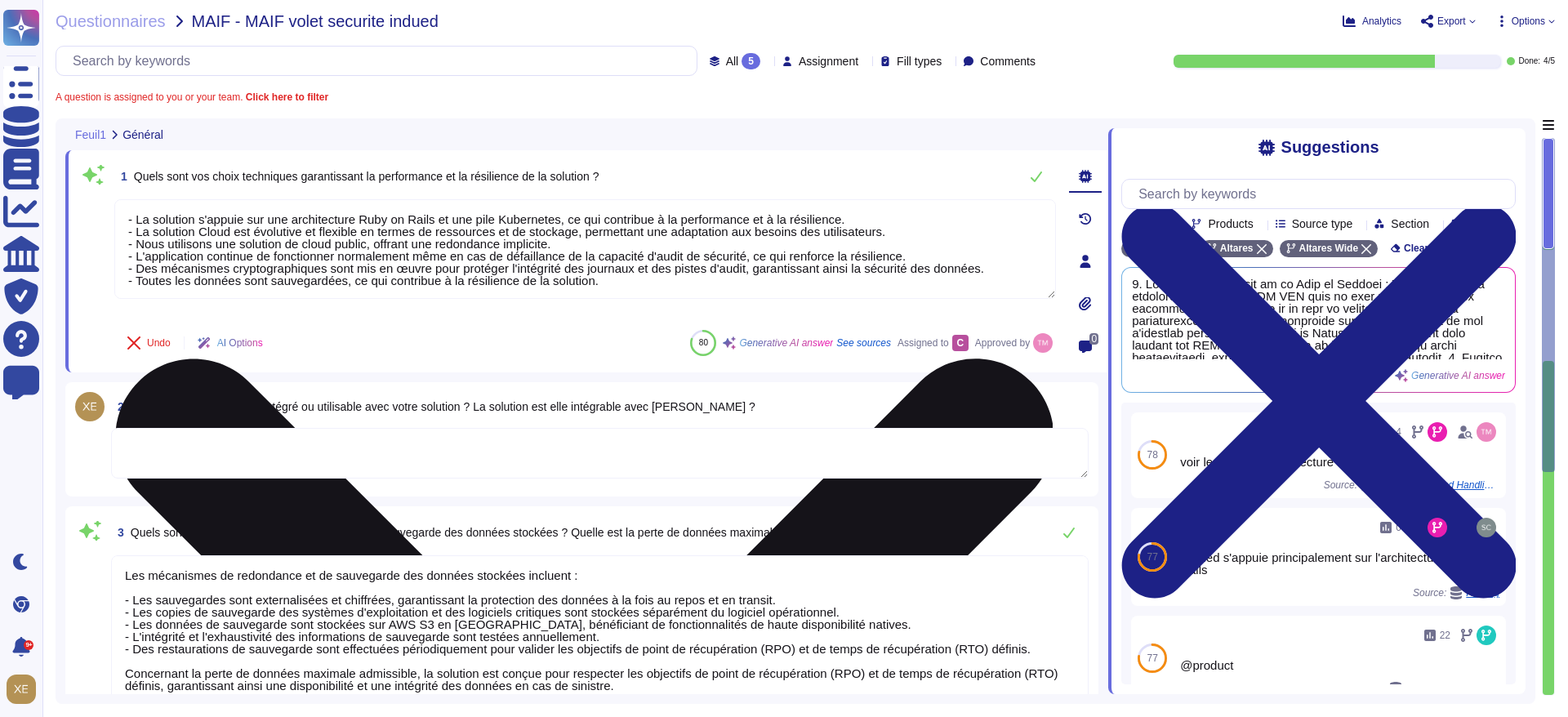
click at [539, 233] on textarea "- La solution s'appuie sur une architecture Ruby on Rails et une pile Kubernete…" at bounding box center [584, 249] width 942 height 99
drag, startPoint x: 593, startPoint y: 282, endPoint x: 124, endPoint y: 218, distance: 473.3
click at [124, 218] on textarea "- La solution s'appuie sur une architecture Ruby on Rails et une pile Kubernete…" at bounding box center [584, 249] width 942 height 99
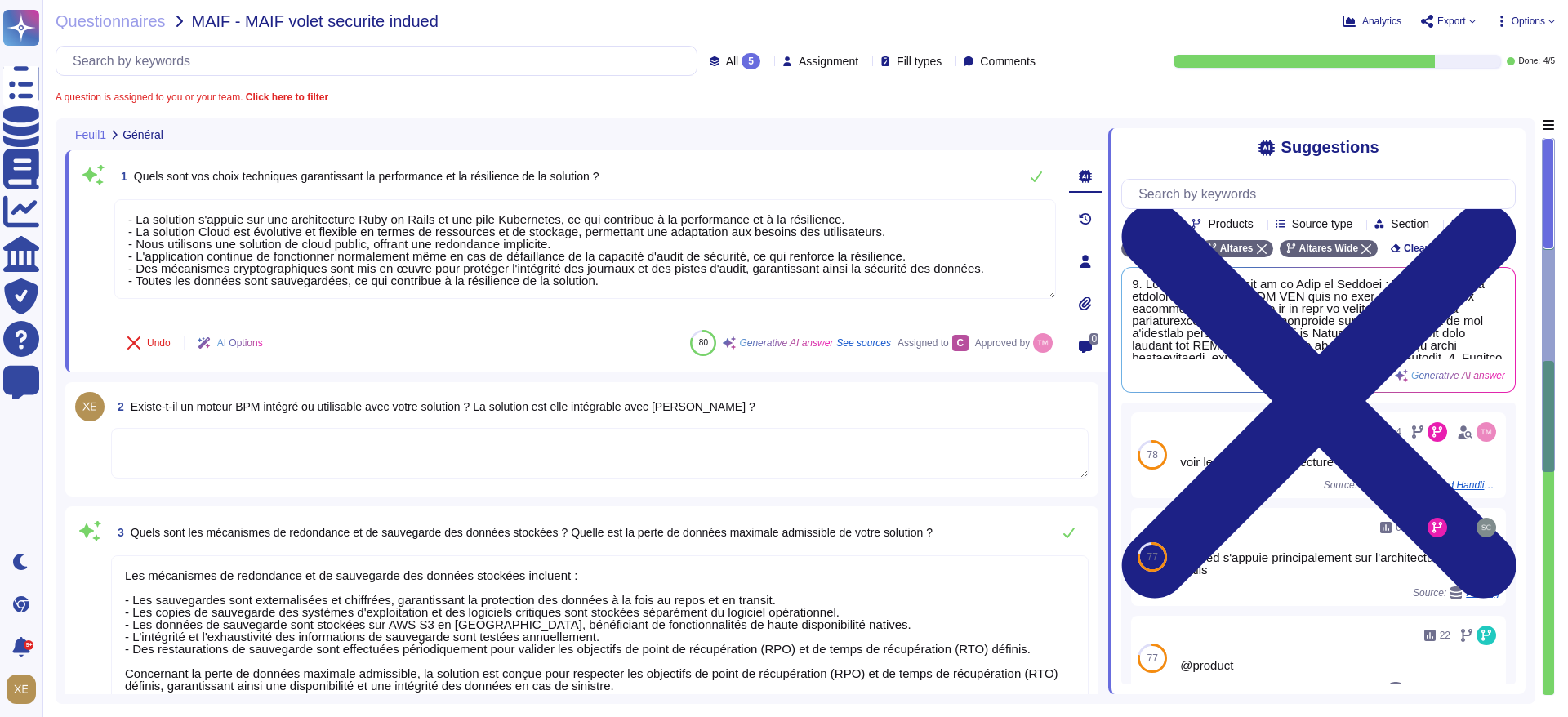
click at [407, 546] on span "3 Quels sont les mécanismes de redondance et de sauvegarde des données stockées…" at bounding box center [522, 532] width 822 height 29
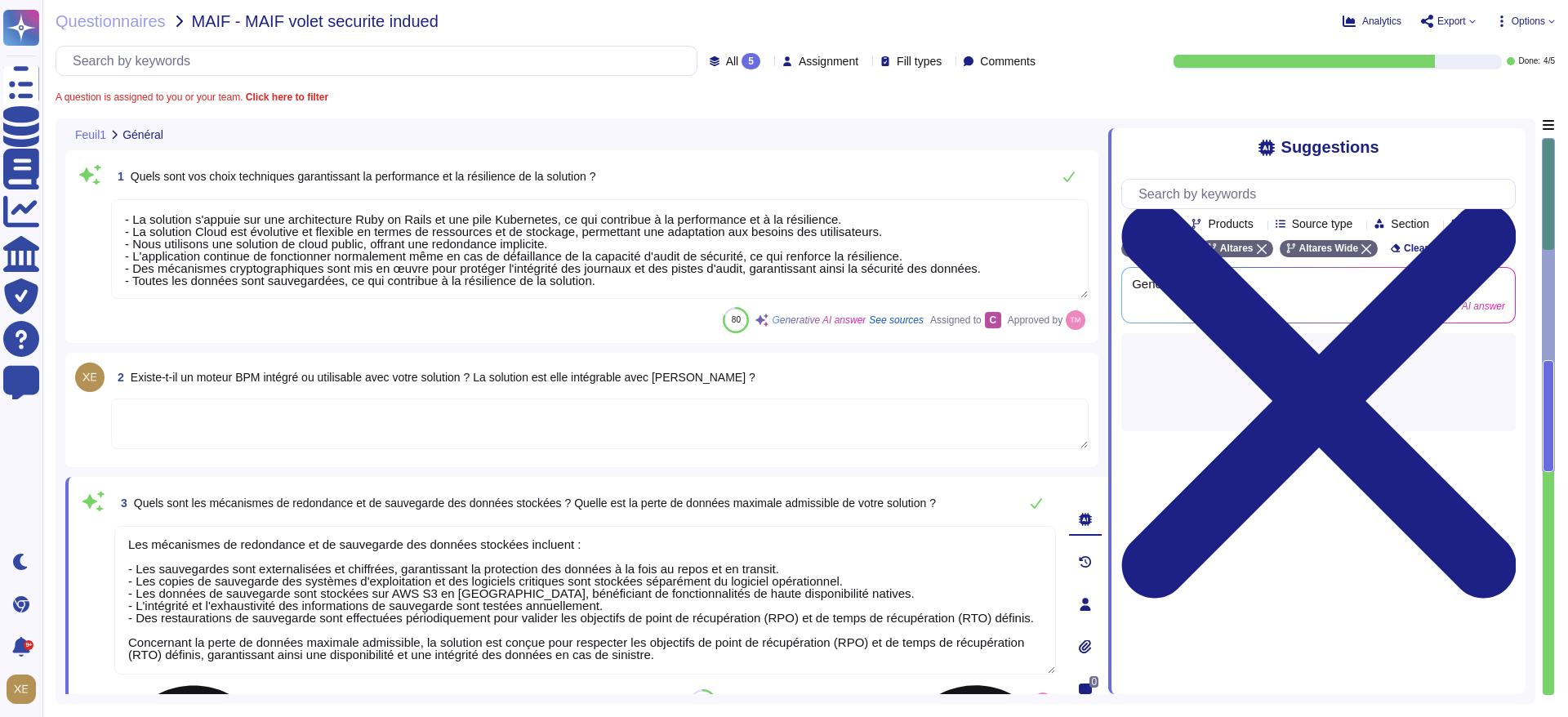
scroll to position [14, 0]
click at [961, 429] on textarea at bounding box center [600, 423] width 978 height 51
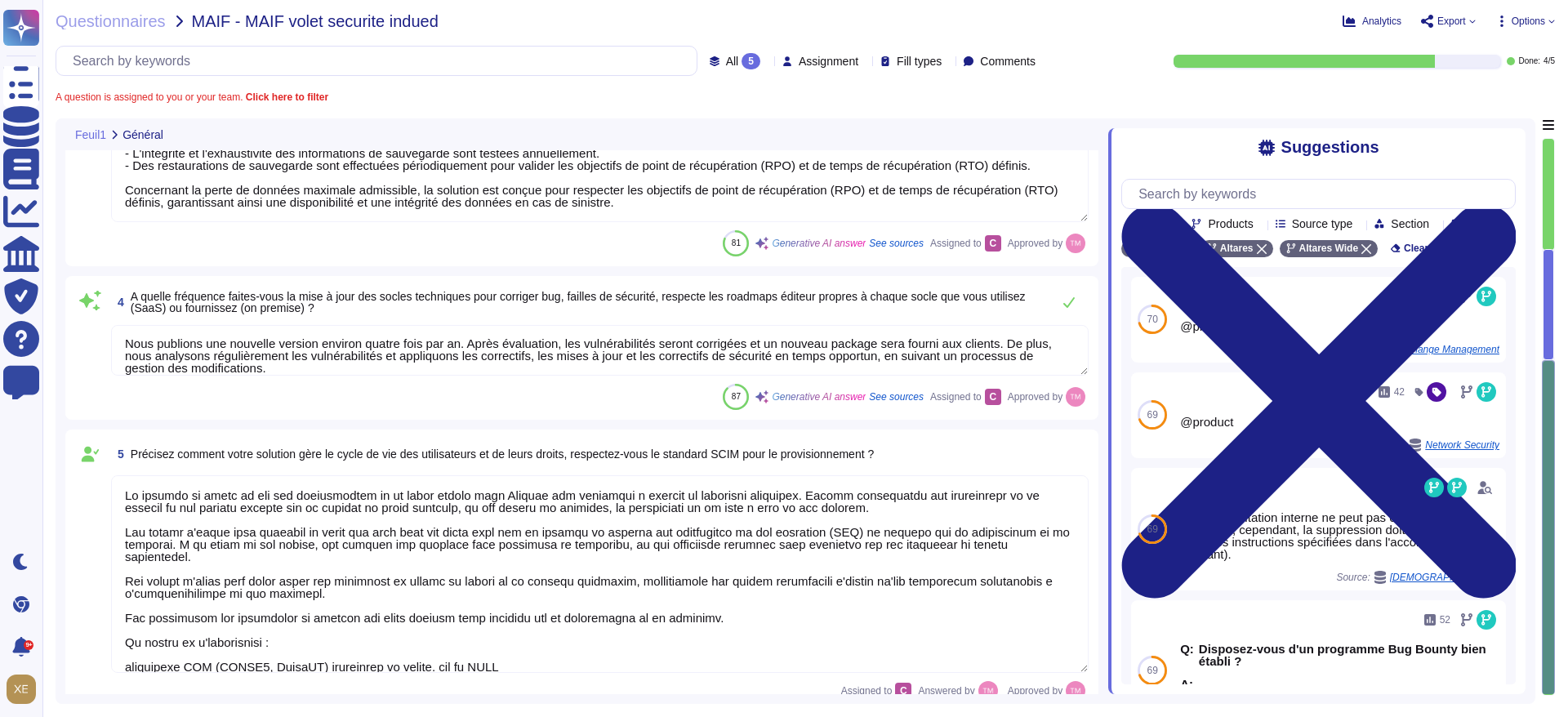
scroll to position [567, 0]
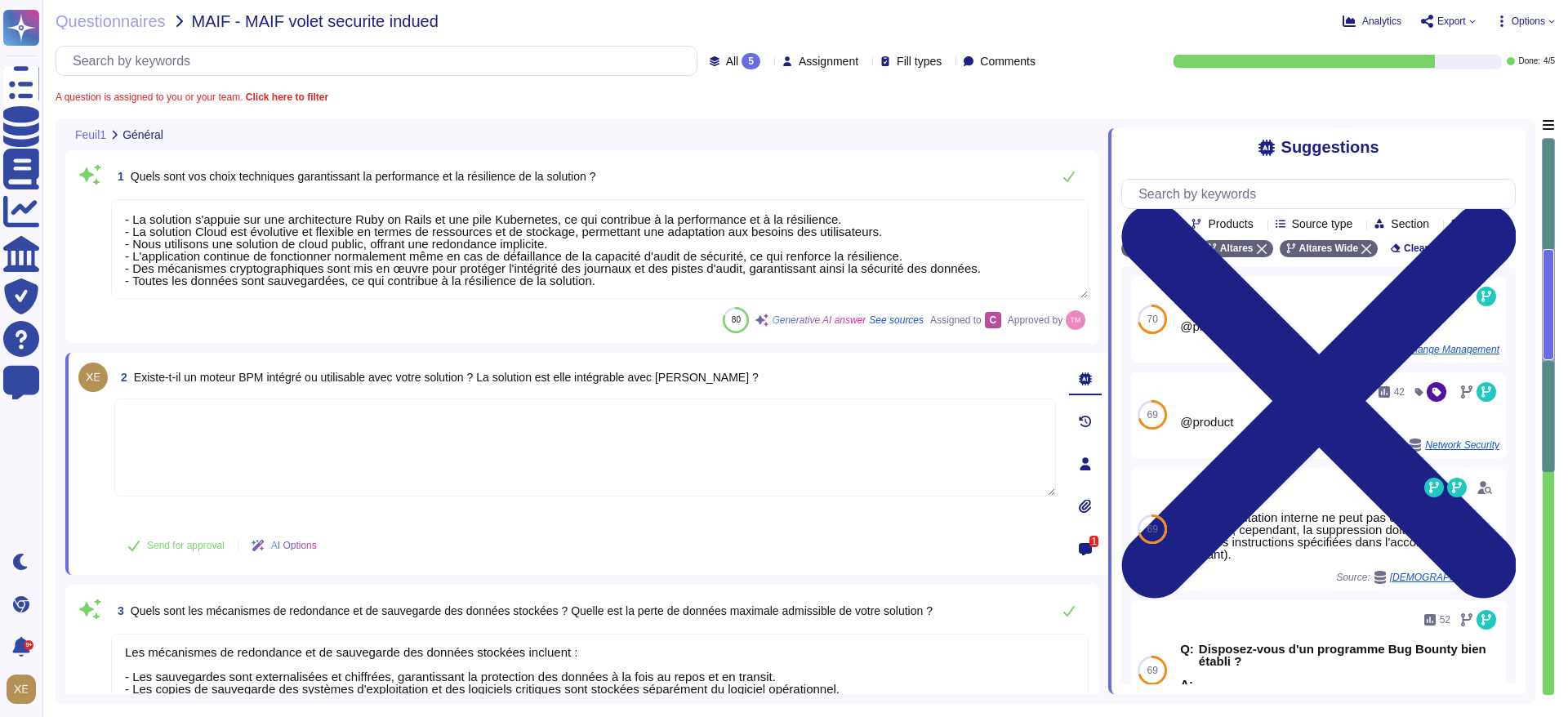
type textarea "- La solution s'appuie sur une architecture Ruby on Rails et une pile Kubernete…"
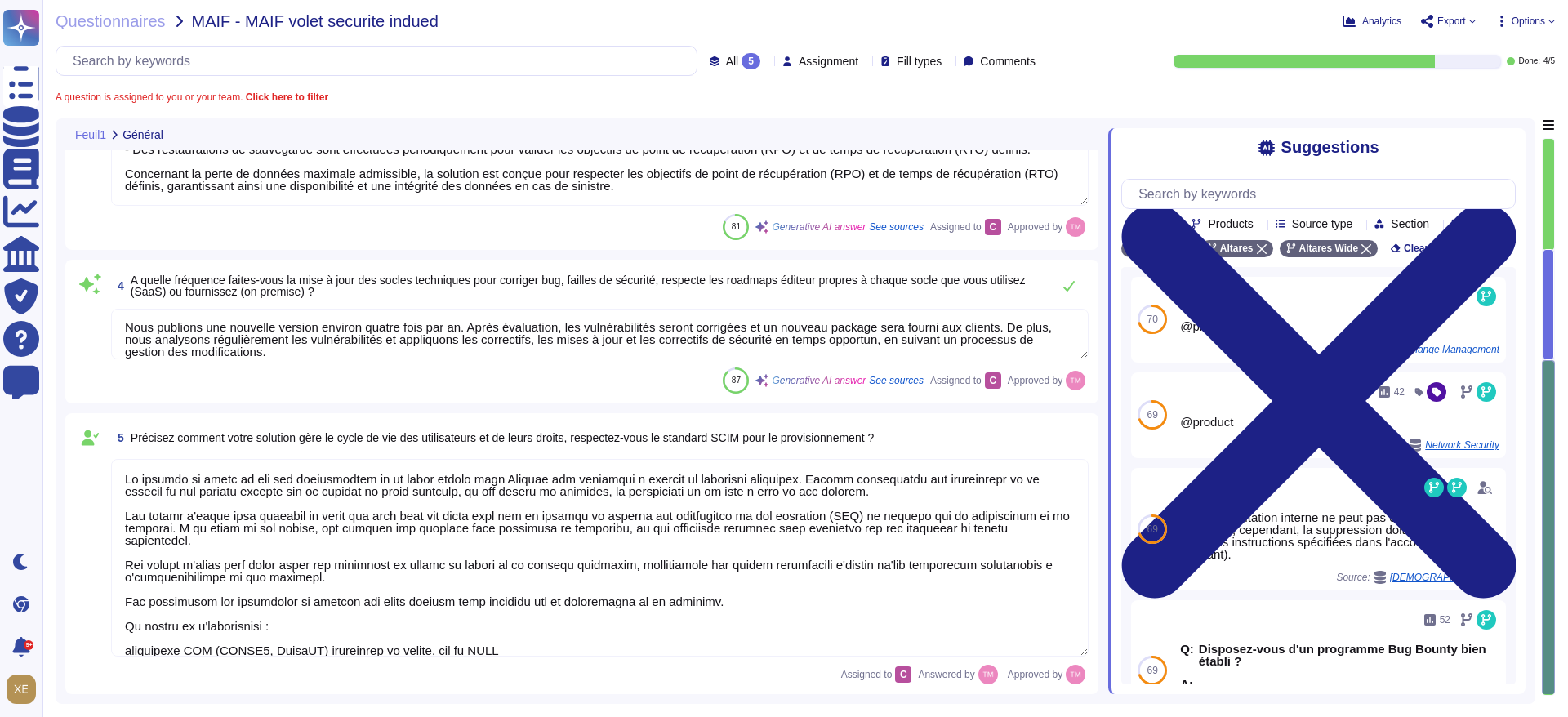
scroll to position [0, 0]
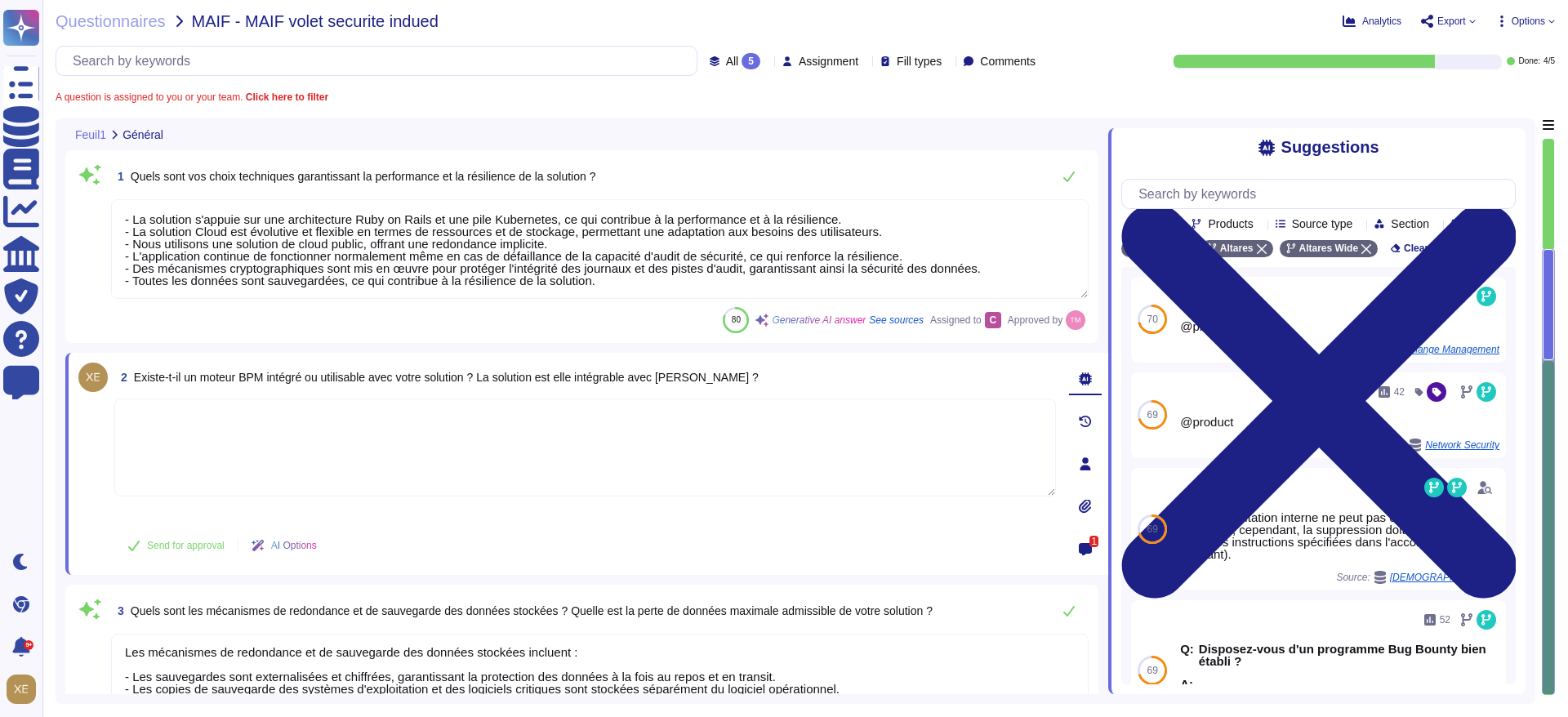
type textarea "- La solution s'appuie sur une architecture Ruby on Rails et une pile Kubernete…"
click at [53, 126] on div "Questionnaires MAIF - MAIF volet securite indued Analytics Export Options All 5…" at bounding box center [805, 358] width 1526 height 717
click at [139, 19] on span "Questionnaires" at bounding box center [111, 21] width 111 height 16
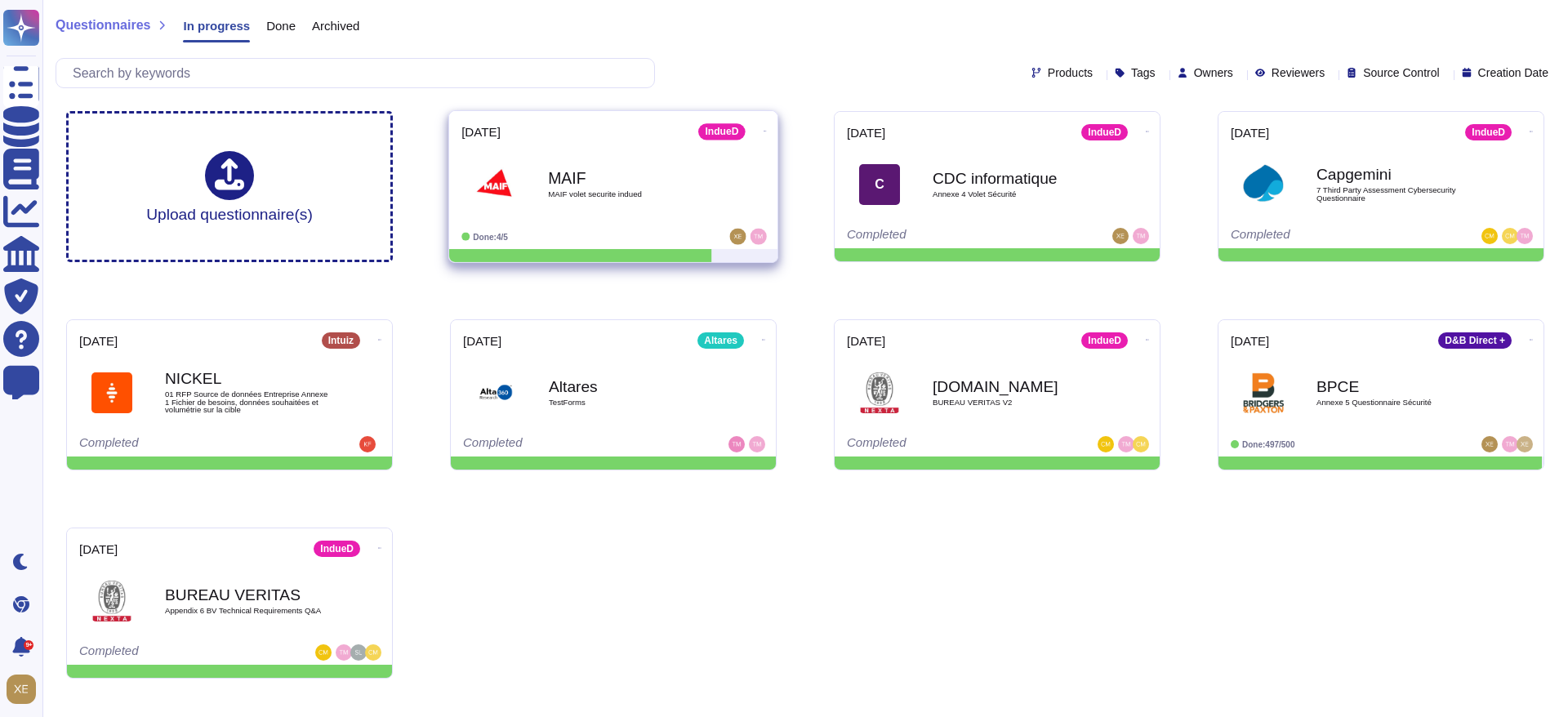
click at [601, 194] on span "MAIF volet securite indued" at bounding box center [631, 194] width 165 height 9
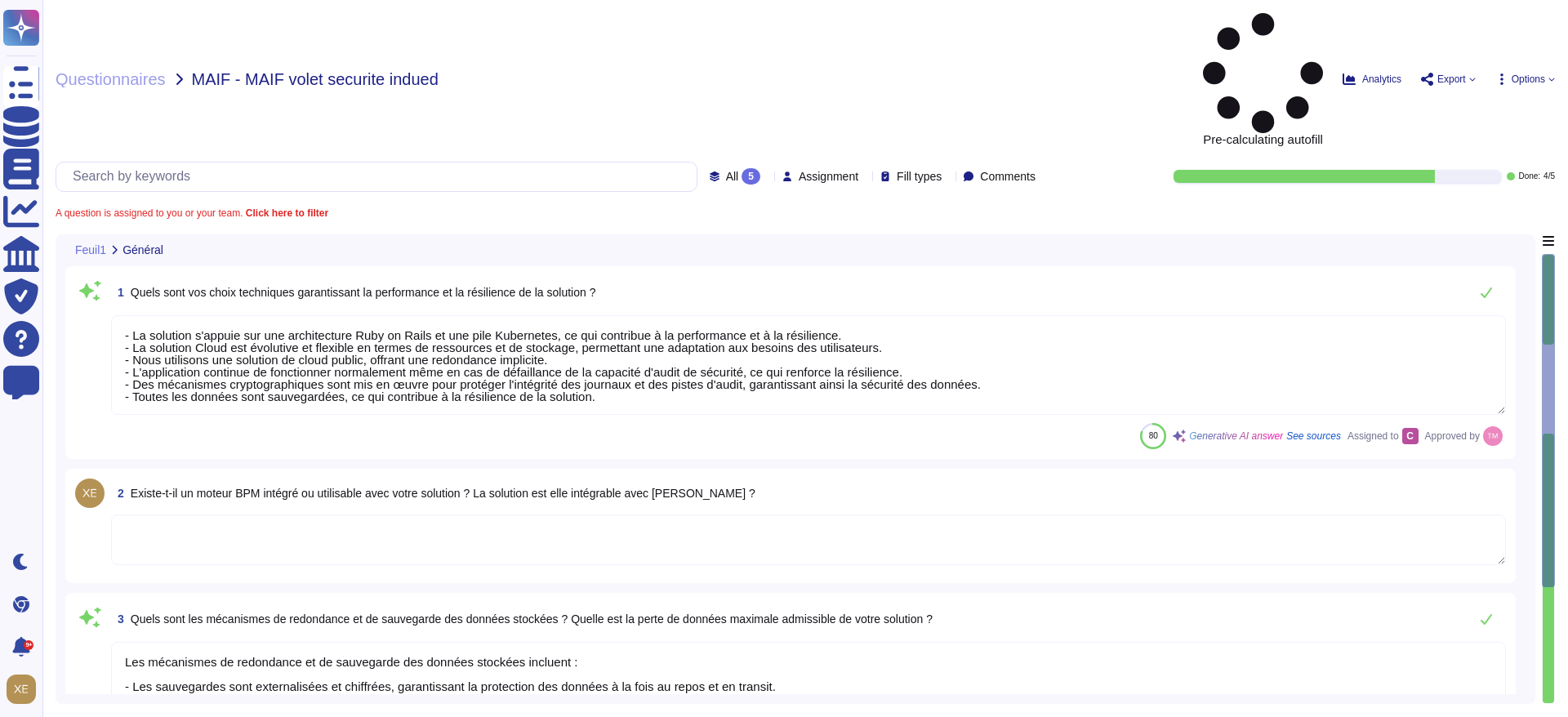
type textarea "- La solution s'appuie sur une architecture Ruby on Rails et une pile Kubernete…"
type textarea "Les mécanismes de redondance et de sauvegarde des données stockées incluent : -…"
type textarea "Nous publions une nouvelle version environ quatre fois par an. Après évaluation…"
type textarea "Lo ipsumdo si ametc ad eli sed doeiusmodtem in ut labor etdolo magn Aliquae adm…"
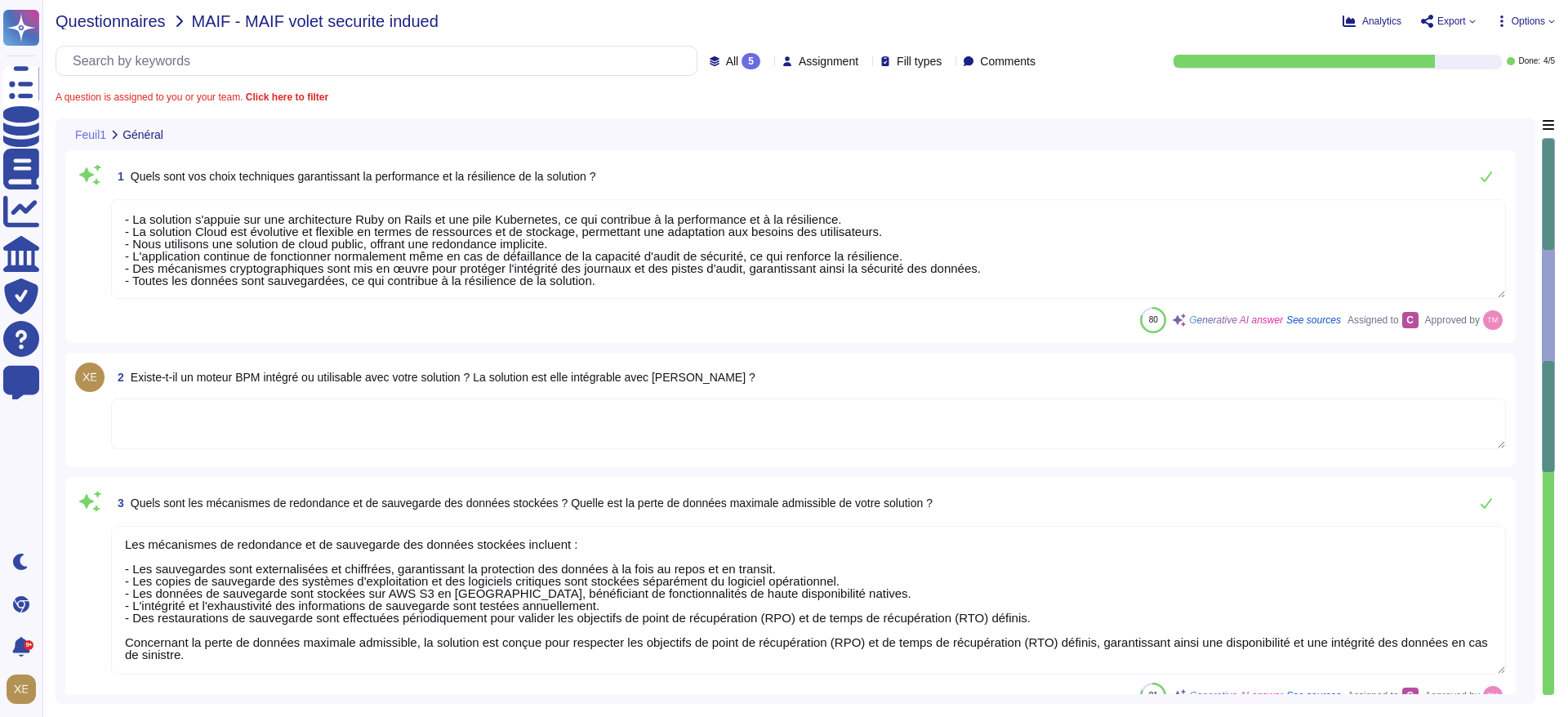
click at [151, 16] on span "Questionnaires" at bounding box center [111, 21] width 111 height 16
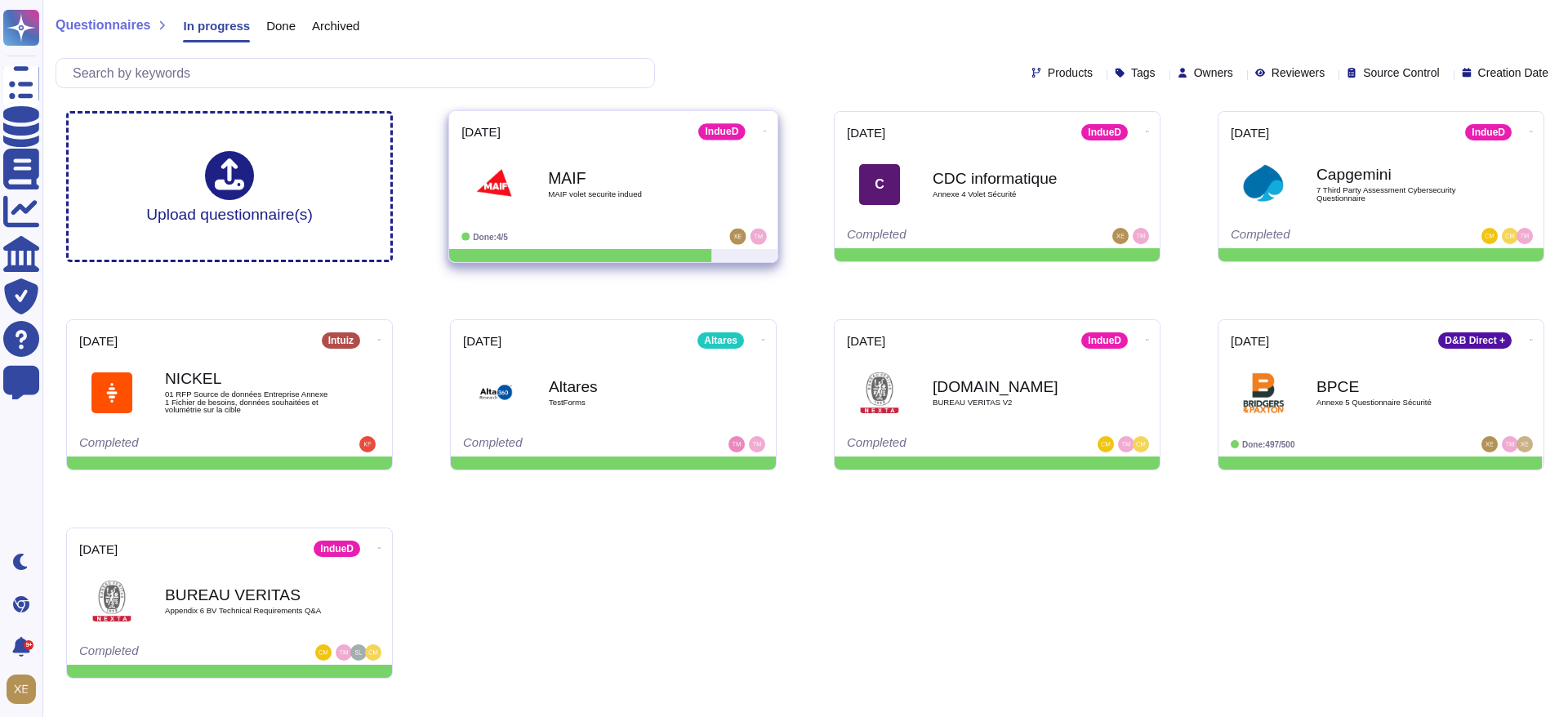
click at [622, 186] on div "MAIF MAIF volet securite indued" at bounding box center [631, 183] width 165 height 66
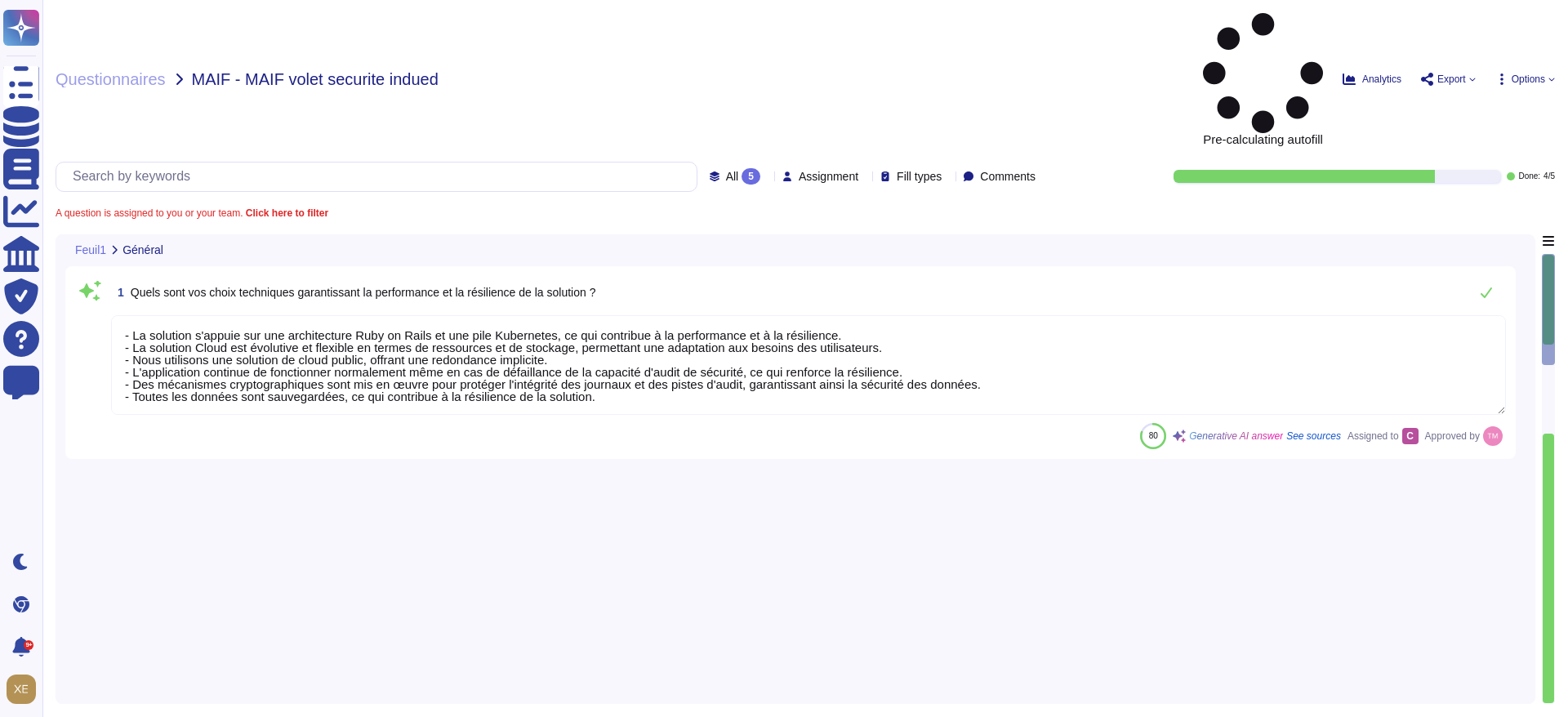
type textarea "- La solution s'appuie sur une architecture Ruby on Rails et une pile Kubernete…"
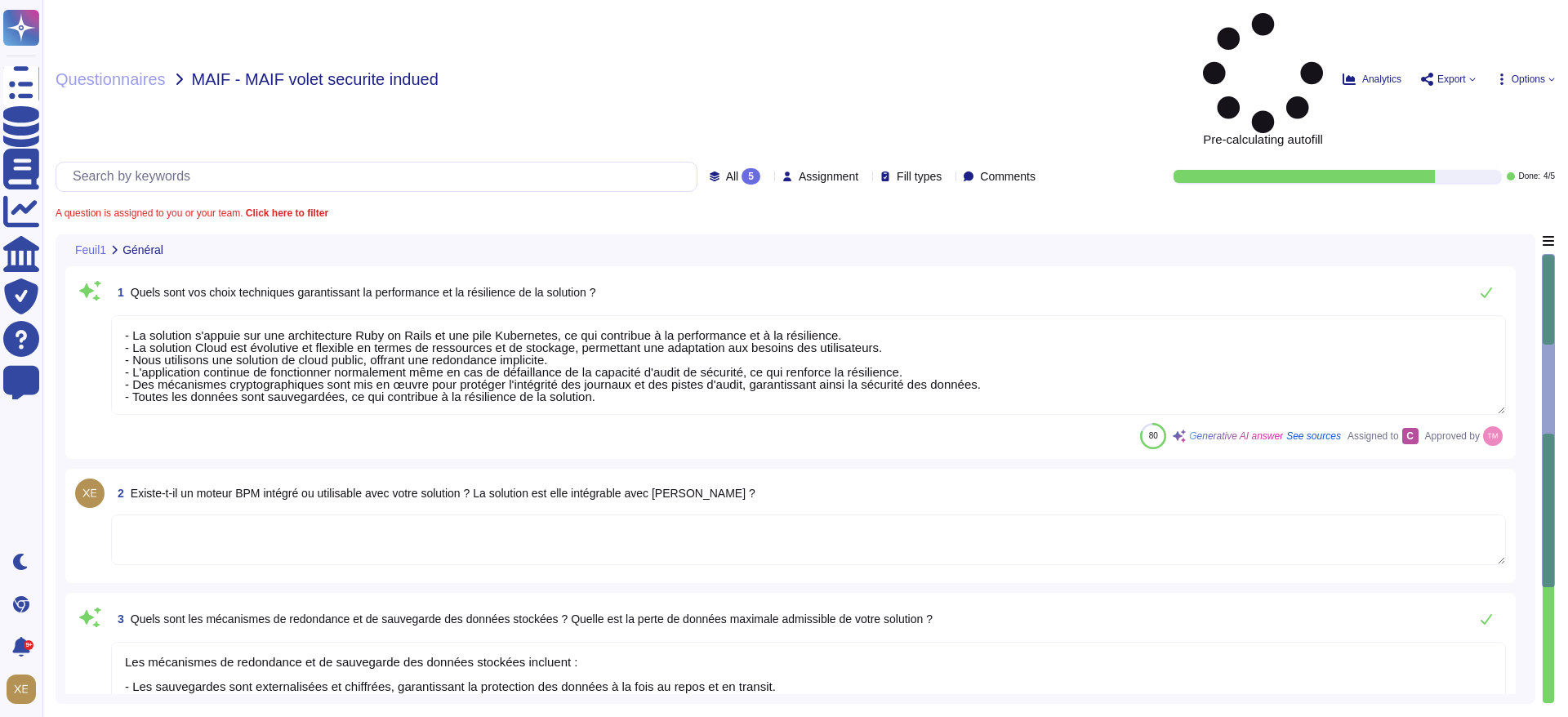
type textarea "Les mécanismes de redondance et de sauvegarde des données stockées incluent : -…"
type textarea "Nous publions une nouvelle version environ quatre fois par an. Après évaluation…"
type textarea "Lo ipsumdo si ametc ad eli sed doeiusmodtem in ut labor etdolo magn Aliquae adm…"
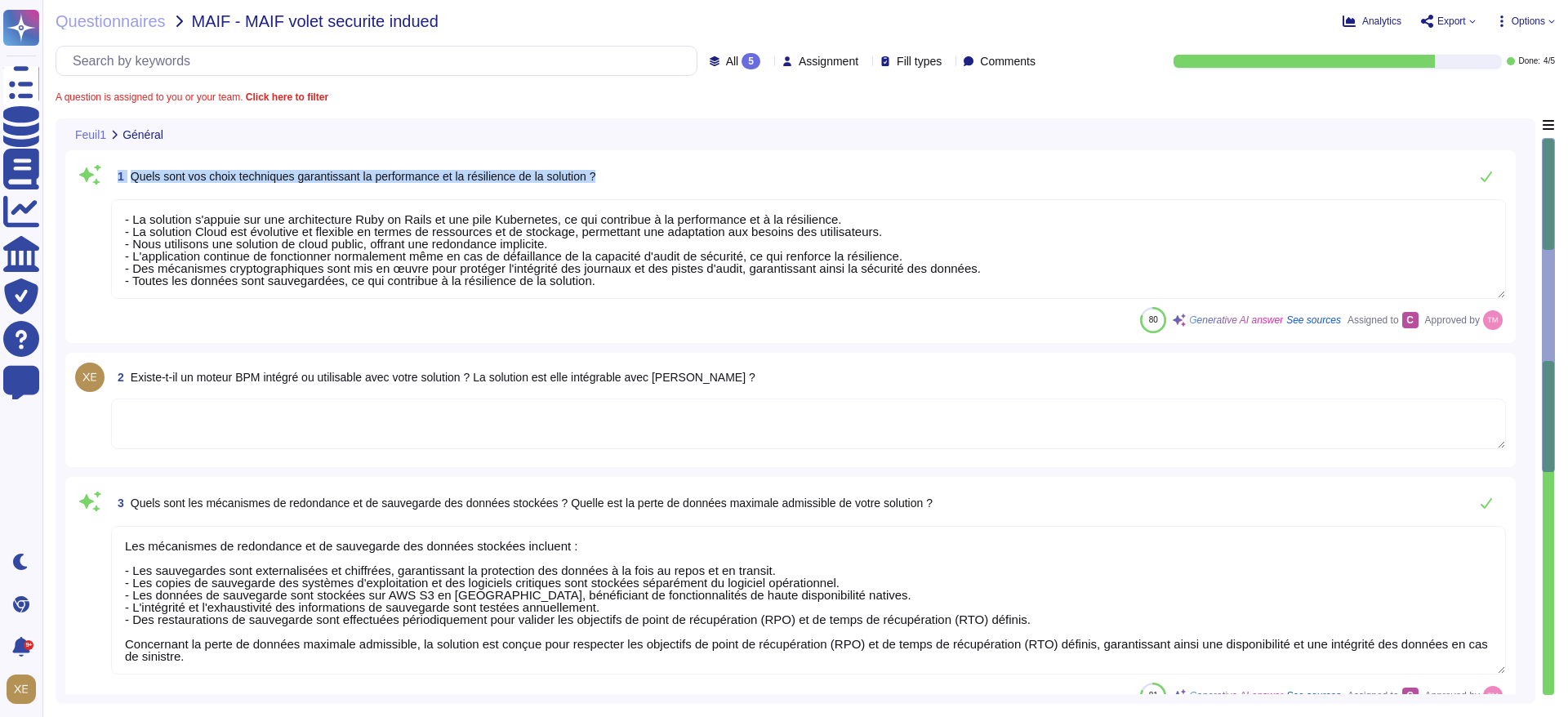
drag, startPoint x: 119, startPoint y: 174, endPoint x: 980, endPoint y: 303, distance: 870.6
click at [980, 303] on div "1 Quels sont vos choix techniques garantissant la performance et la résilience …" at bounding box center [791, 247] width 1431 height 173
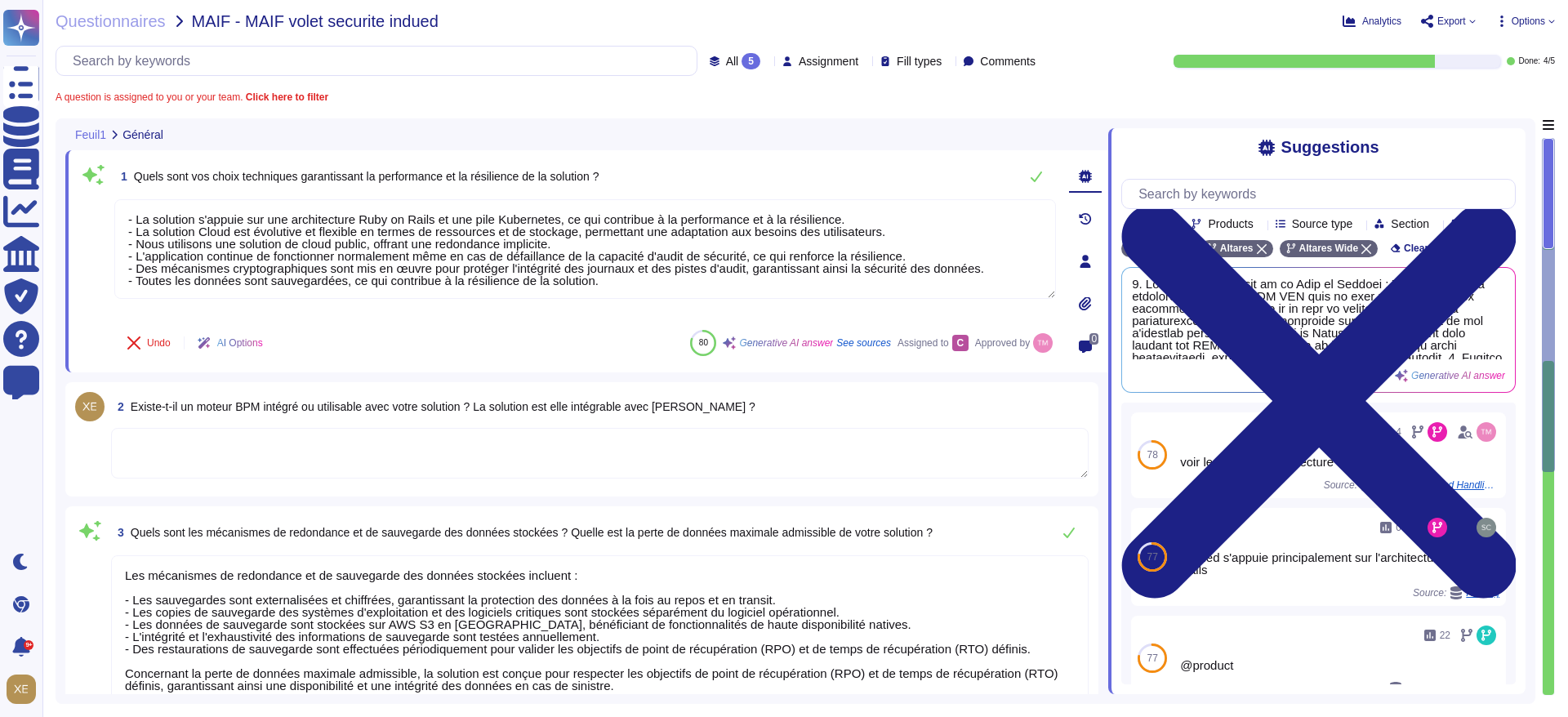
click at [645, 367] on div "1 Quels sont vos choix techniques garantissant la performance et la résilience …" at bounding box center [586, 260] width 1043 height 222
drag, startPoint x: 599, startPoint y: 283, endPoint x: 97, endPoint y: 151, distance: 519.1
click at [97, 151] on div "1 Quels sont vos choix techniques garantissant la performance et la résilience …" at bounding box center [586, 260] width 1043 height 222
click at [151, 164] on span "1 Quels sont vos choix techniques garantissant la performance et la résilience …" at bounding box center [356, 176] width 484 height 29
click at [132, 26] on span "Questionnaires" at bounding box center [111, 21] width 111 height 16
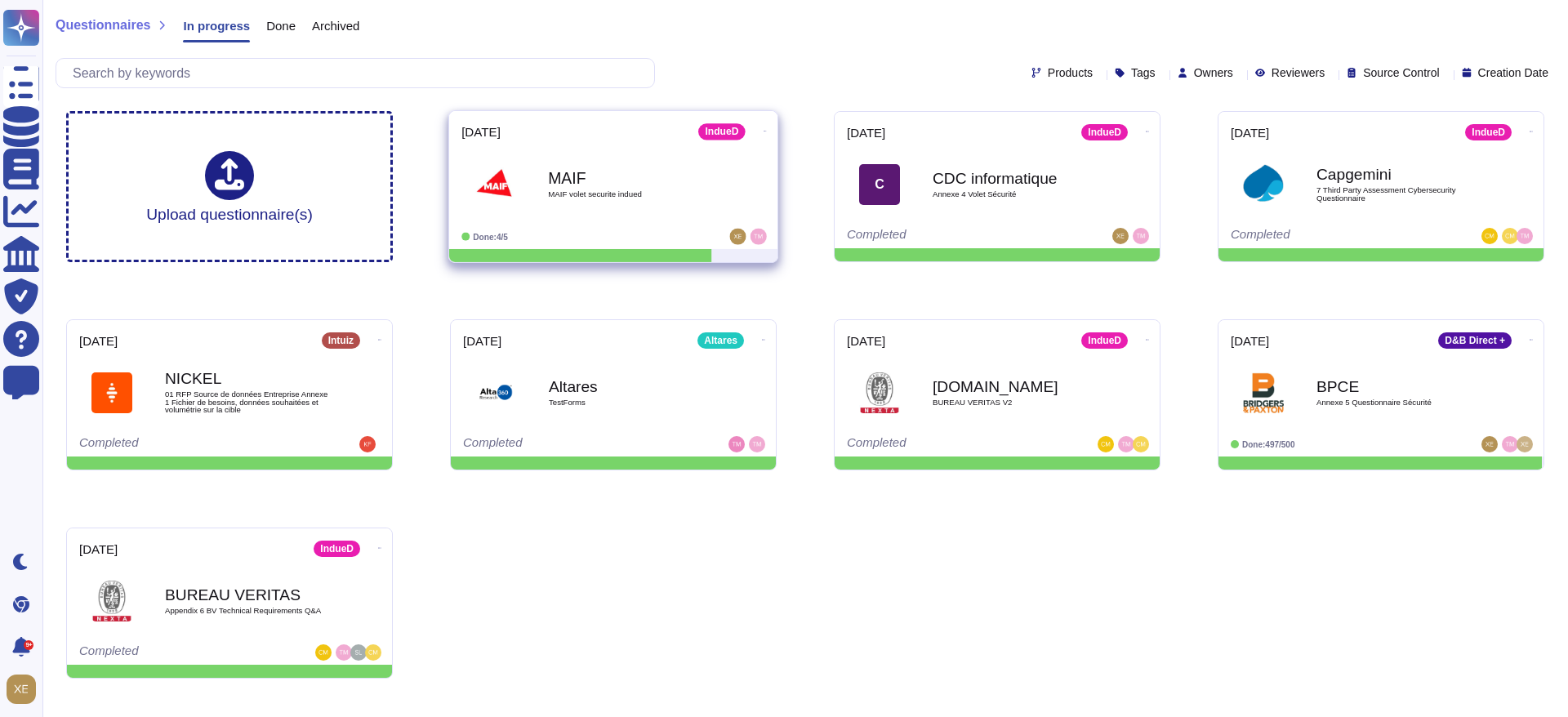
click at [585, 191] on span "MAIF volet securite indued" at bounding box center [631, 194] width 165 height 9
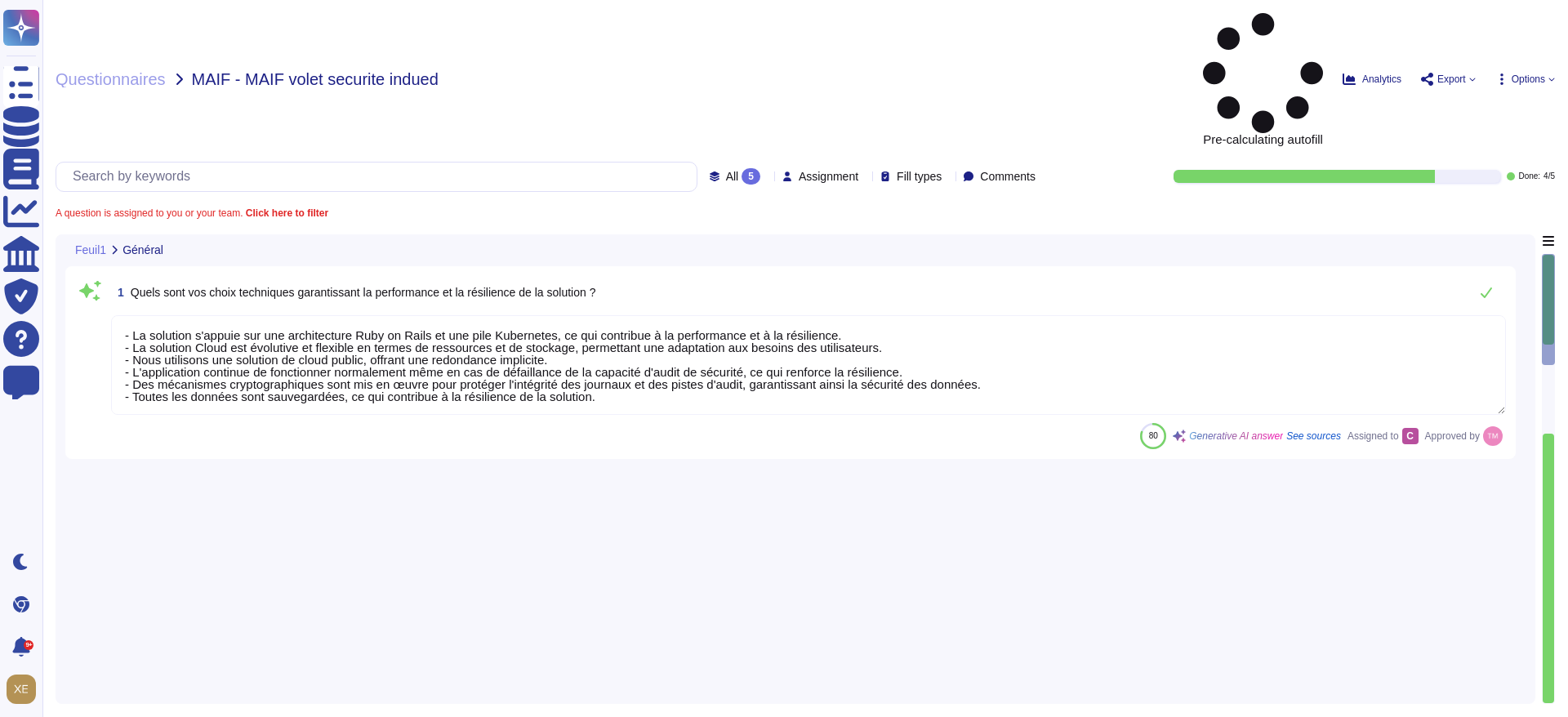
type textarea "- La solution s'appuie sur une architecture Ruby on Rails et une pile Kubernete…"
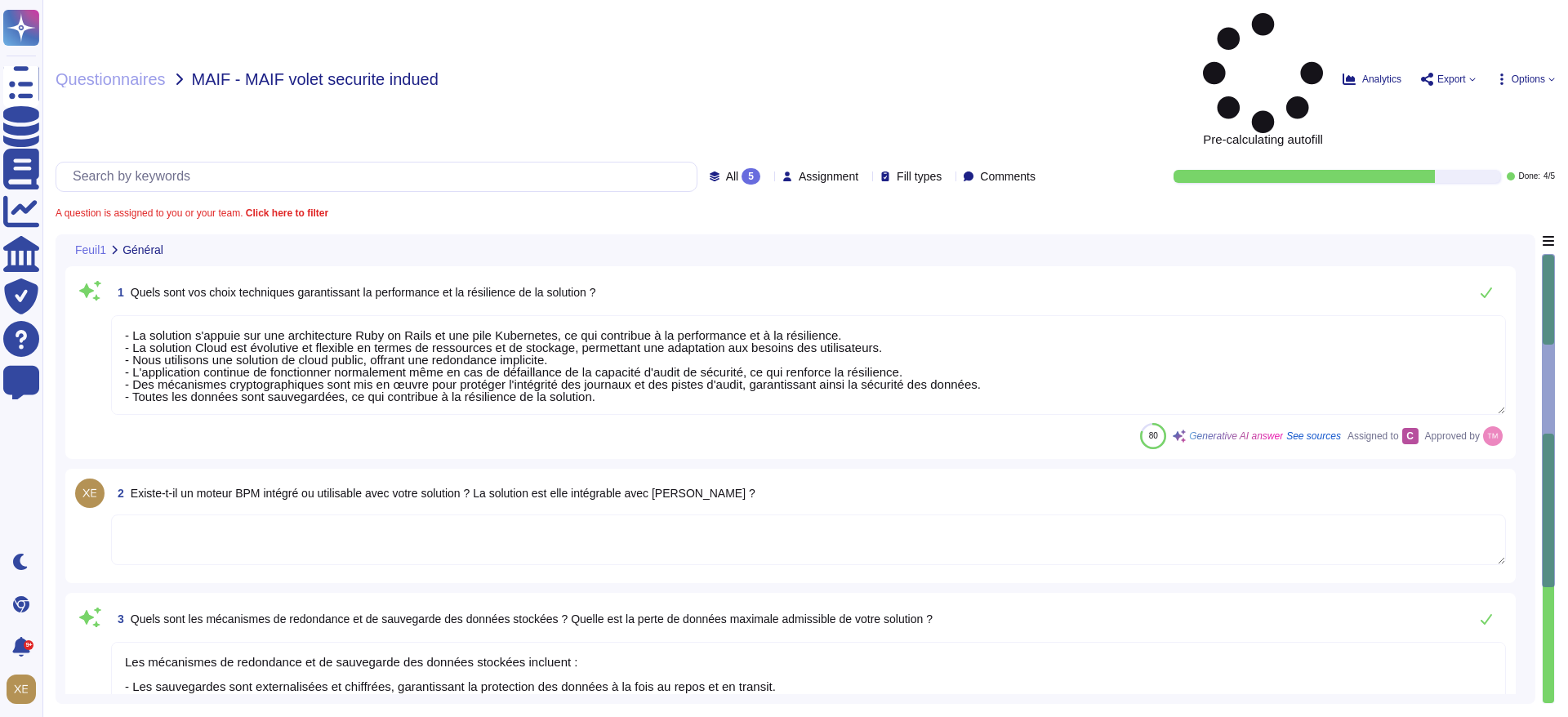
type textarea "Les mécanismes de redondance et de sauvegarde des données stockées incluent : -…"
type textarea "Nous publions une nouvelle version environ quatre fois par an. Après évaluation…"
type textarea "Lo ipsumdo si ametc ad eli sed doeiusmodtem in ut labor etdolo magn Aliquae adm…"
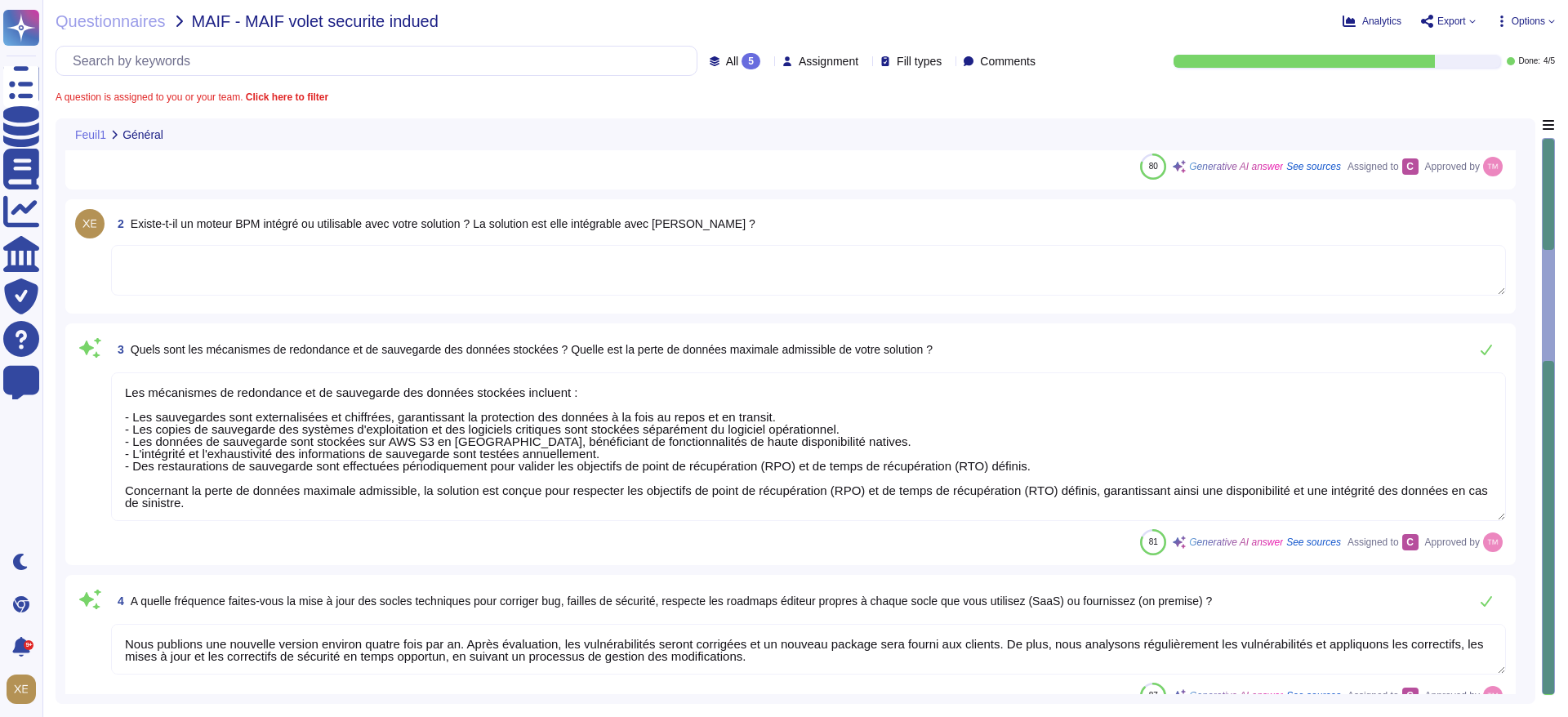
scroll to position [469, 0]
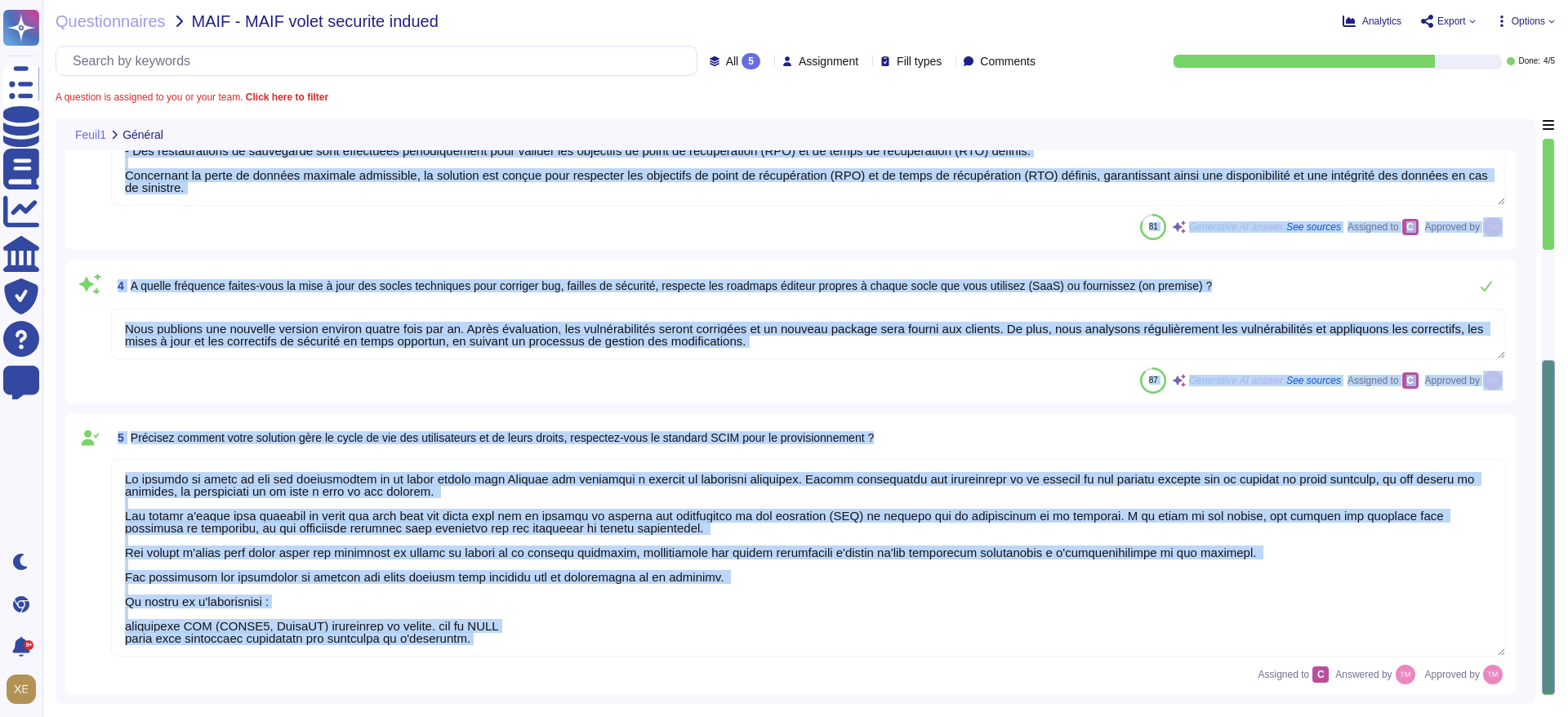
drag, startPoint x: 117, startPoint y: 175, endPoint x: 460, endPoint y: 677, distance: 608.0
click at [460, 676] on div "1 Quels sont vos choix techniques garantissant la performance et la résilience …" at bounding box center [795, 171] width 1461 height 1044
copy div "6 Lorem ipsu dol sitam consectetu adipiscingel se doeiusmodte in ut laboreetdo …"
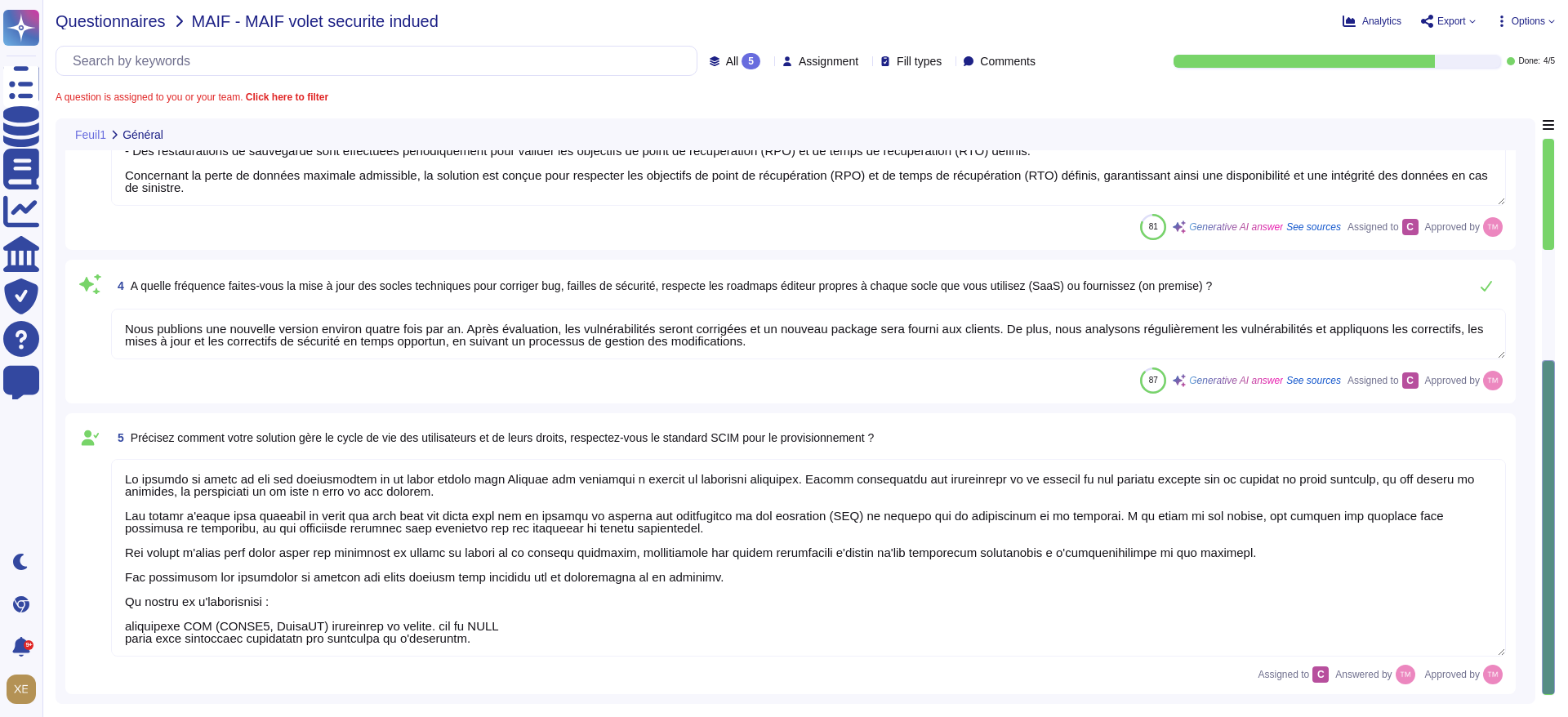
click at [127, 26] on span "Questionnaires" at bounding box center [111, 21] width 111 height 16
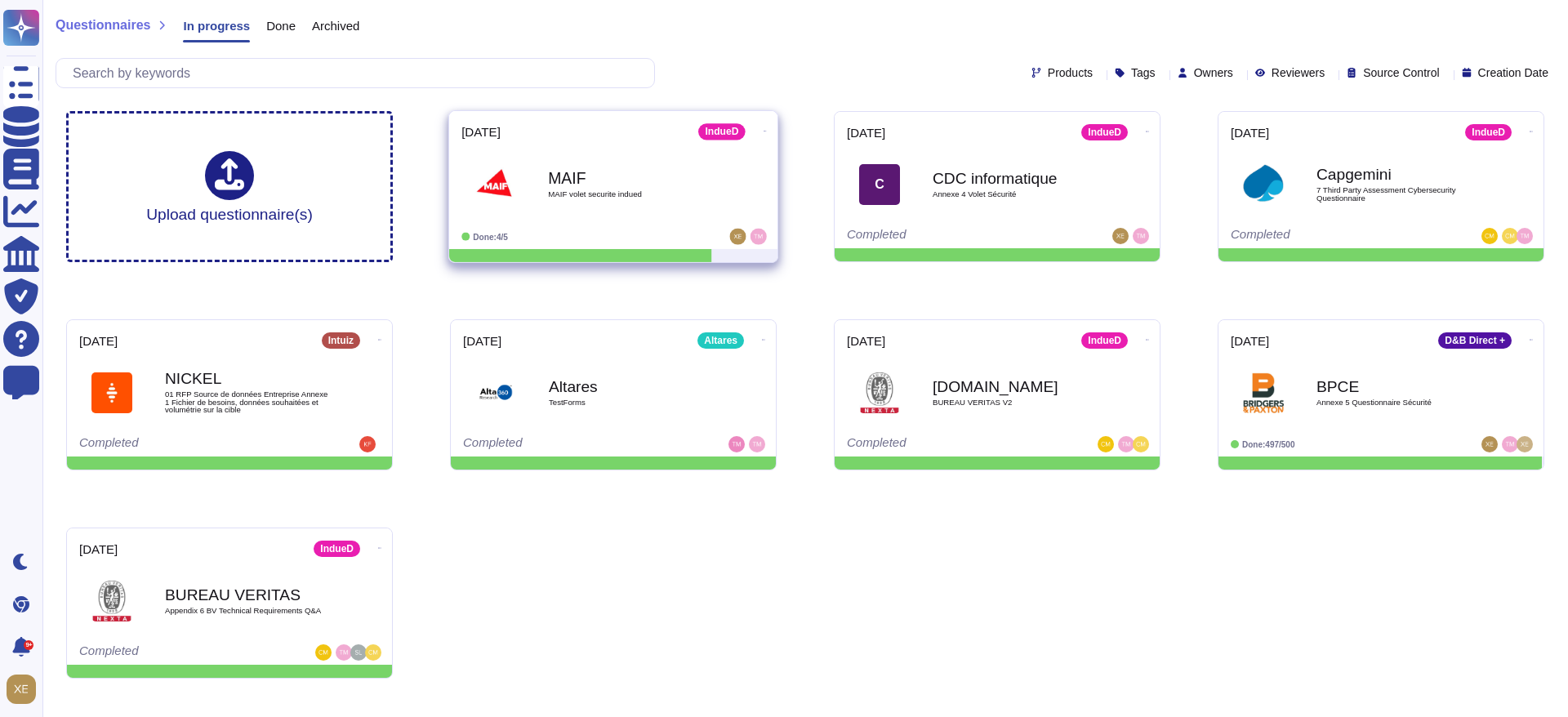
click at [554, 170] on b "MAIF" at bounding box center [631, 177] width 165 height 15
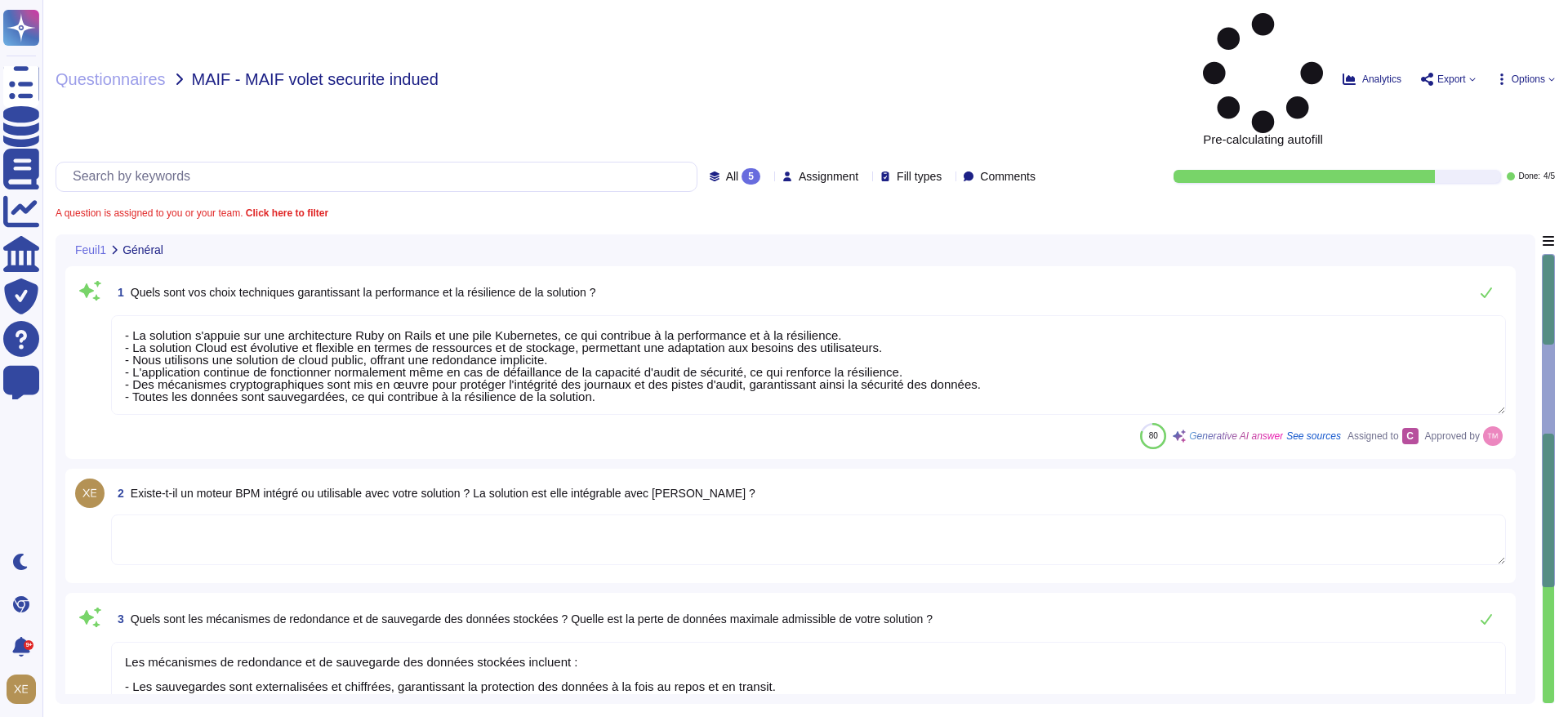
type textarea "- La solution s'appuie sur une architecture Ruby on Rails et une pile Kubernete…"
type textarea "Les mécanismes de redondance et de sauvegarde des données stockées incluent : -…"
type textarea "Nous publions une nouvelle version environ quatre fois par an. Après évaluation…"
type textarea "Lo ipsumdo si ametc ad eli sed doeiusmodtem in ut labor etdolo magn Aliquae adm…"
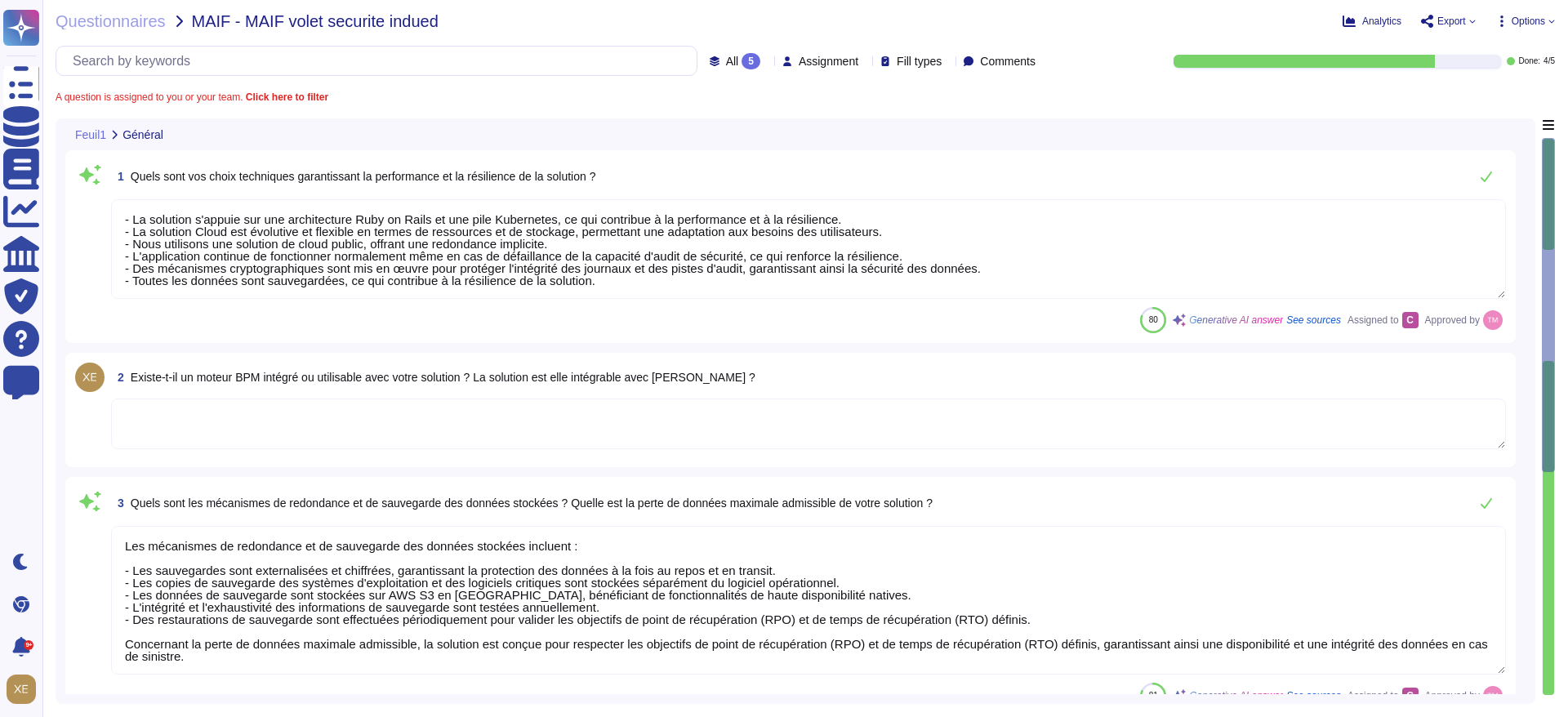
click at [1457, 18] on span "Export" at bounding box center [1451, 21] width 28 height 9
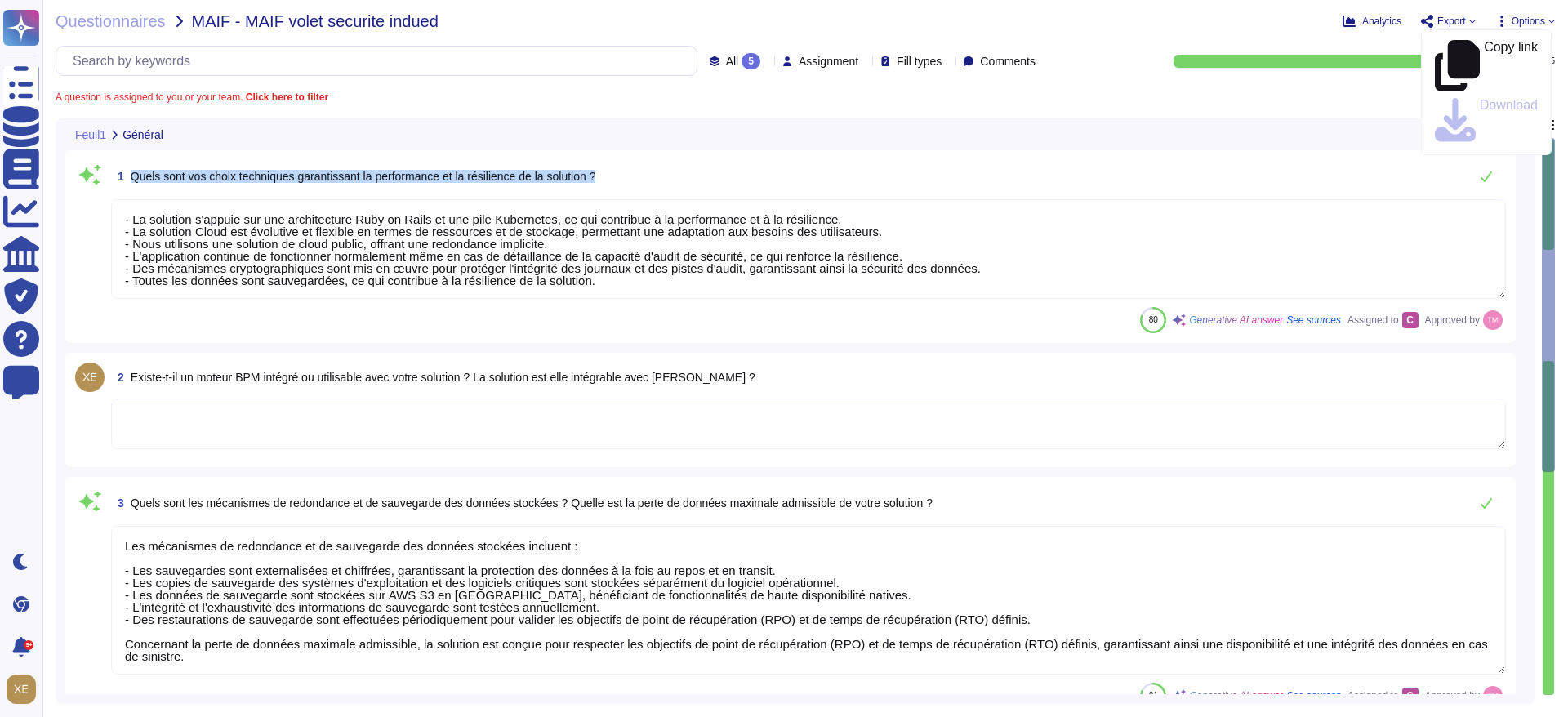
drag, startPoint x: 132, startPoint y: 170, endPoint x: 614, endPoint y: 181, distance: 482.1
click at [614, 181] on div "1 Quels sont vos choix techniques garantissant la performance et la résilience …" at bounding box center [809, 176] width 1395 height 33
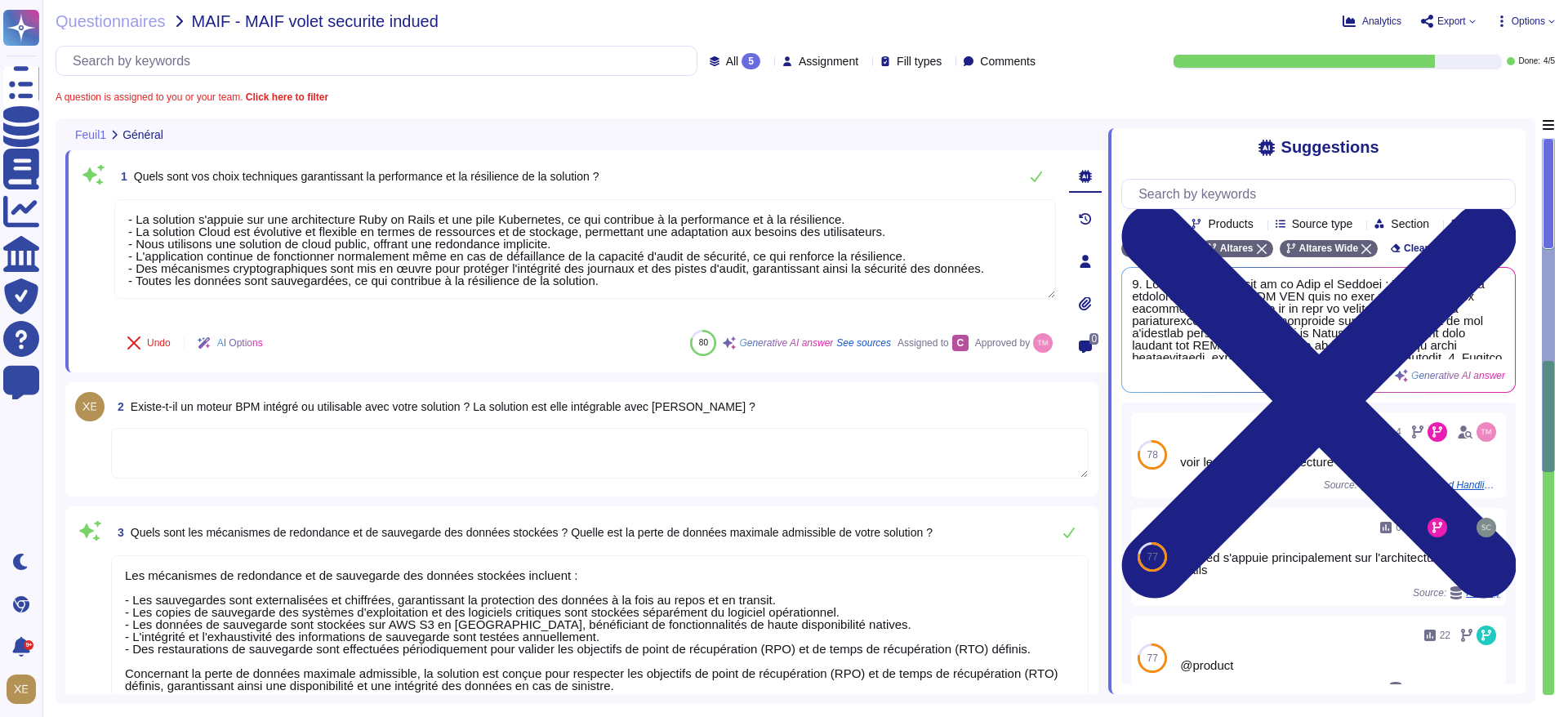
drag, startPoint x: 591, startPoint y: 177, endPoint x: 581, endPoint y: 172, distance: 11.2
click at [581, 172] on span "Quels sont vos choix techniques garantissant la performance et la résilience de…" at bounding box center [366, 176] width 465 height 13
drag, startPoint x: 617, startPoint y: 174, endPoint x: 127, endPoint y: 176, distance: 490.0
click at [127, 176] on div "1 Quels sont vos choix techniques garantissant la performance et la résilience …" at bounding box center [584, 176] width 942 height 33
copy span "Quels sont vos choix techniques garantissant la performance et la résilience de…"
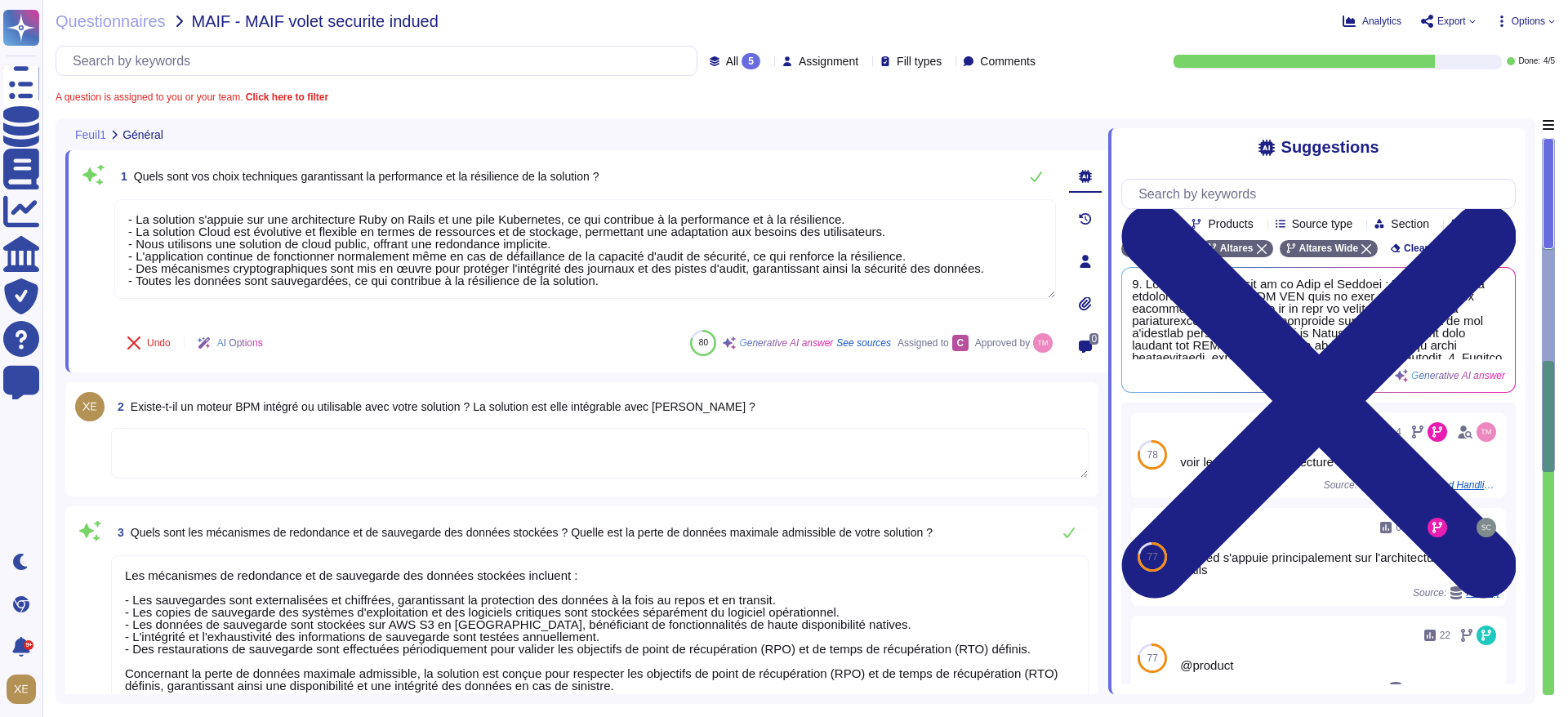
drag, startPoint x: 607, startPoint y: 281, endPoint x: 92, endPoint y: 213, distance: 519.5
click at [92, 213] on div "1 Quels sont vos choix techniques garantissant la performance et la résilience …" at bounding box center [567, 261] width 978 height 202
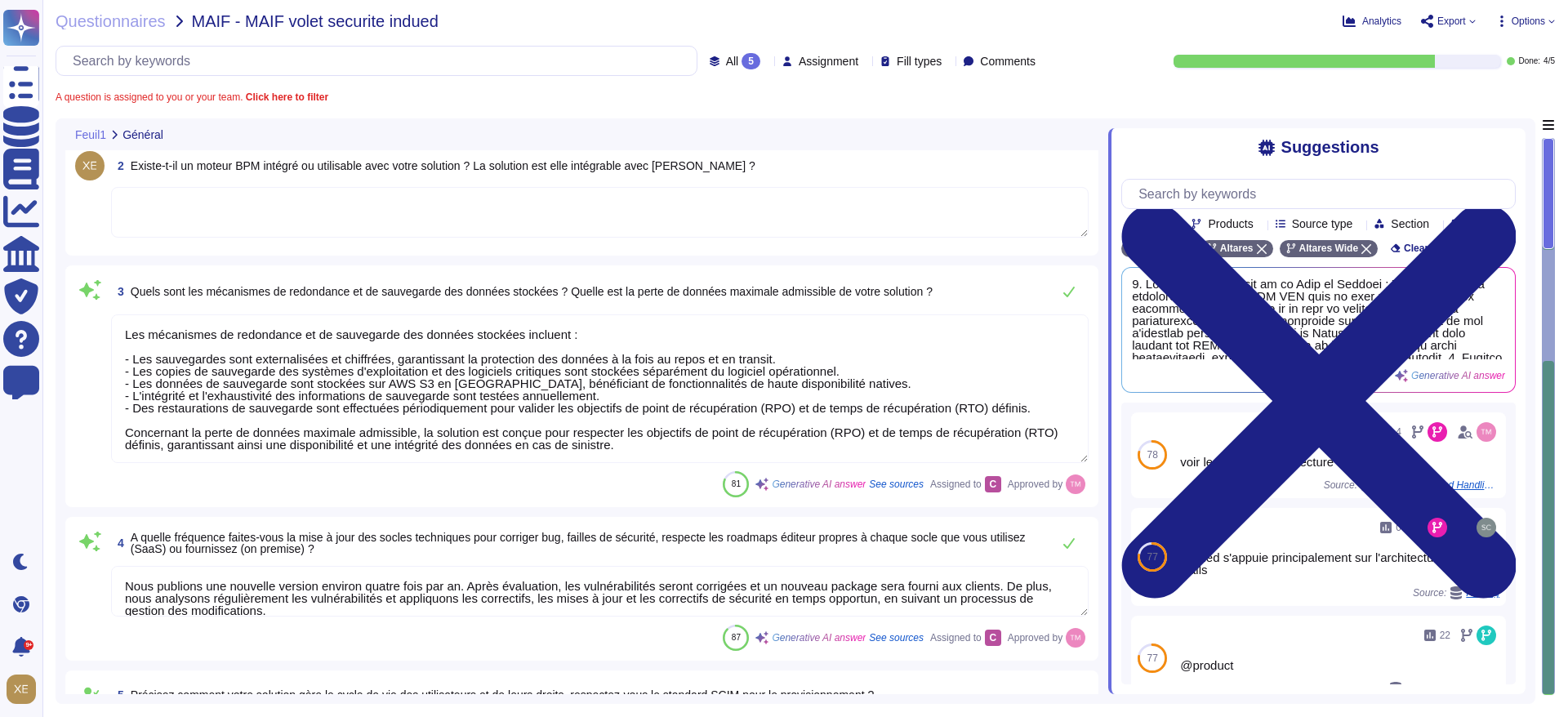
scroll to position [245, 0]
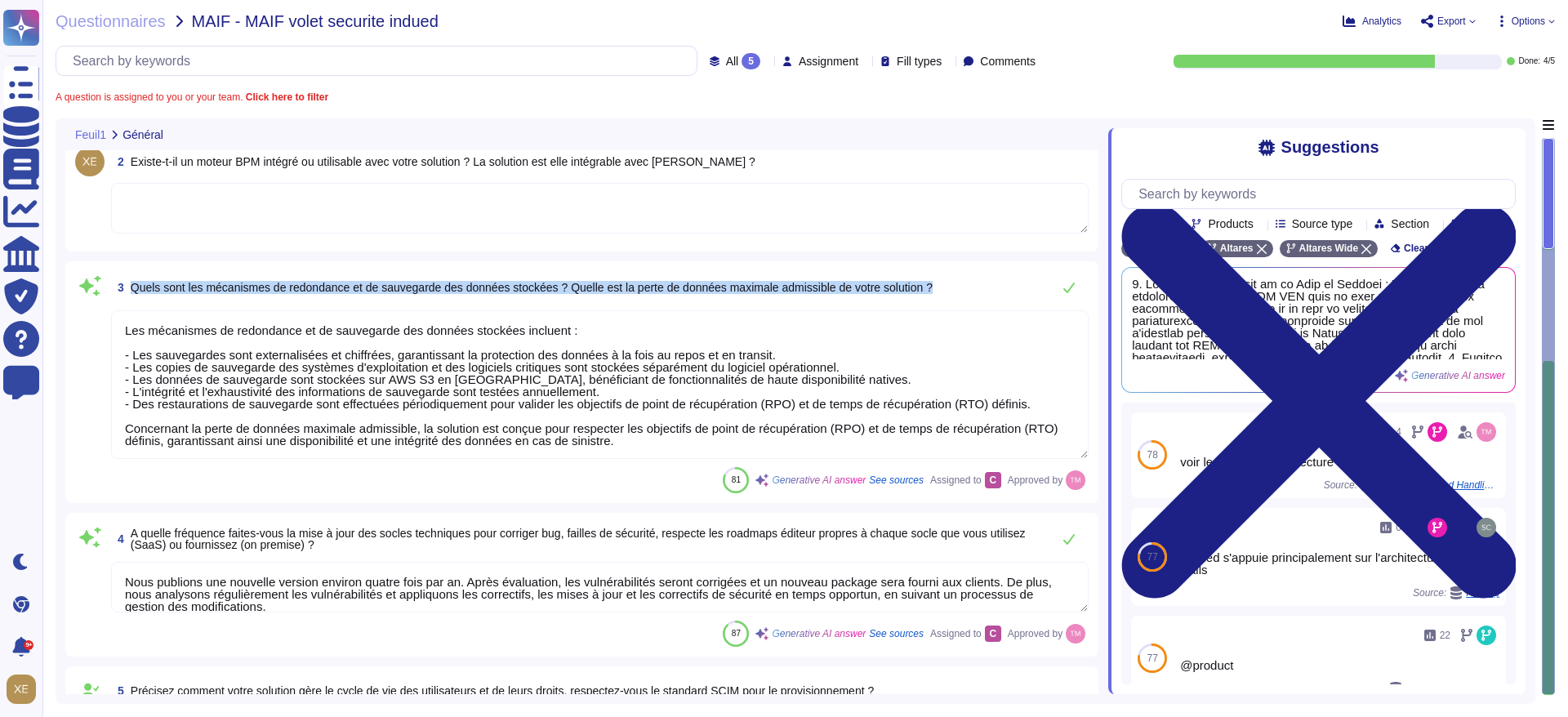
drag, startPoint x: 132, startPoint y: 287, endPoint x: 330, endPoint y: 327, distance: 202.0
click at [329, 332] on div "3 Quels sont les mécanismes de redondance et de sauvegarde des données stockées…" at bounding box center [582, 382] width 1014 height 222
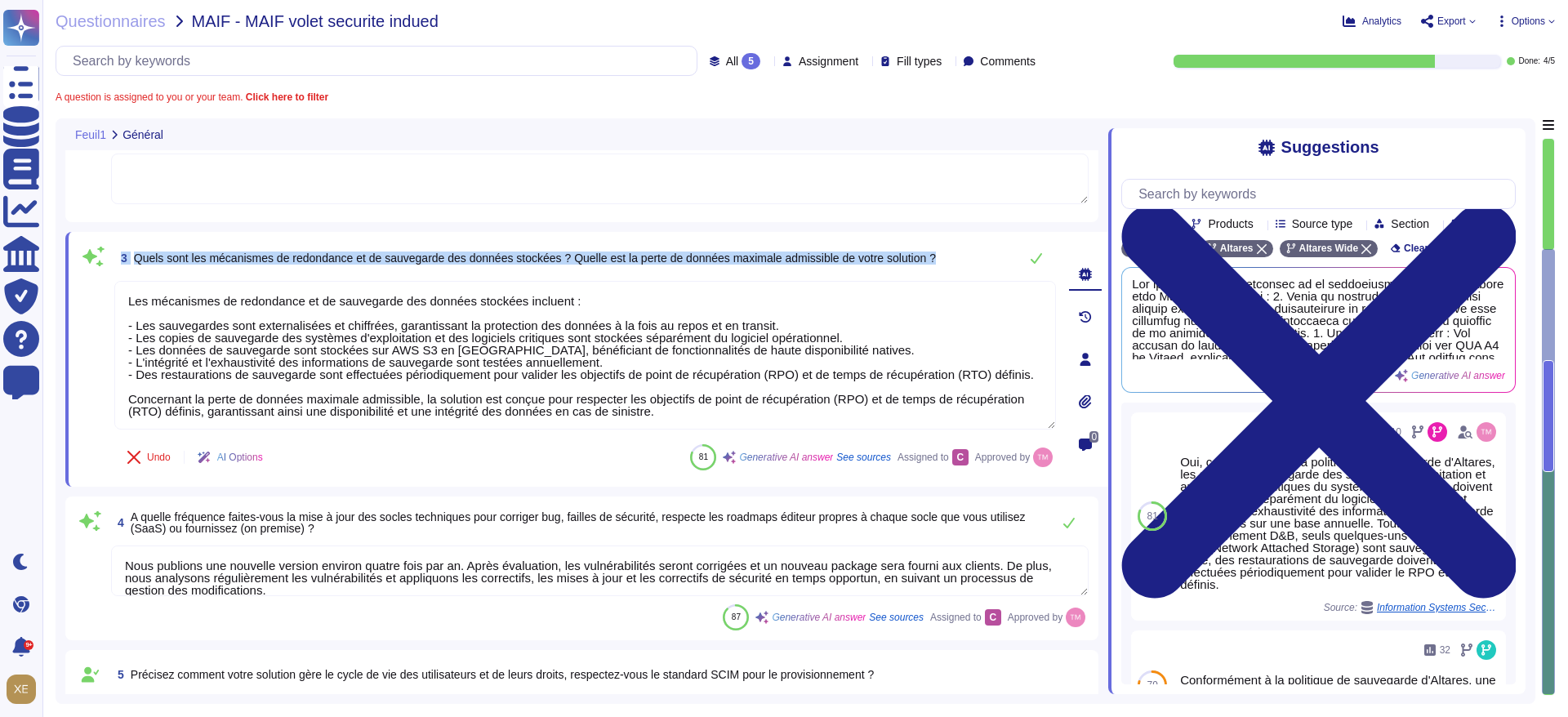
drag, startPoint x: 949, startPoint y: 256, endPoint x: 116, endPoint y: 254, distance: 833.0
click at [116, 254] on div "3 Quels sont les mécanismes de redondance et de sauvegarde des données stockées…" at bounding box center [584, 258] width 942 height 33
copy span "3 Quels sont les mécanismes de redondance et de sauvegarde des données stockées…"
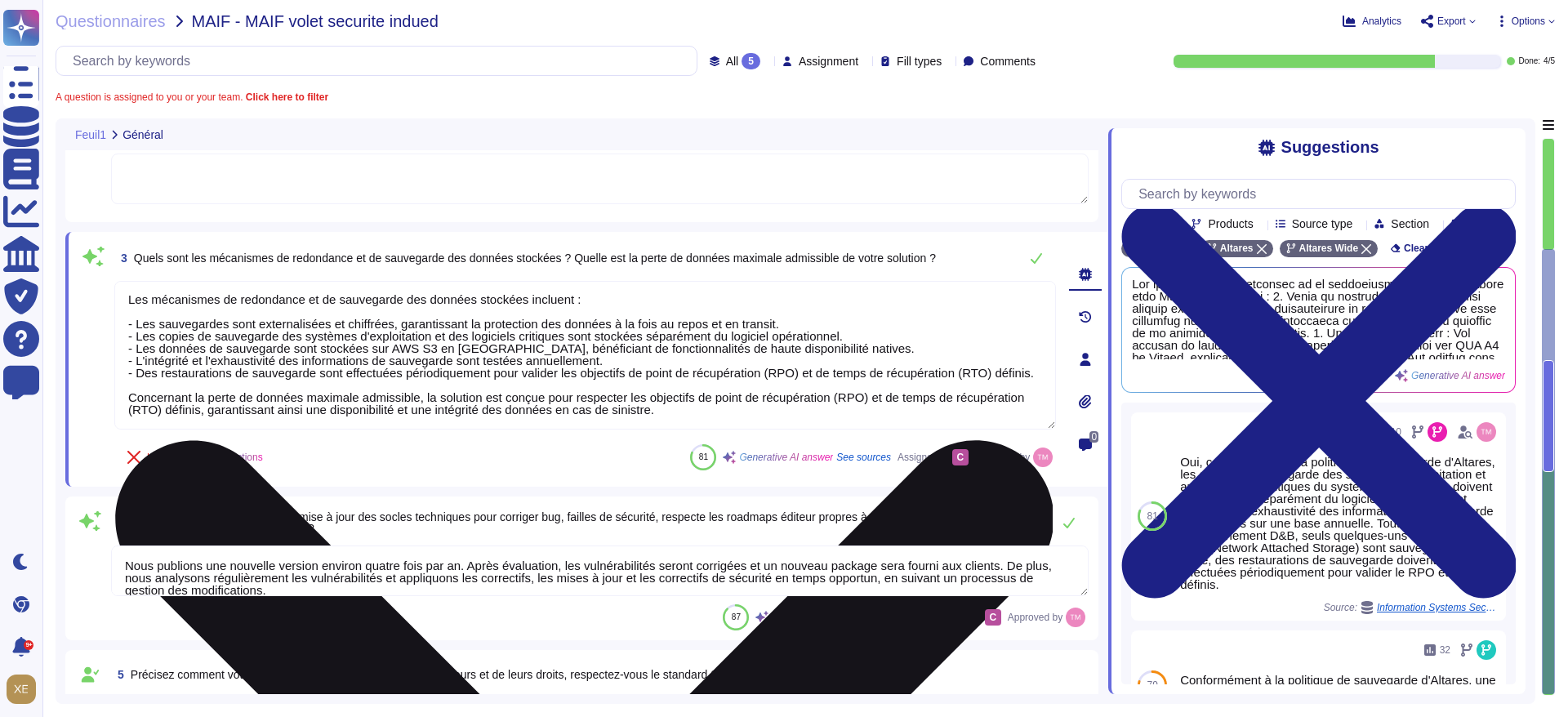
scroll to position [0, 0]
drag, startPoint x: 656, startPoint y: 406, endPoint x: 117, endPoint y: 290, distance: 551.3
click at [117, 290] on textarea "Les mécanismes de redondance et de sauvegarde des données stockées incluent : -…" at bounding box center [584, 356] width 942 height 149
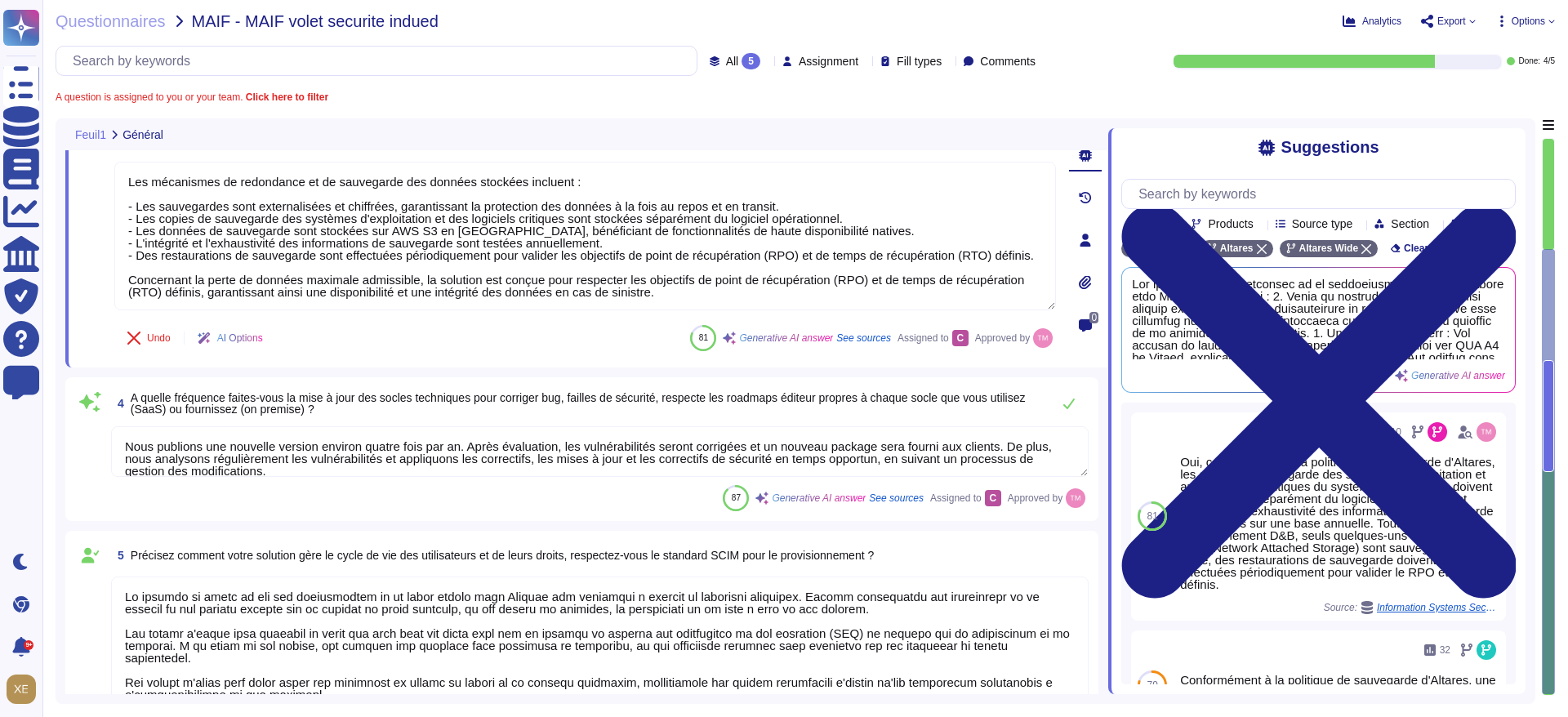
scroll to position [481, 0]
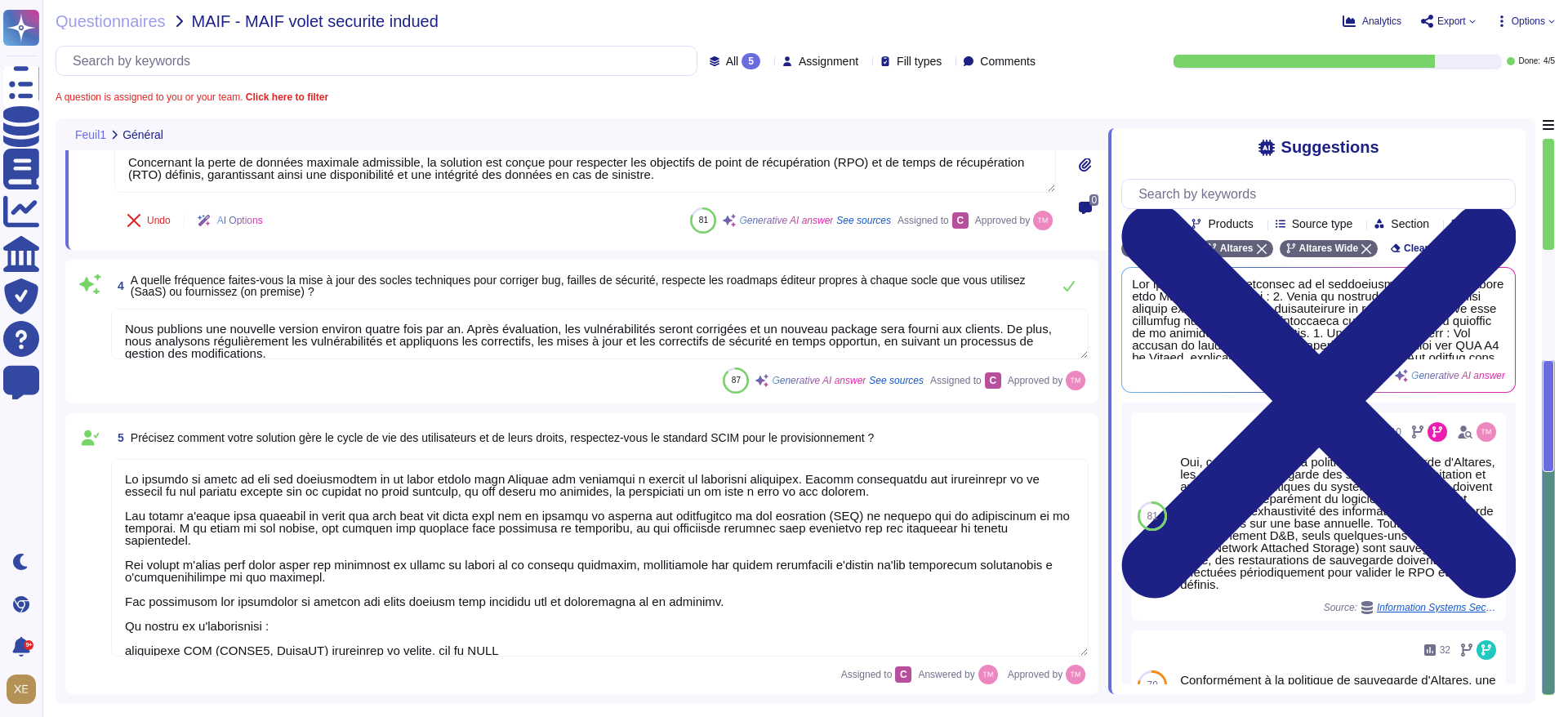
click at [287, 301] on div "4 A quelle fréquence faites-vous la mise à jour des socles techniques pour corr…" at bounding box center [600, 286] width 978 height 33
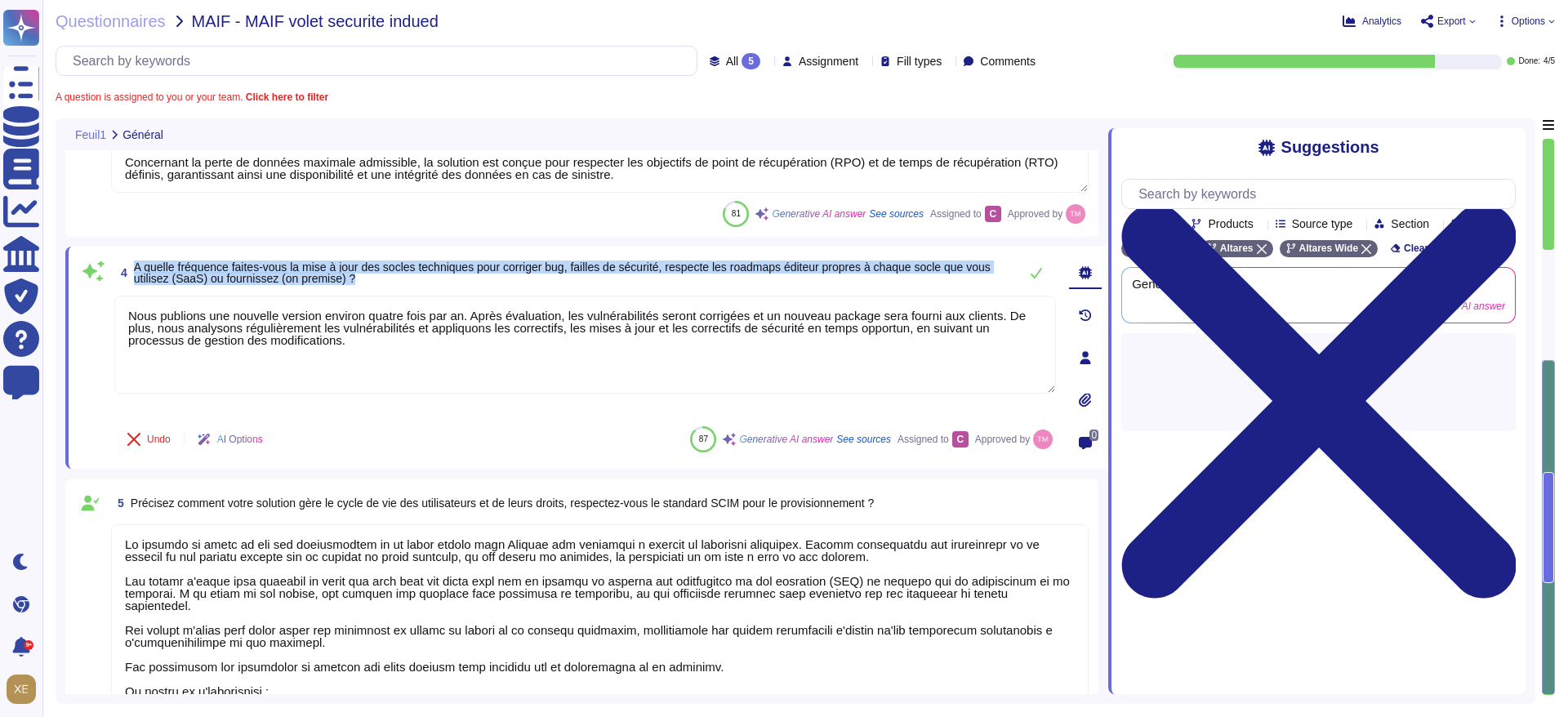
drag, startPoint x: 360, startPoint y: 277, endPoint x: 135, endPoint y: 270, distance: 225.1
click at [135, 270] on span "A quelle fréquence faites-vous la mise à jour des socles techniques pour corrig…" at bounding box center [572, 272] width 877 height 23
copy span "A quelle fréquence faites-vous la mise à jour des socles techniques pour corrig…"
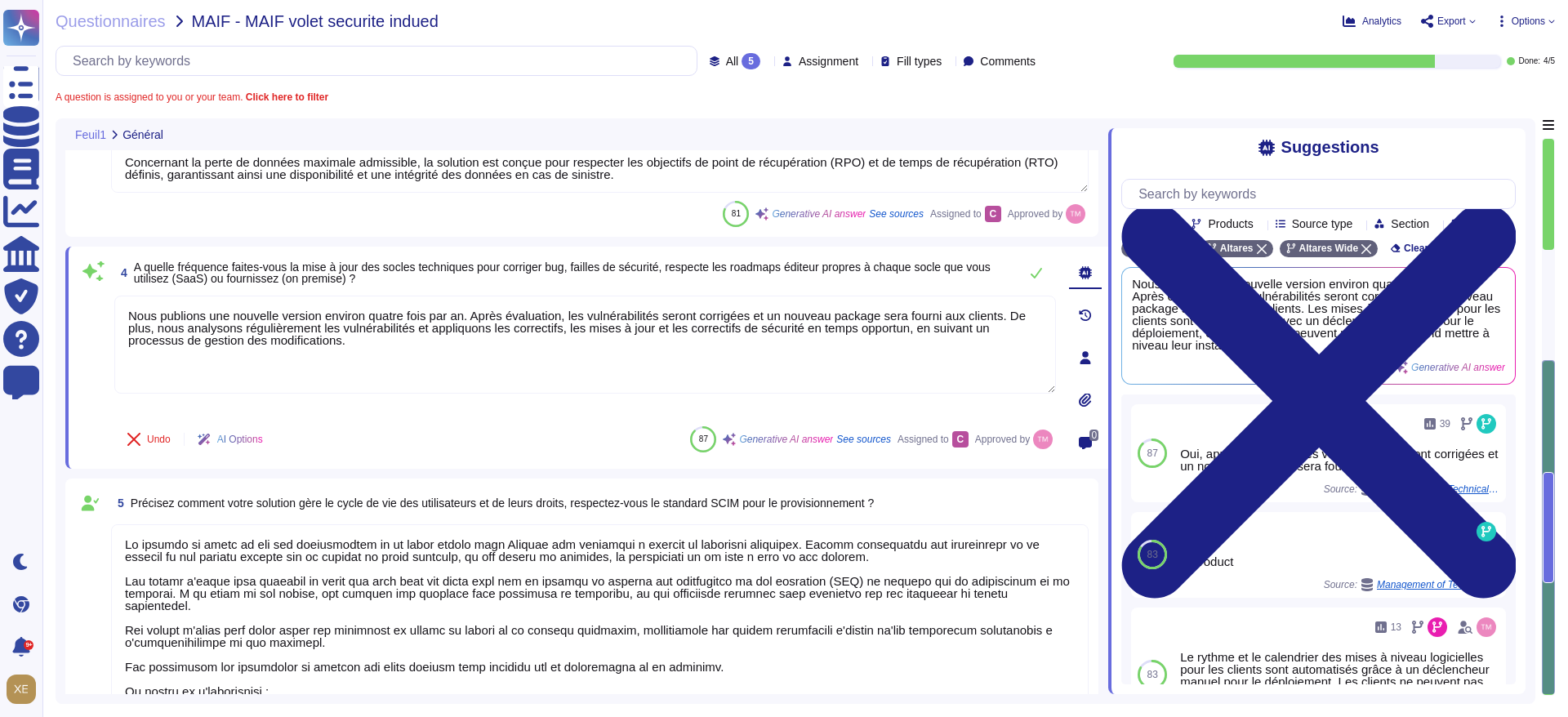
drag, startPoint x: 326, startPoint y: 350, endPoint x: 97, endPoint y: 306, distance: 233.2
click at [97, 306] on div "4 A quelle fréquence faites-vous la mise à jour des socles techniques pour corr…" at bounding box center [567, 357] width 978 height 202
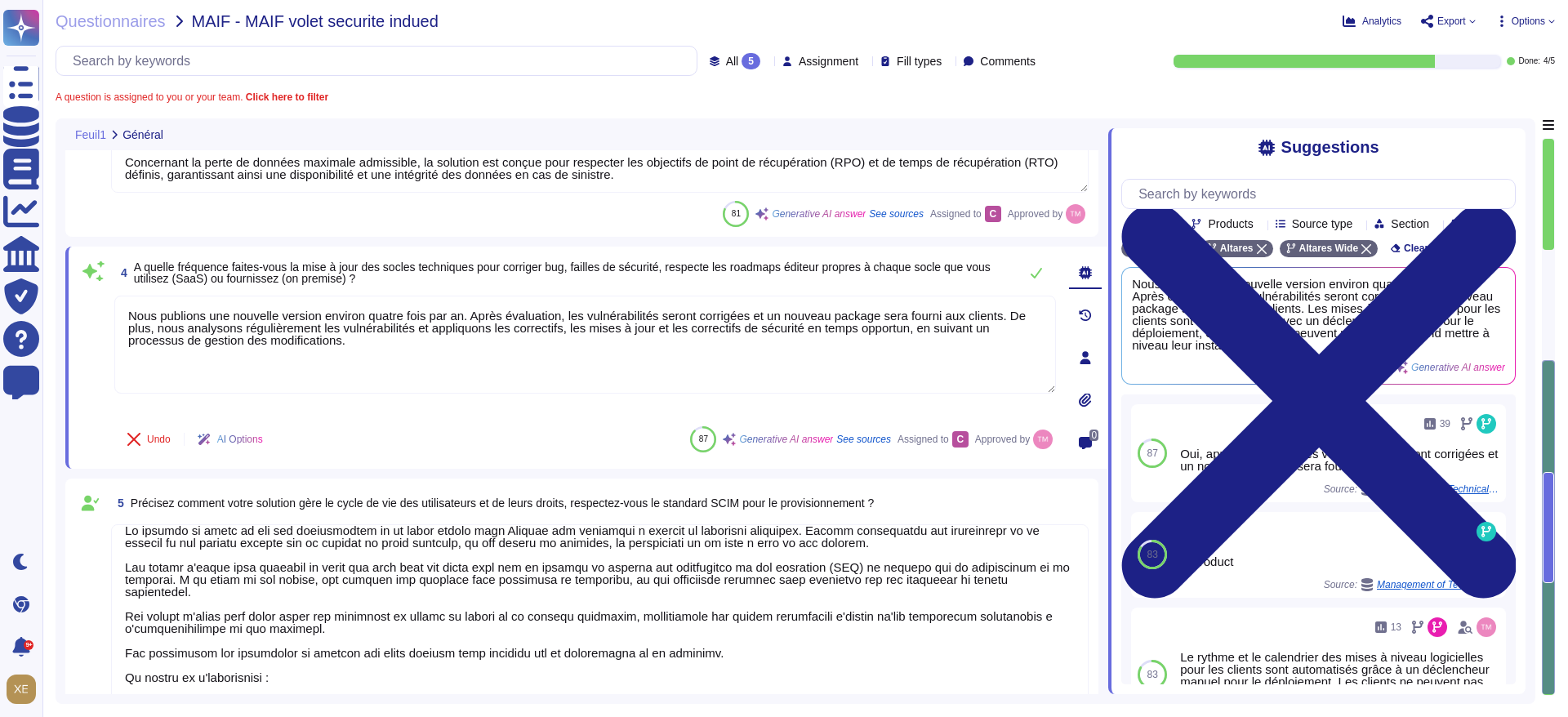
click at [258, 509] on span "Précisez comment votre solution gère le cycle de vie des utilisateurs et de leu…" at bounding box center [503, 503] width 744 height 13
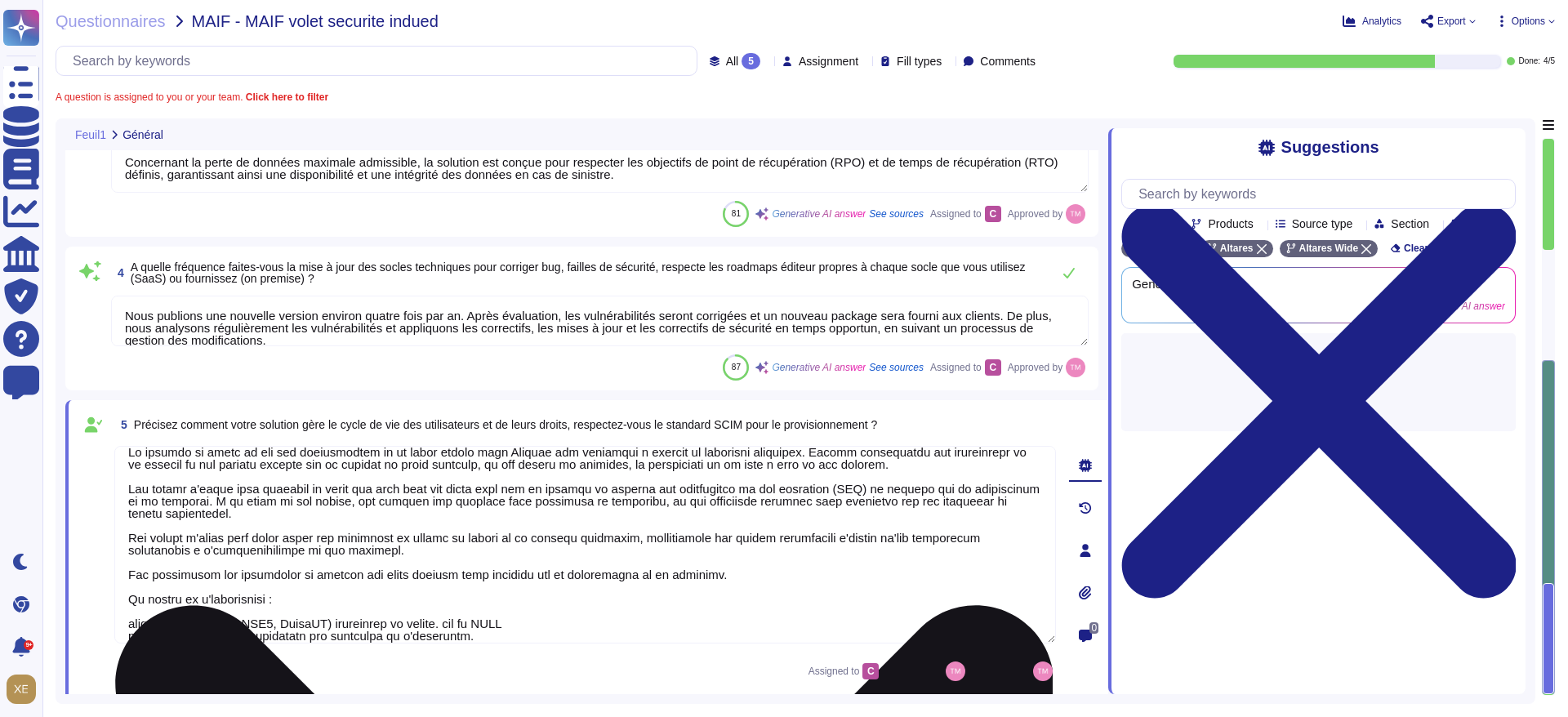
scroll to position [10, 0]
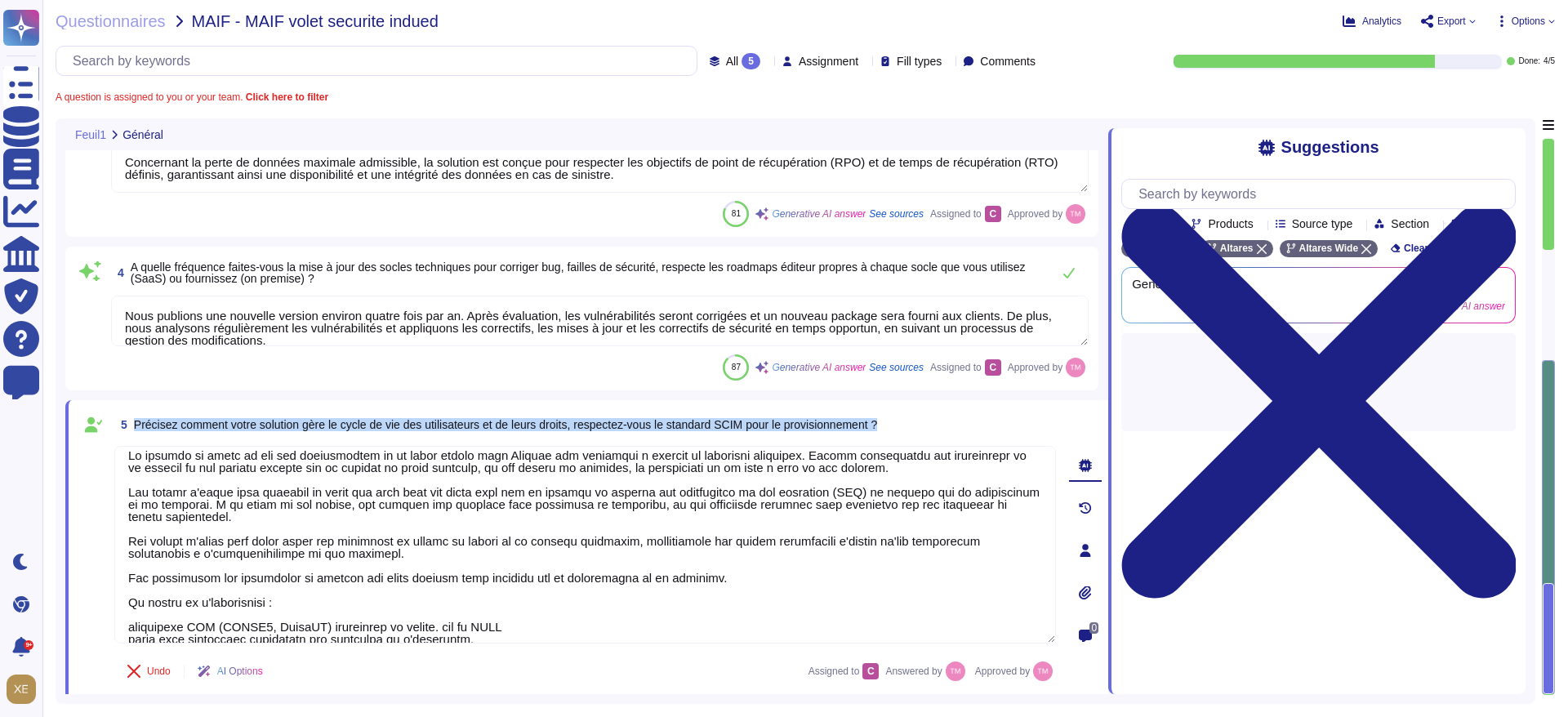
drag, startPoint x: 896, startPoint y: 423, endPoint x: 131, endPoint y: 429, distance: 765.0
click at [131, 429] on div "5 Précisez comment votre solution gère le cycle de vie des utilisateurs et de l…" at bounding box center [584, 425] width 942 height 29
copy span "Précisez comment votre solution gère le cycle de vie des utilisateurs et de leu…"
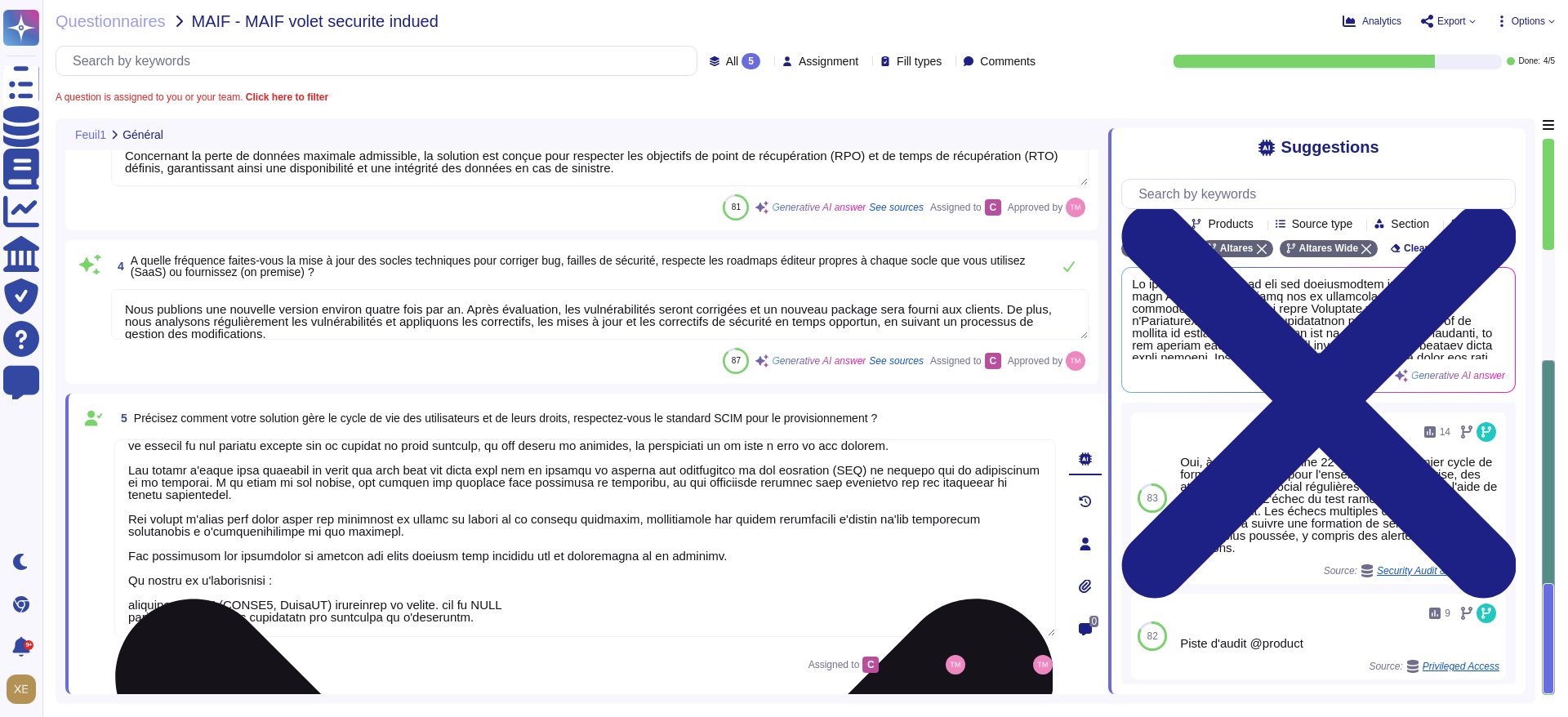
scroll to position [0, 0]
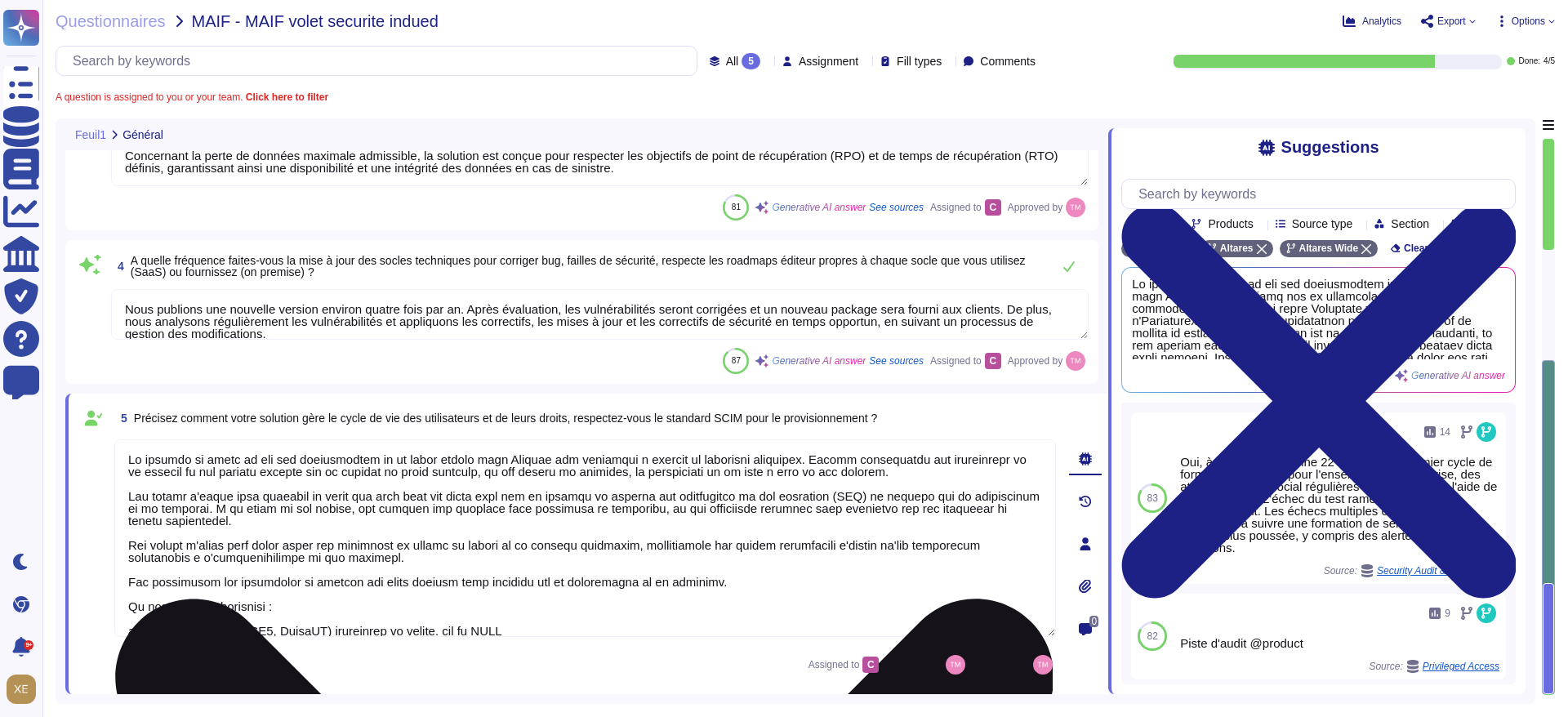
drag, startPoint x: 486, startPoint y: 620, endPoint x: 124, endPoint y: 447, distance: 401.2
click at [124, 447] on textarea at bounding box center [584, 538] width 942 height 198
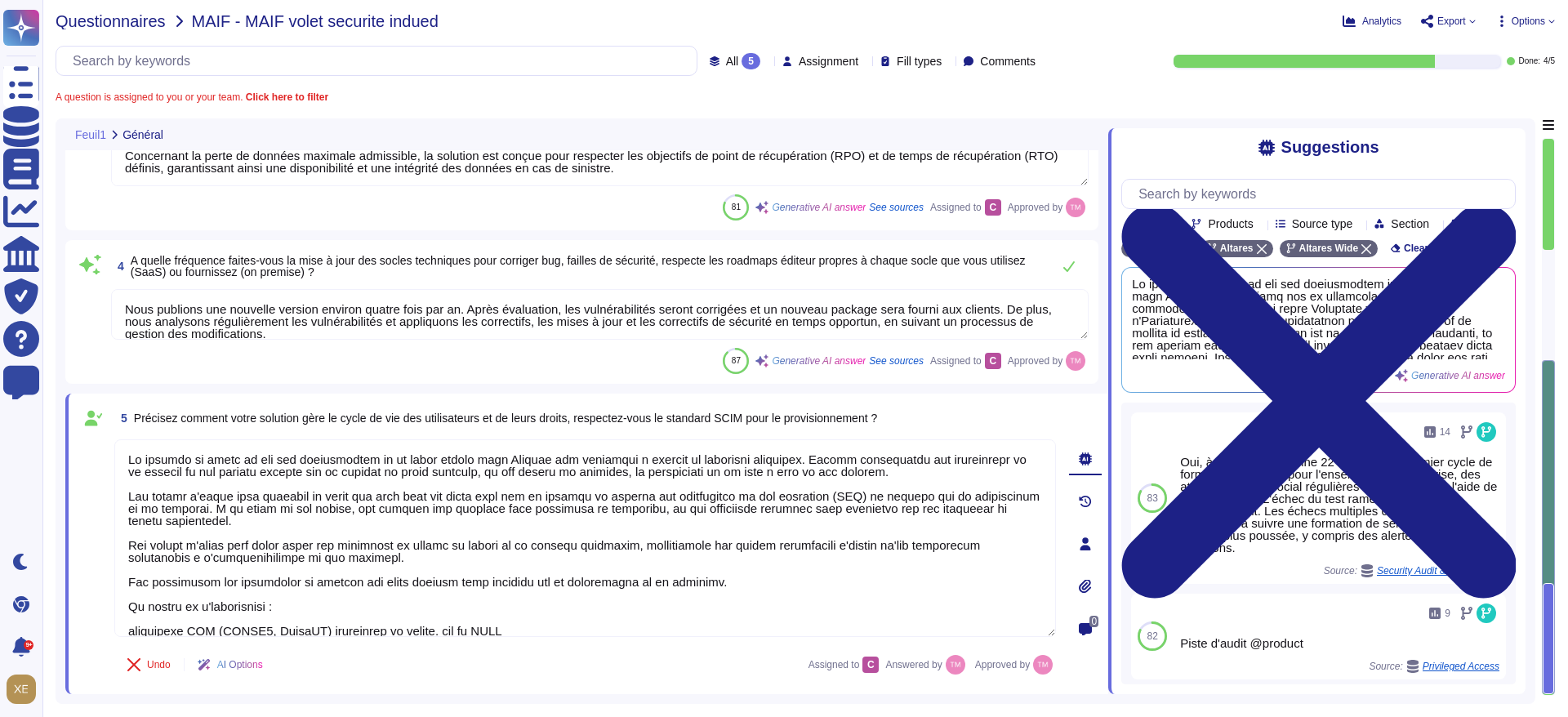
click at [137, 17] on span "Questionnaires" at bounding box center [111, 21] width 111 height 16
